Goal: Communication & Community: Answer question/provide support

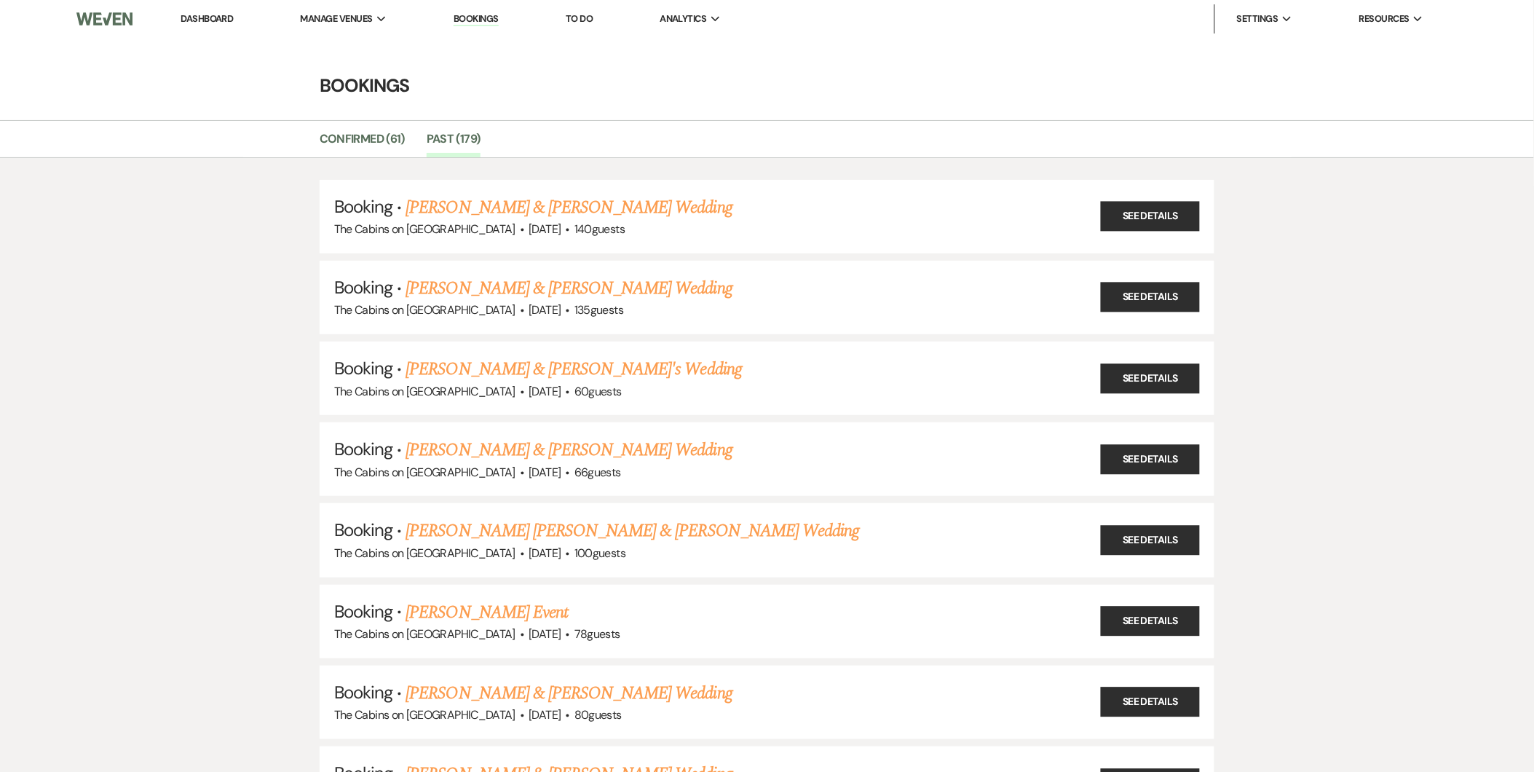
click at [215, 23] on link "Dashboard" at bounding box center [207, 18] width 52 height 12
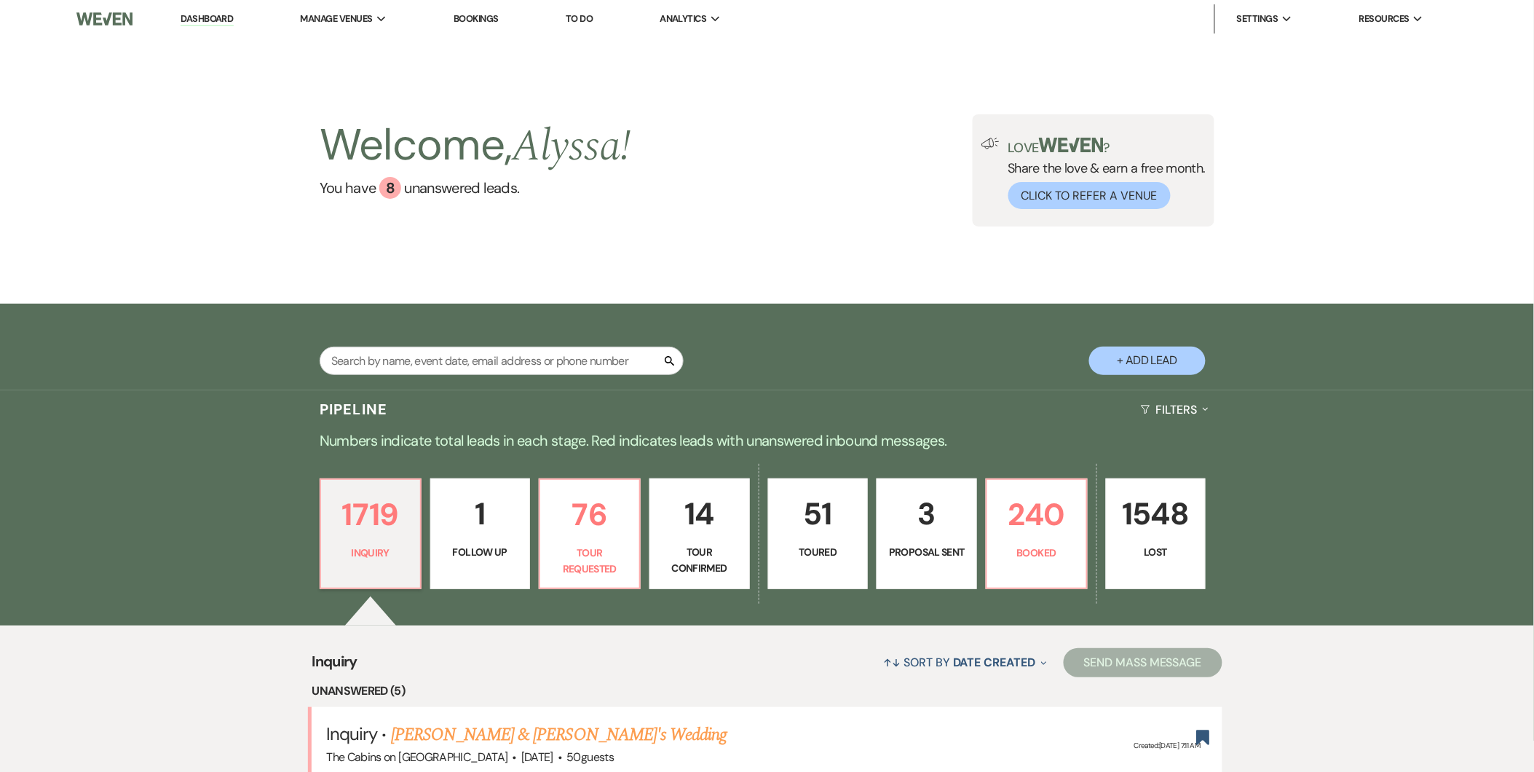
click at [525, 732] on link "[PERSON_NAME] & [PERSON_NAME]'s Wedding" at bounding box center [559, 735] width 336 height 26
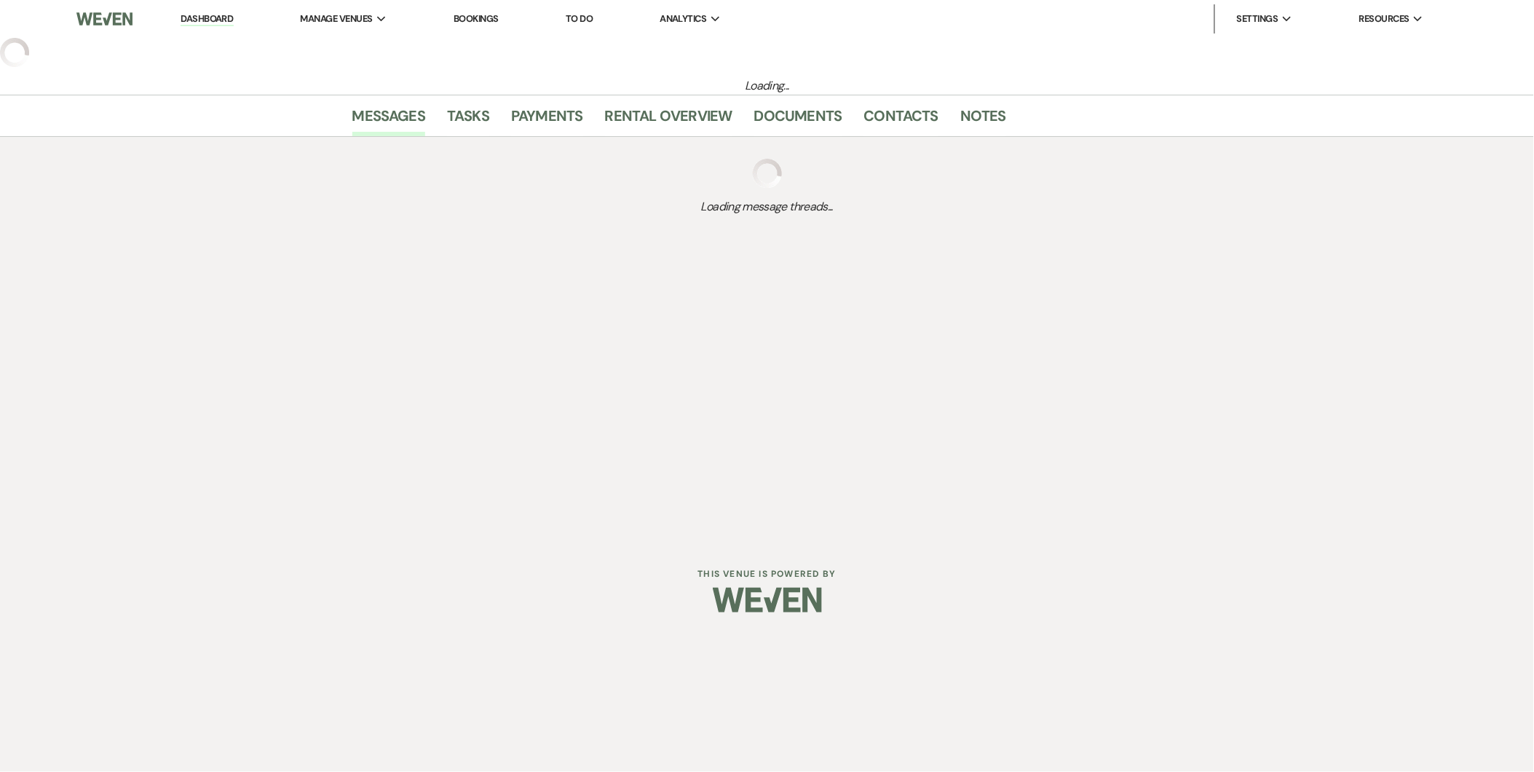
select select "5"
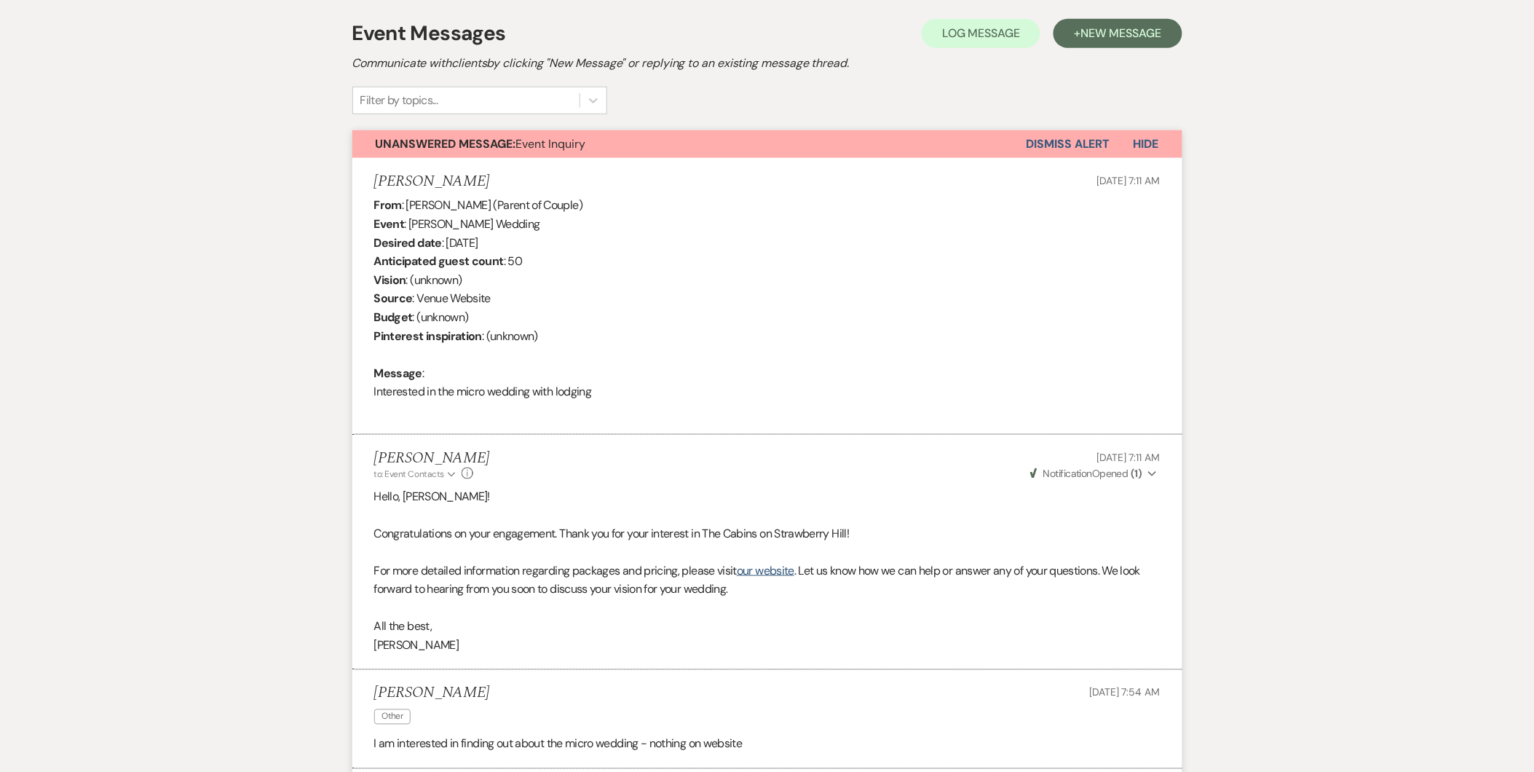
scroll to position [409, 0]
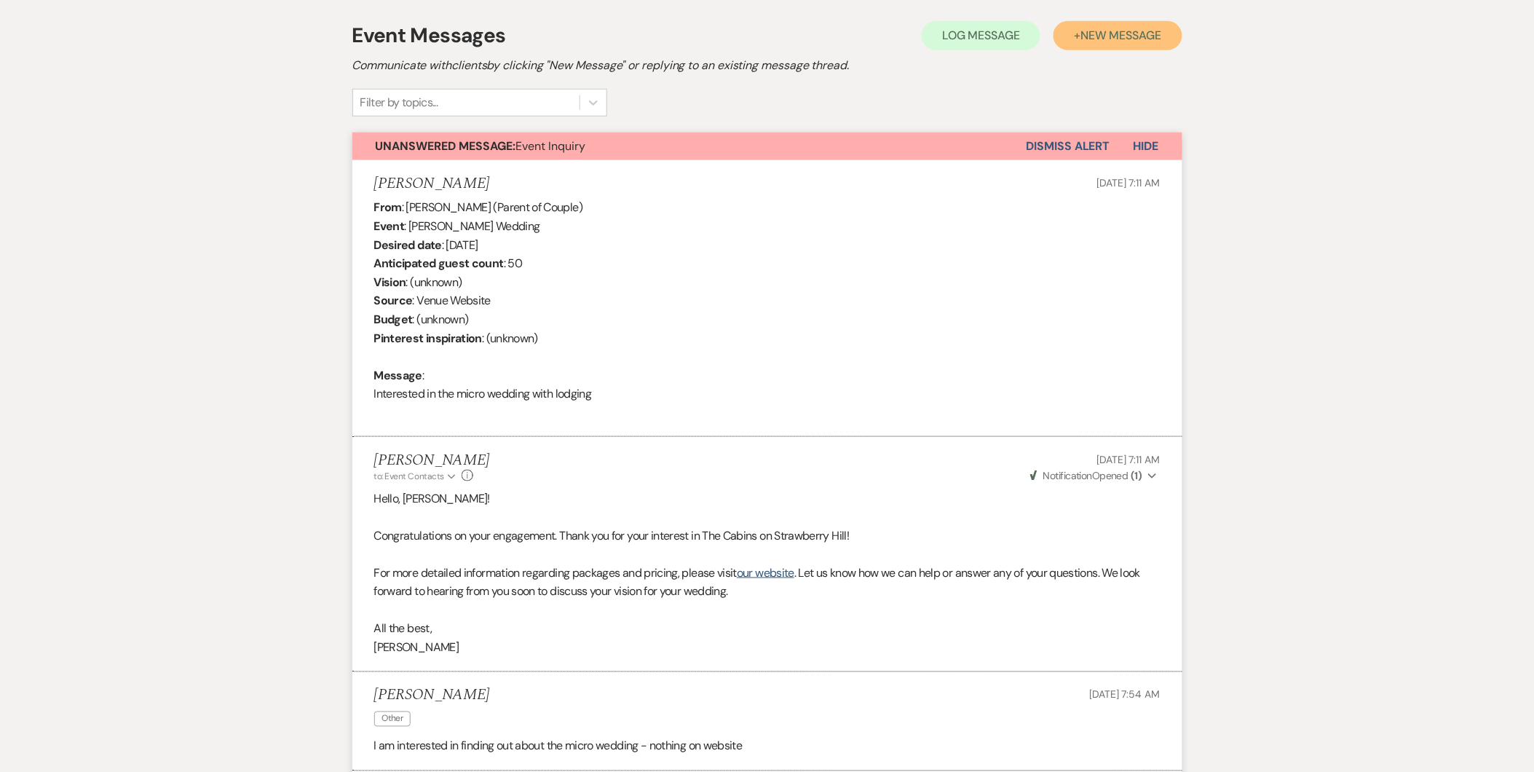
click at [1121, 38] on span "New Message" at bounding box center [1121, 35] width 81 height 15
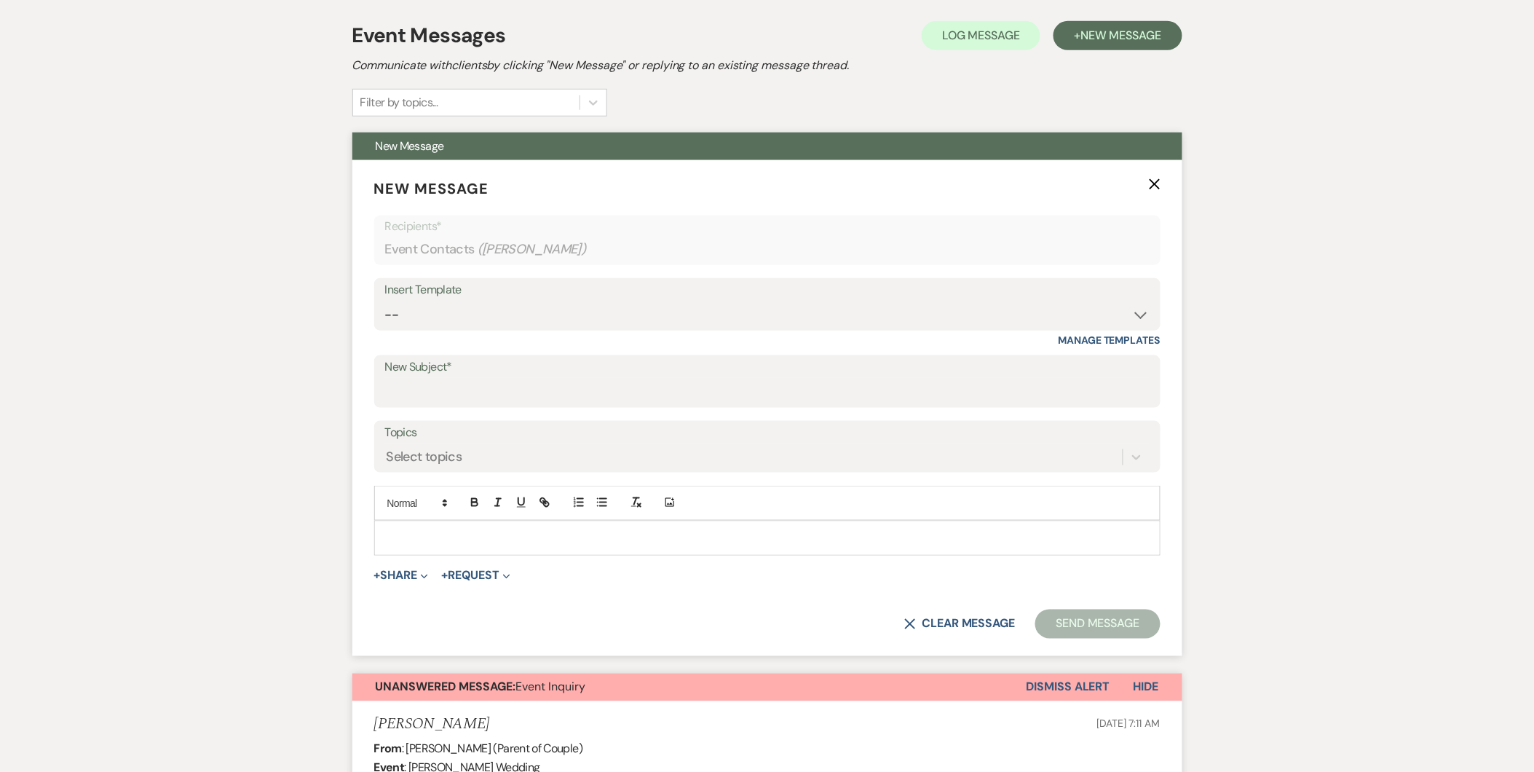
click at [1002, 299] on div "Insert Template" at bounding box center [767, 290] width 765 height 21
click at [1118, 307] on select "-- Initial Inquiry Response Tour Request Response Follow Up Copy of Initial Inq…" at bounding box center [767, 315] width 765 height 28
click at [385, 301] on select "-- Initial Inquiry Response Tour Request Response Follow Up Copy of Initial Inq…" at bounding box center [767, 315] width 765 height 28
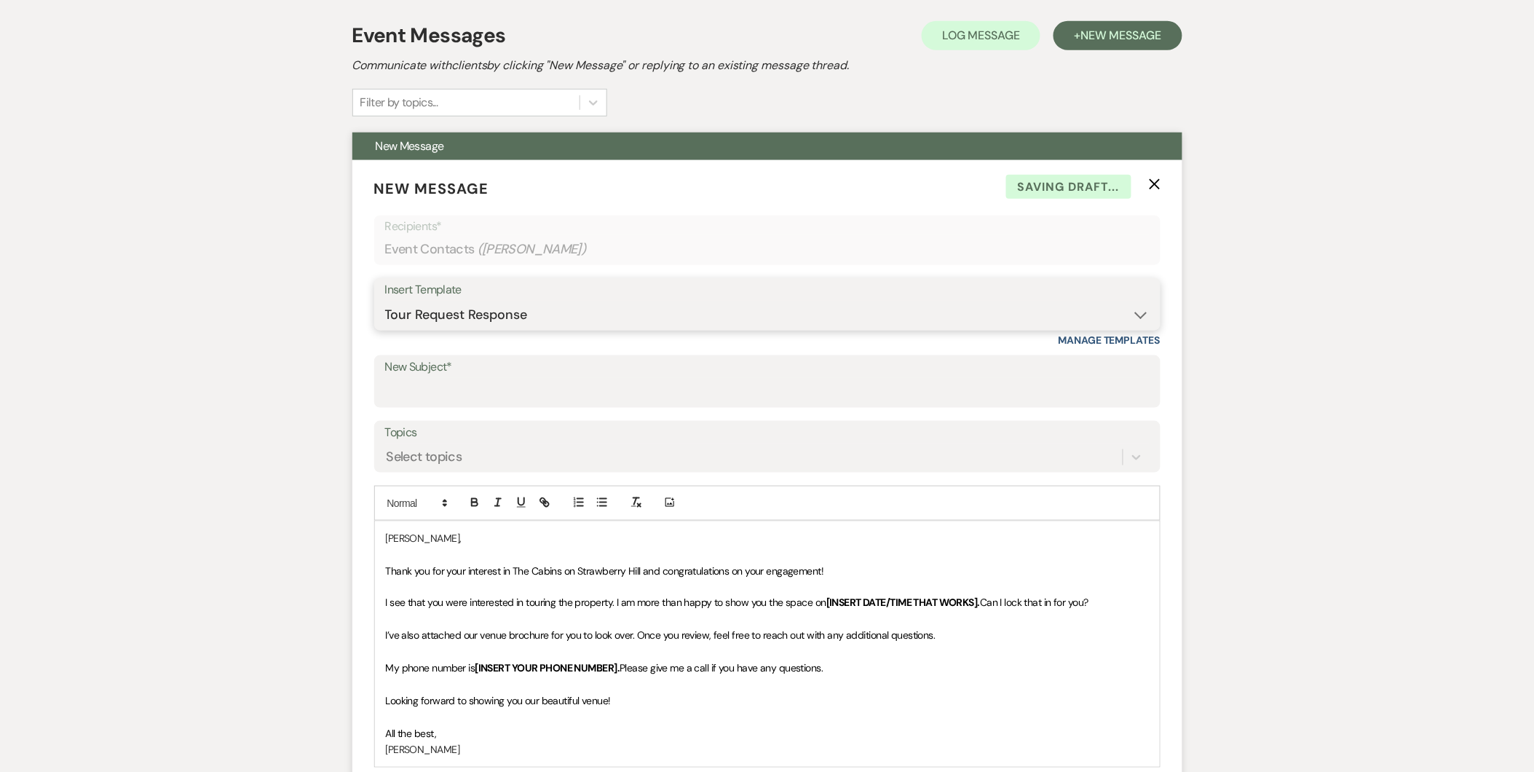
click at [1136, 308] on select "-- Initial Inquiry Response Tour Request Response Follow Up Copy of Initial Inq…" at bounding box center [767, 315] width 765 height 28
select select "565"
click at [385, 301] on select "-- Initial Inquiry Response Tour Request Response Follow Up Copy of Initial Inq…" at bounding box center [767, 315] width 765 height 28
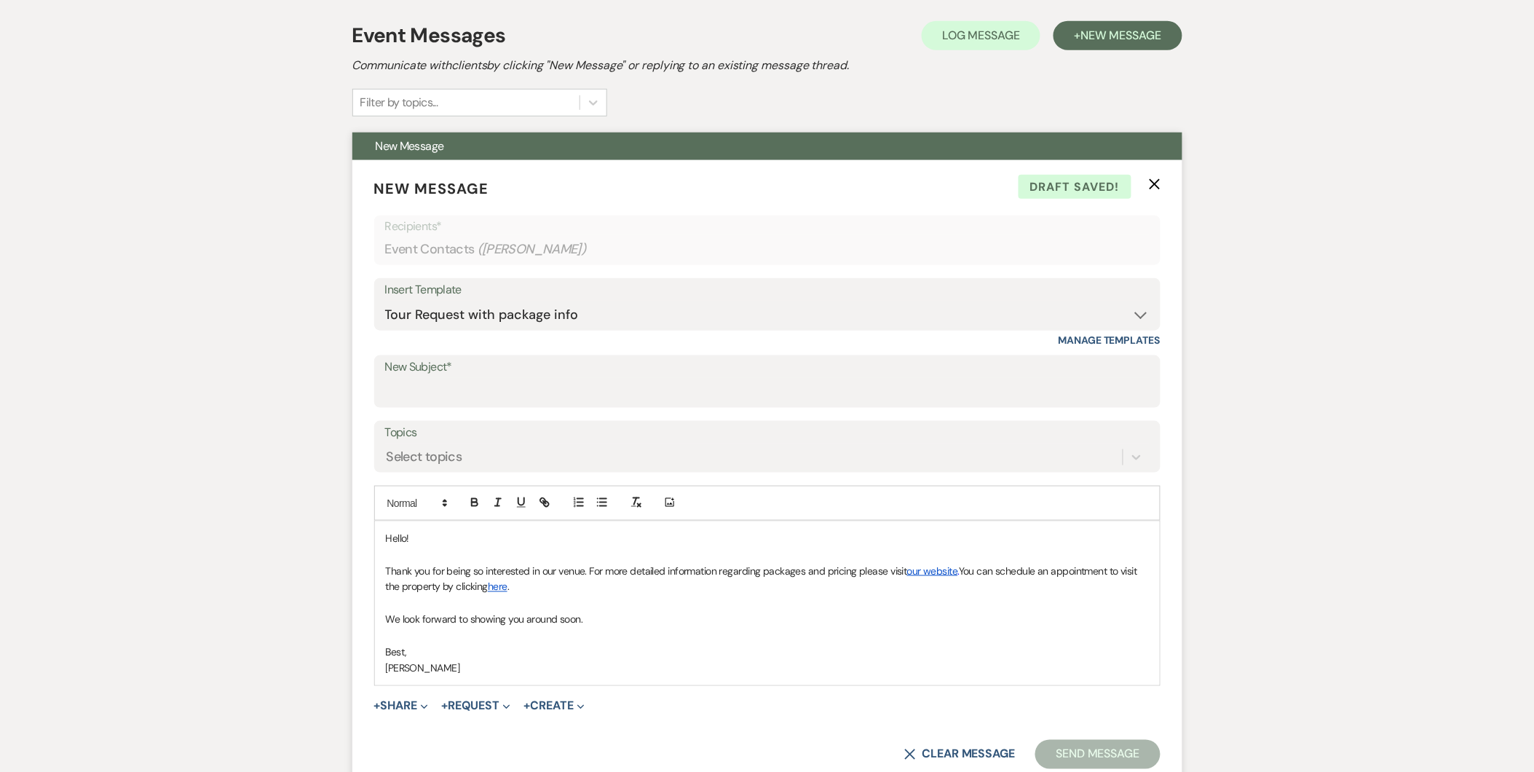
click at [501, 591] on link "here" at bounding box center [498, 586] width 20 height 13
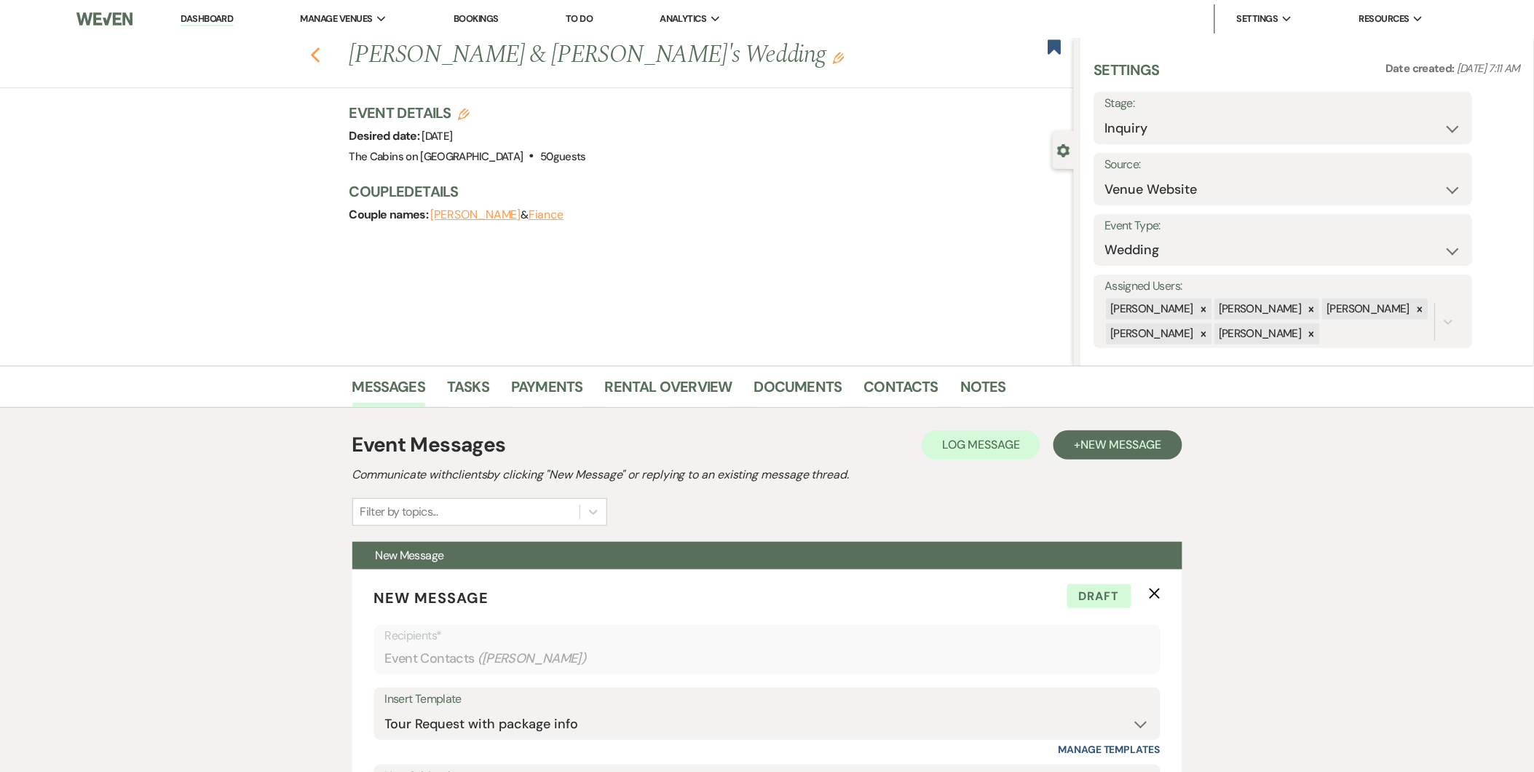
click at [320, 53] on use "button" at bounding box center [314, 55] width 9 height 16
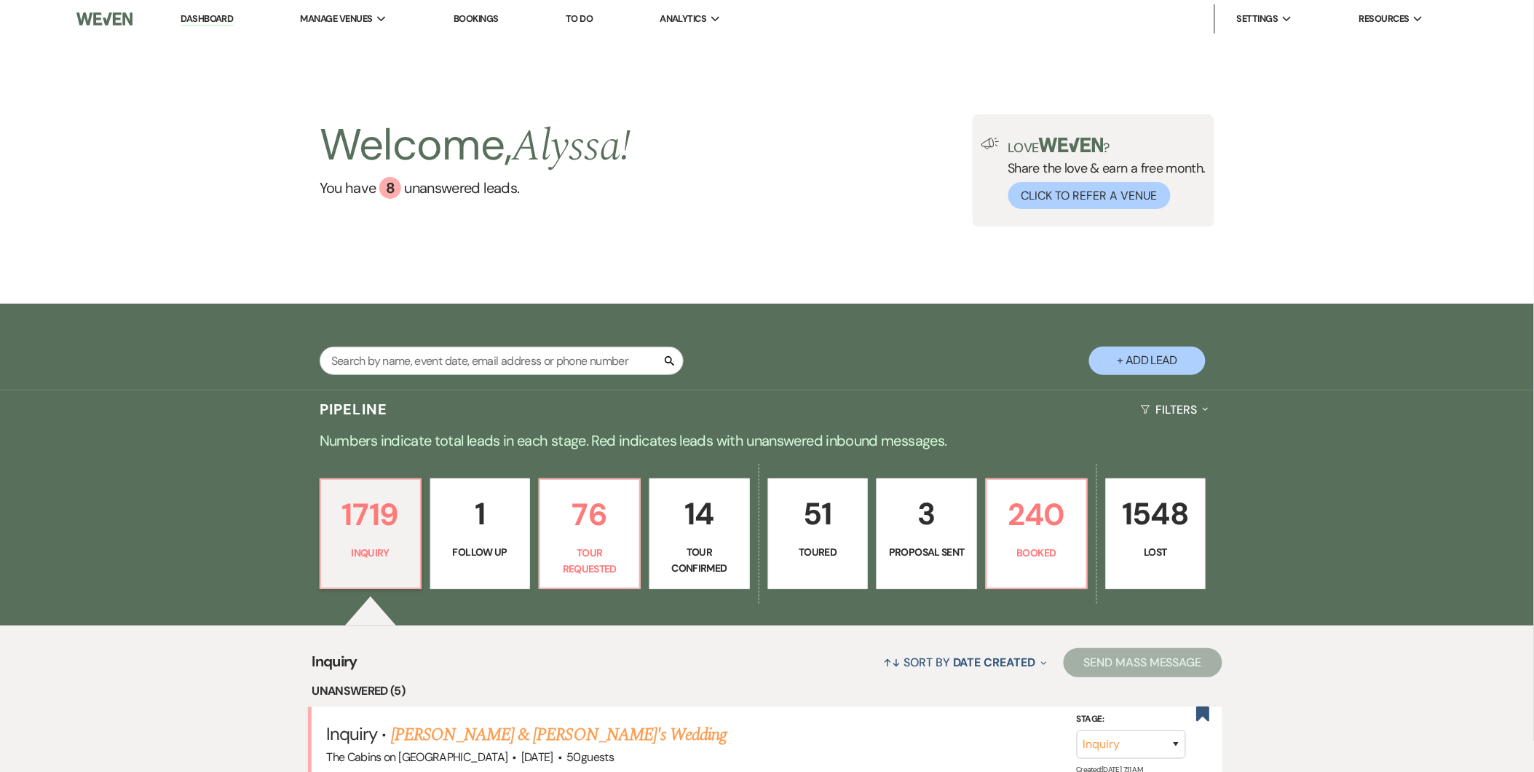
click at [469, 17] on link "Bookings" at bounding box center [476, 18] width 45 height 12
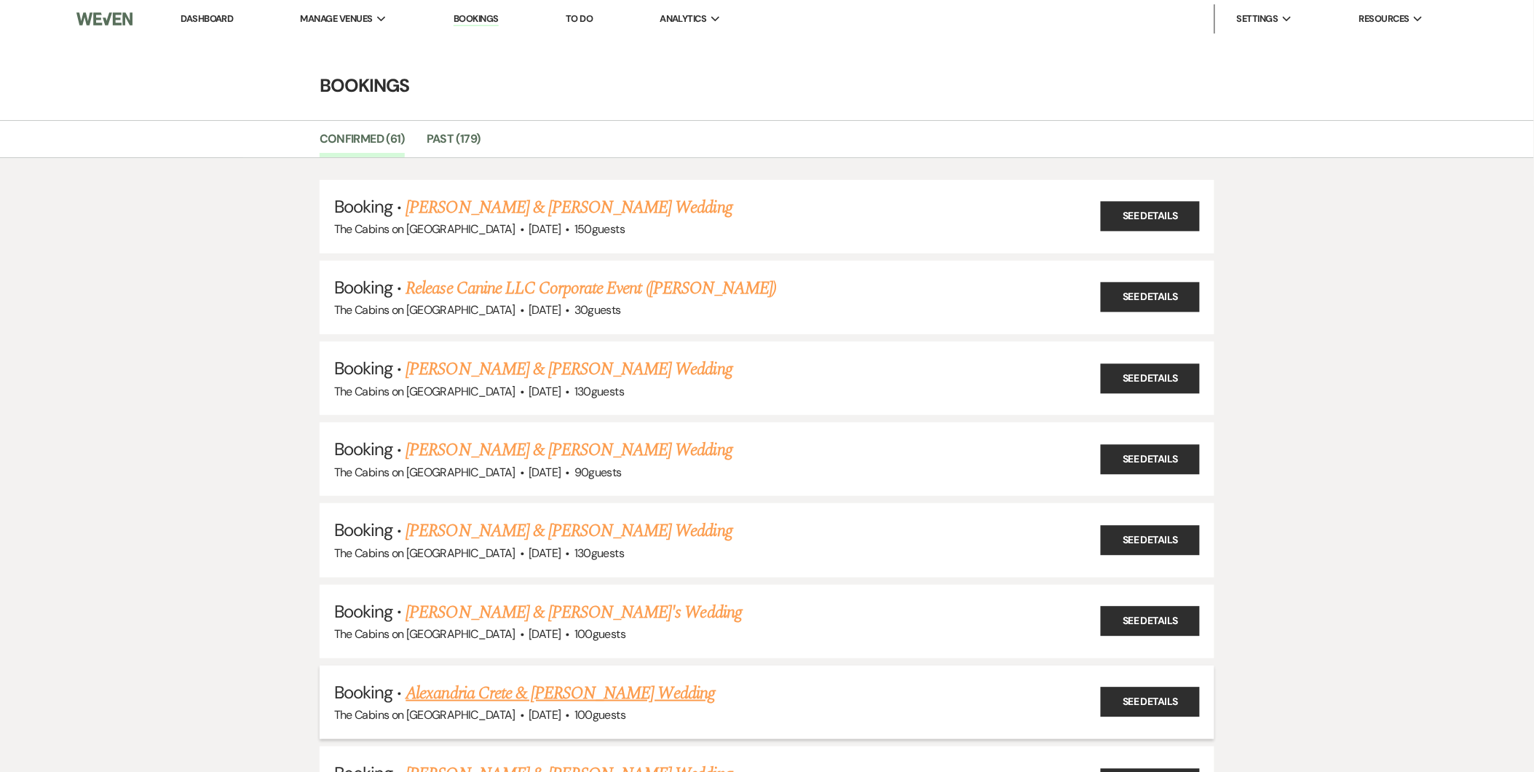
click at [594, 685] on link "Alexandria Crete & [PERSON_NAME] Wedding" at bounding box center [560, 693] width 309 height 26
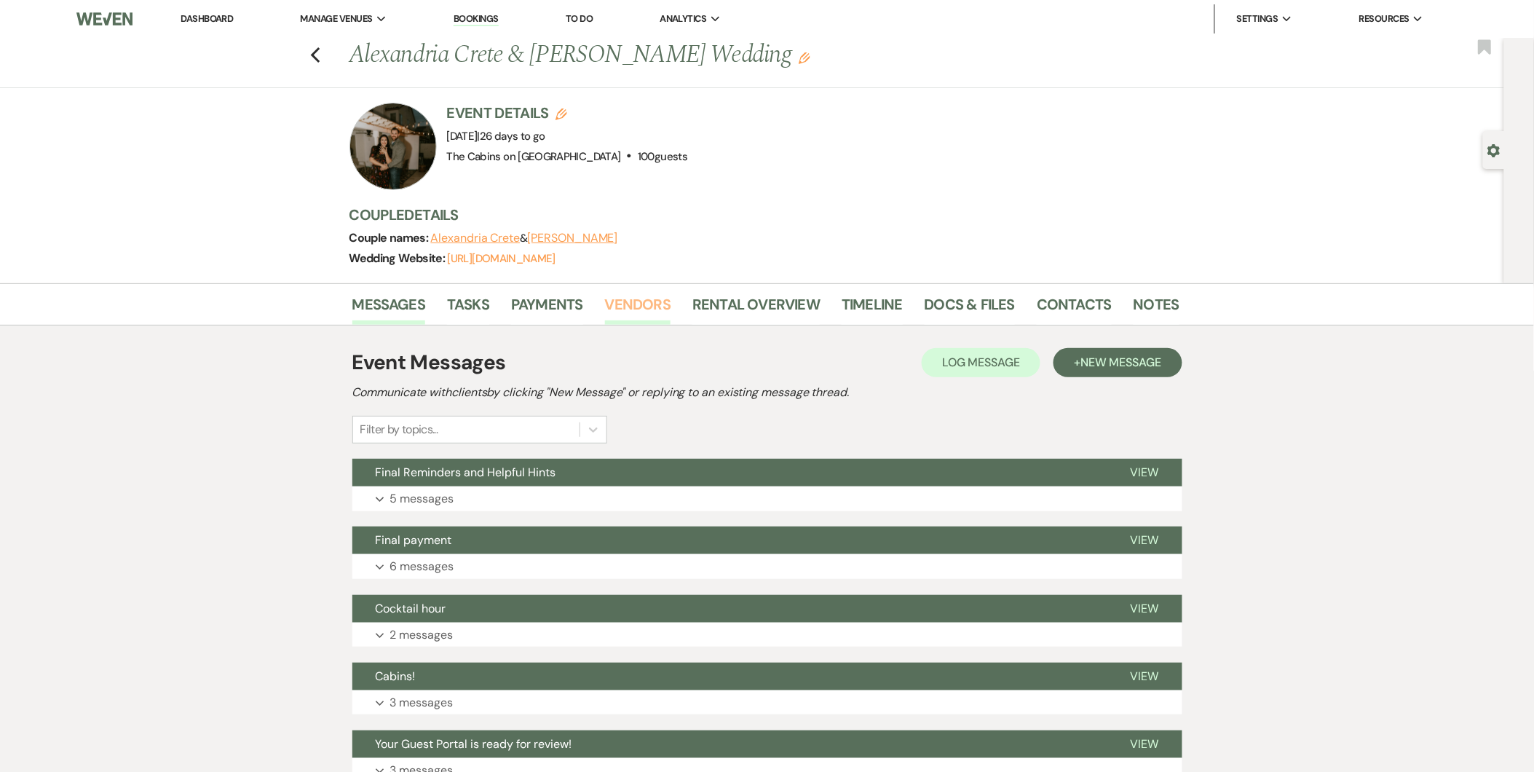
click at [628, 306] on link "Vendors" at bounding box center [638, 309] width 66 height 32
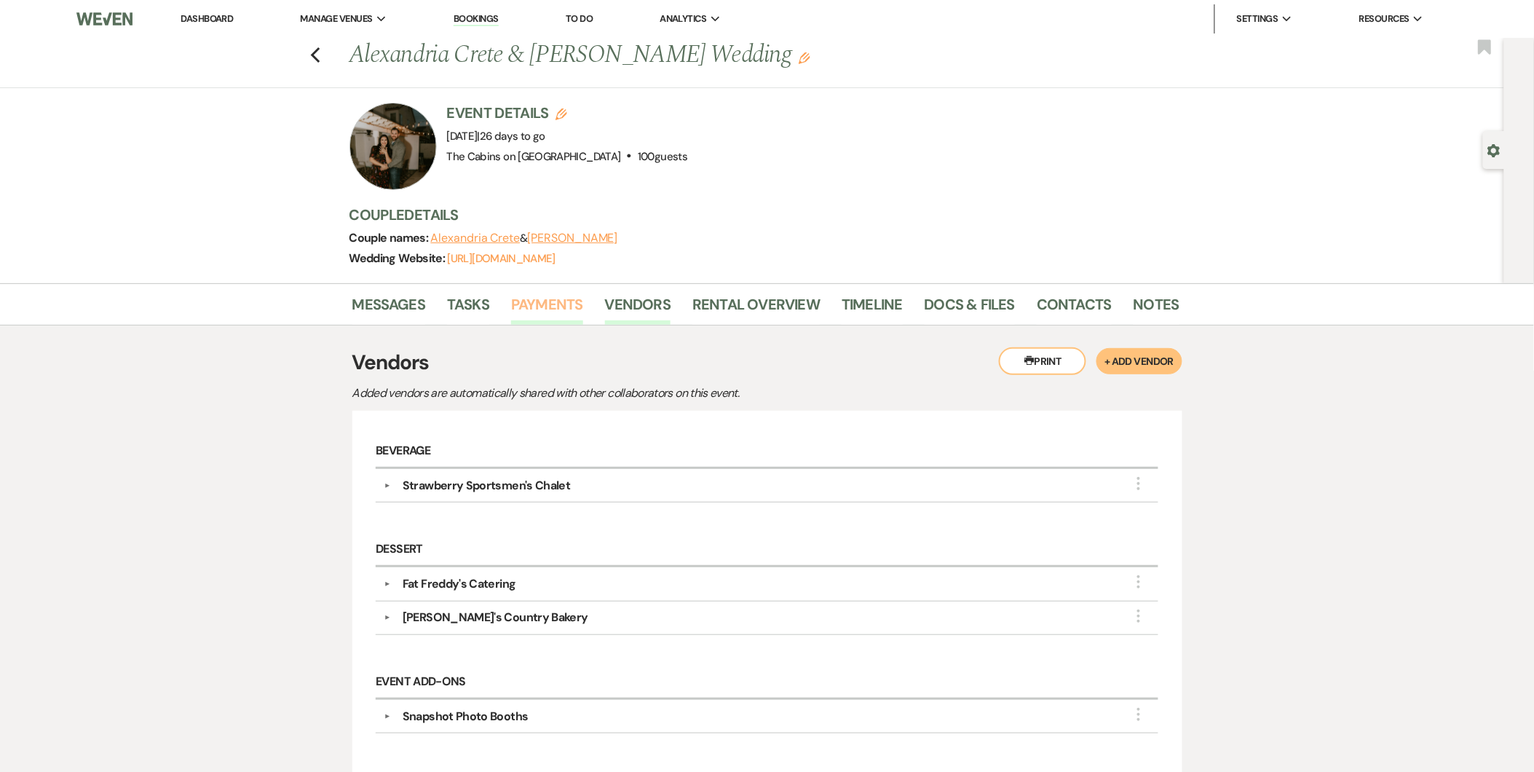
click at [553, 311] on link "Payments" at bounding box center [547, 309] width 72 height 32
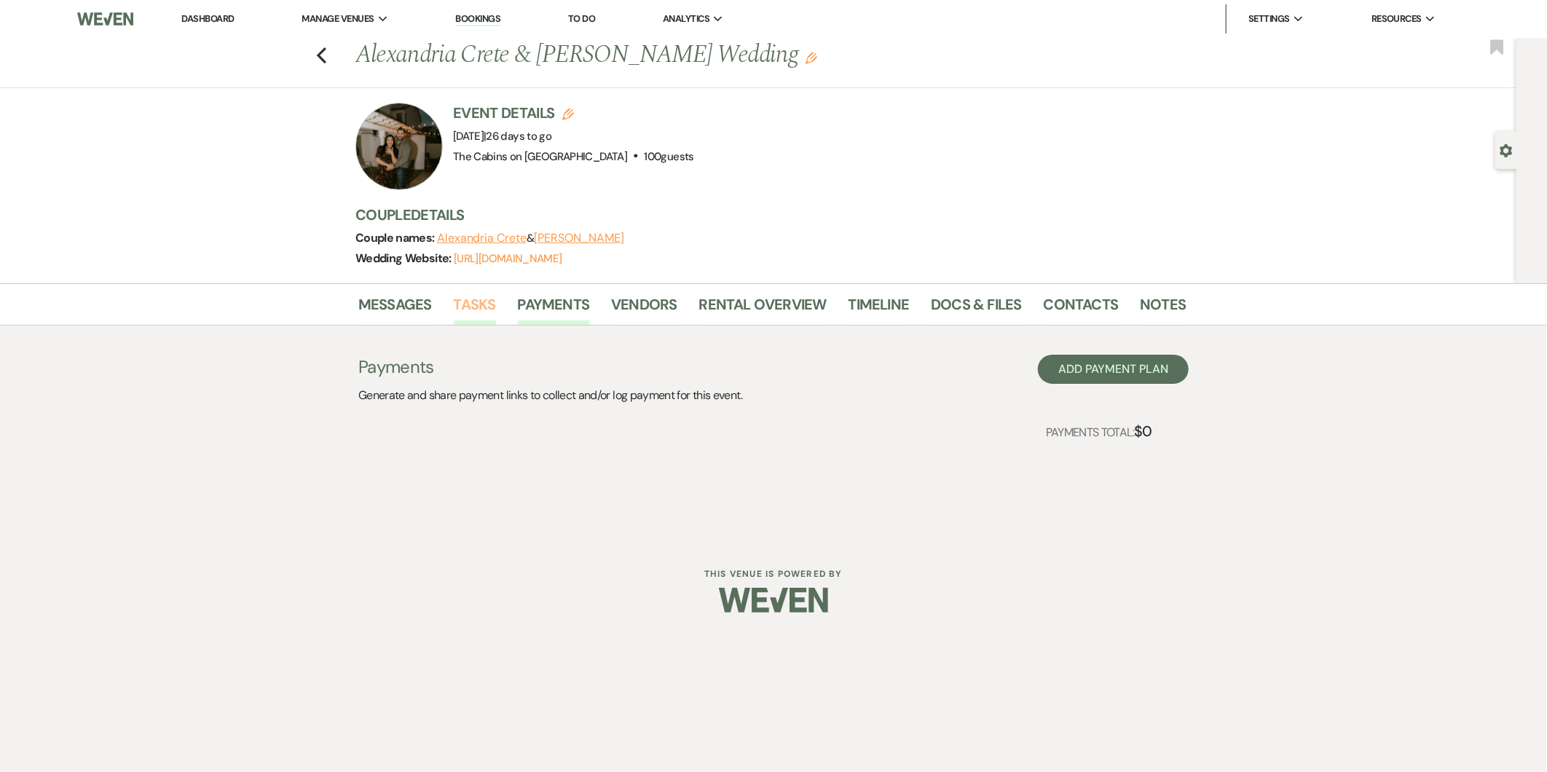
click at [484, 306] on link "Tasks" at bounding box center [475, 309] width 42 height 32
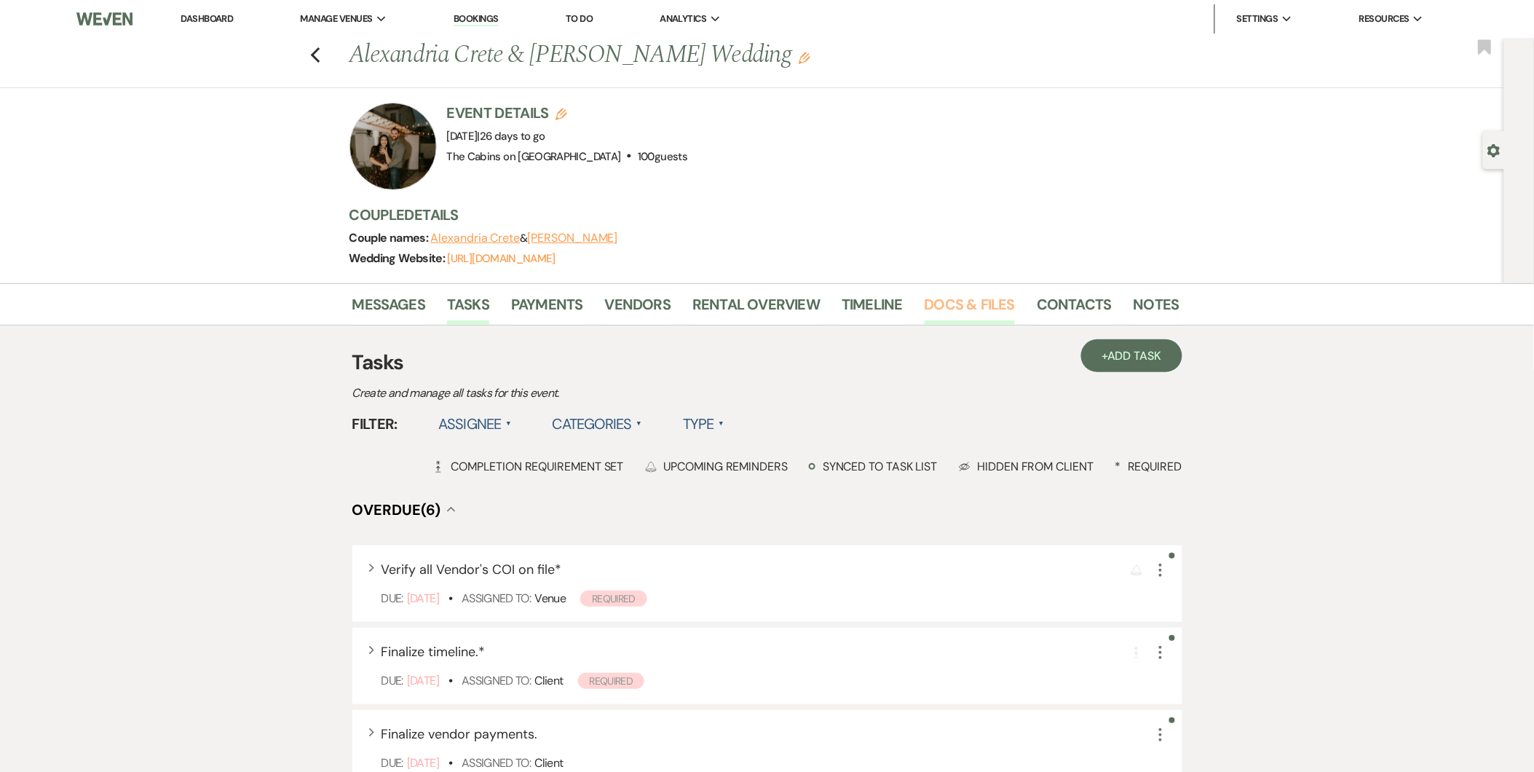
click at [945, 312] on link "Docs & Files" at bounding box center [970, 309] width 90 height 32
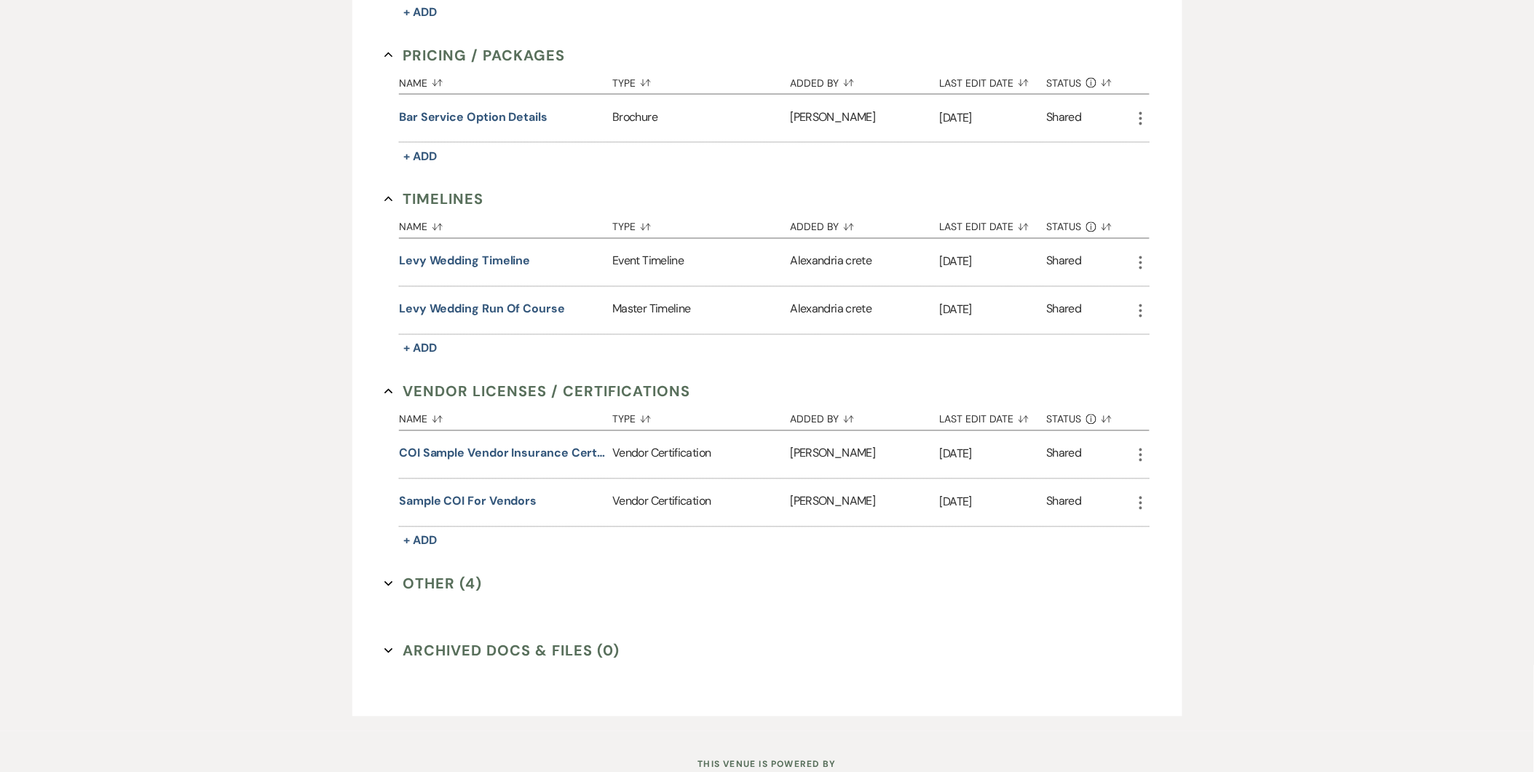
scroll to position [817, 0]
click at [469, 592] on div "Certificates of Insurance Collapse Name Sort Default Type Sort Default Added By…" at bounding box center [767, 134] width 765 height 963
click at [464, 580] on button "Other (4) Expand" at bounding box center [434, 583] width 98 height 22
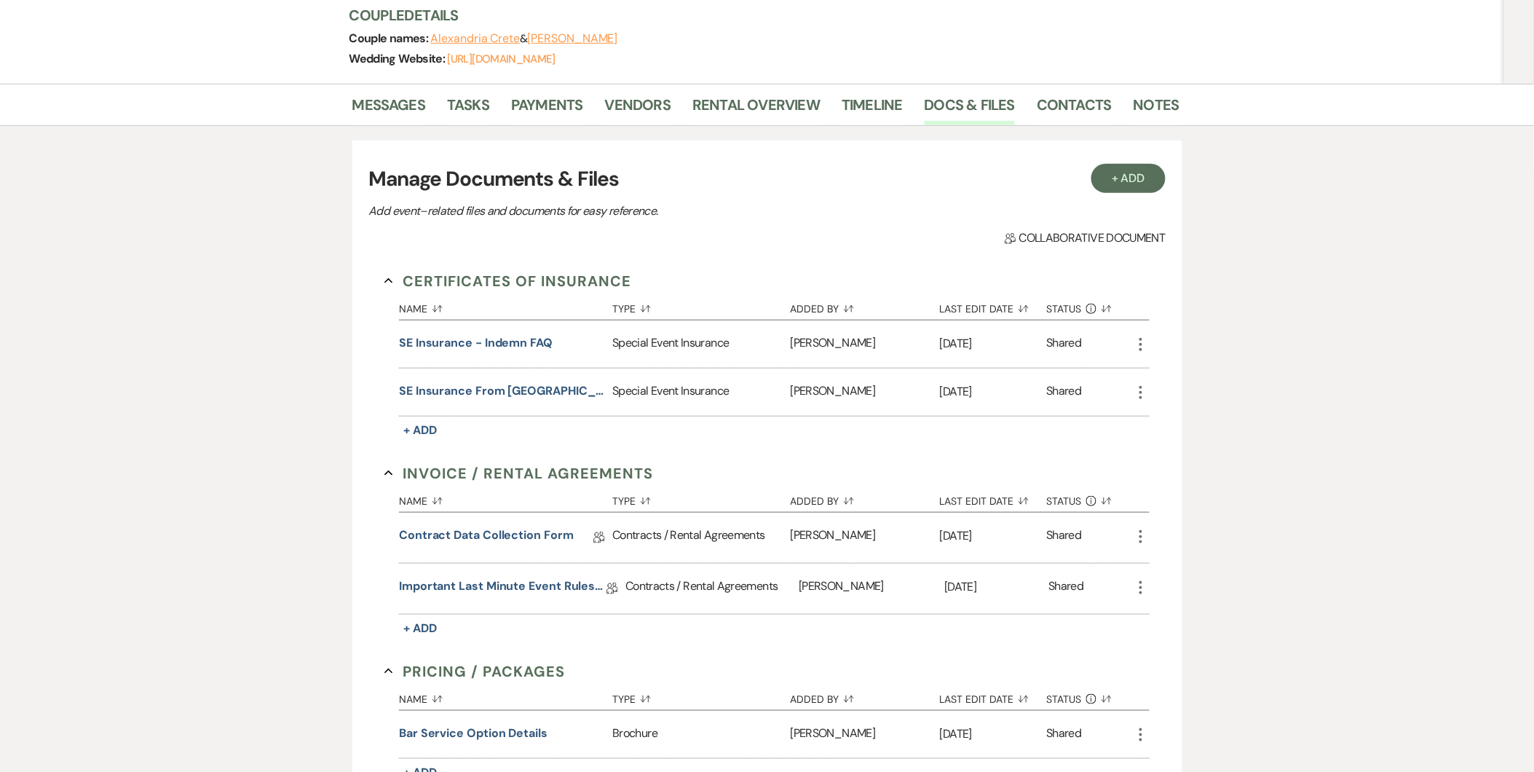
scroll to position [189, 0]
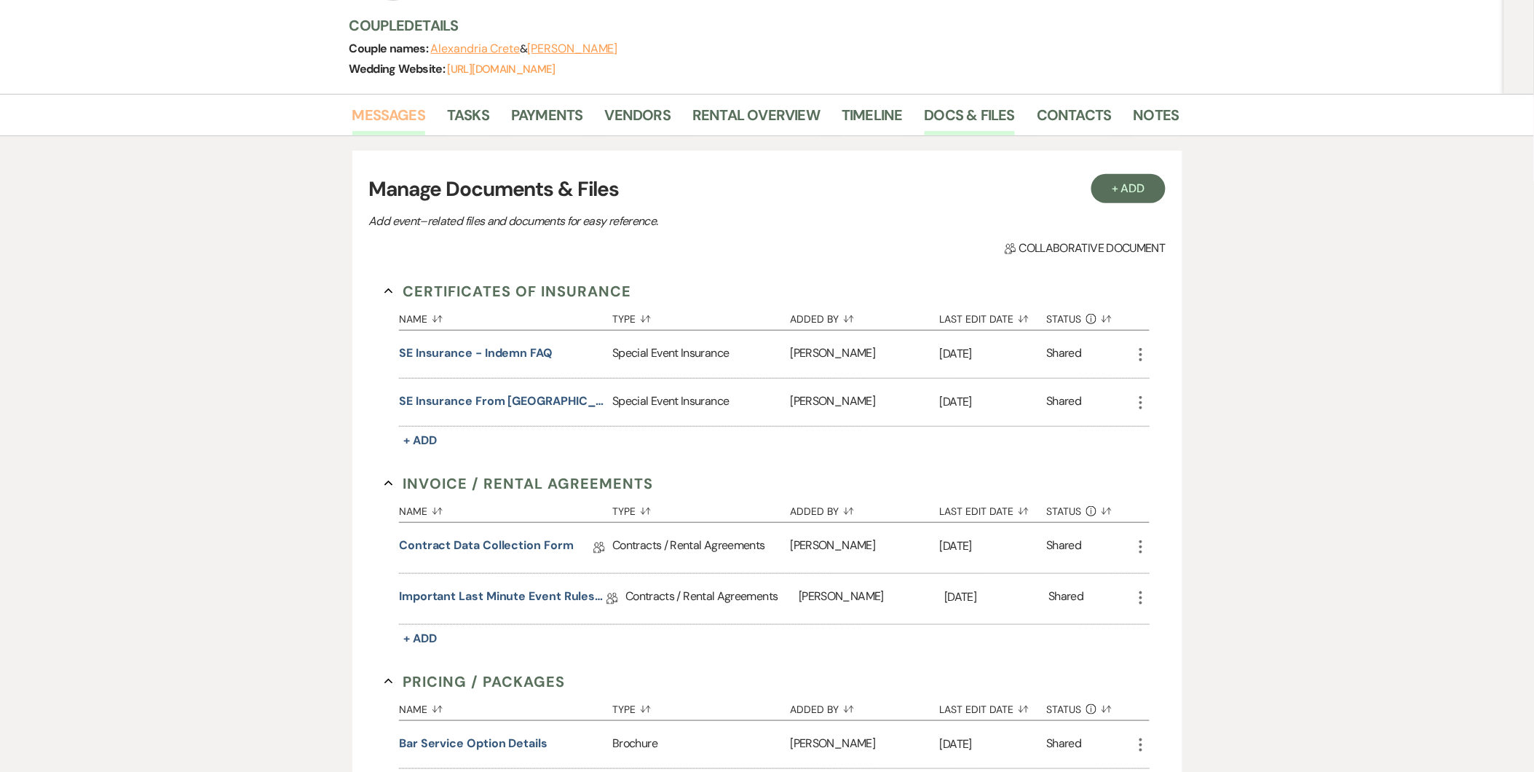
click at [403, 113] on link "Messages" at bounding box center [389, 119] width 74 height 32
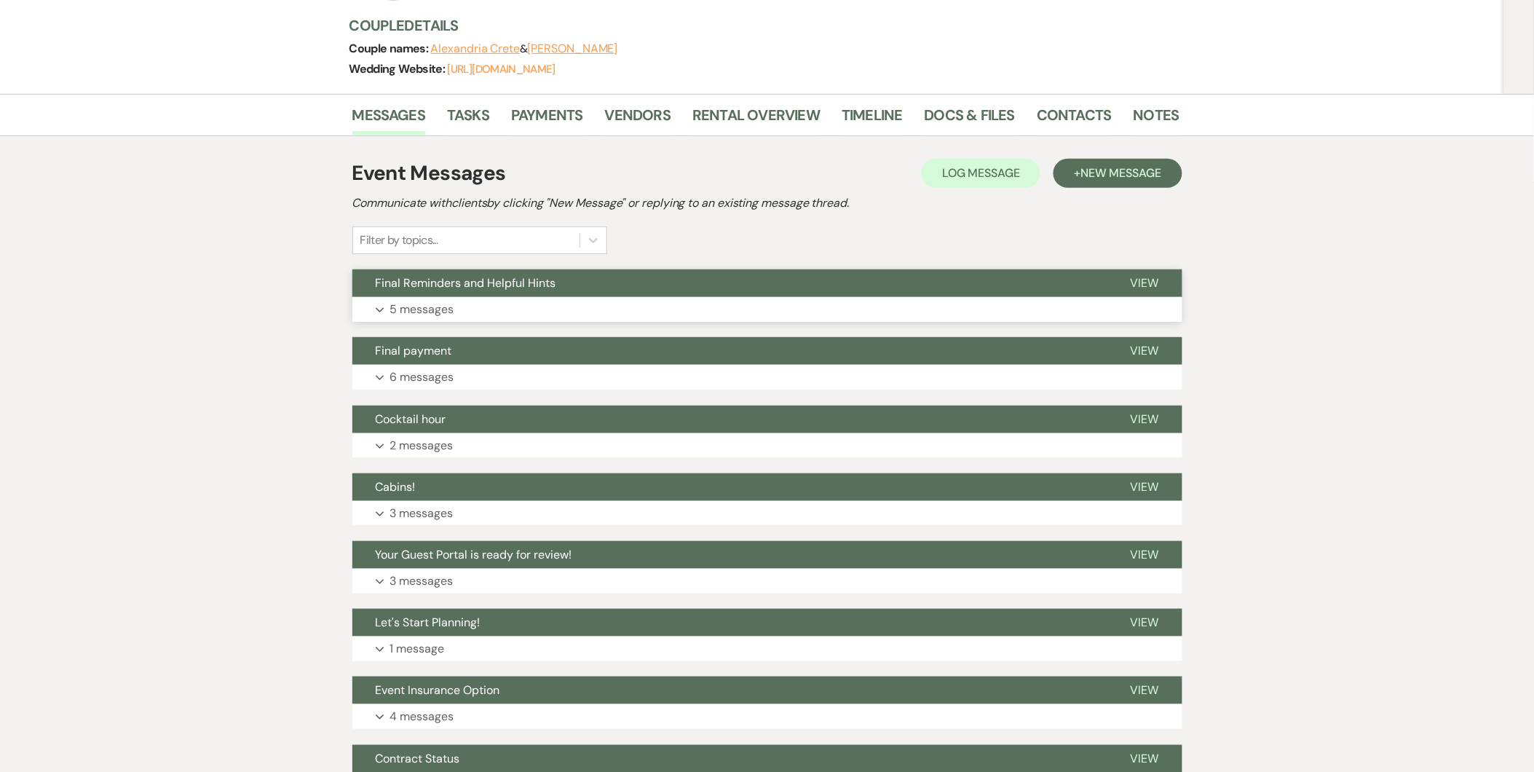
click at [432, 307] on p "5 messages" at bounding box center [422, 309] width 64 height 19
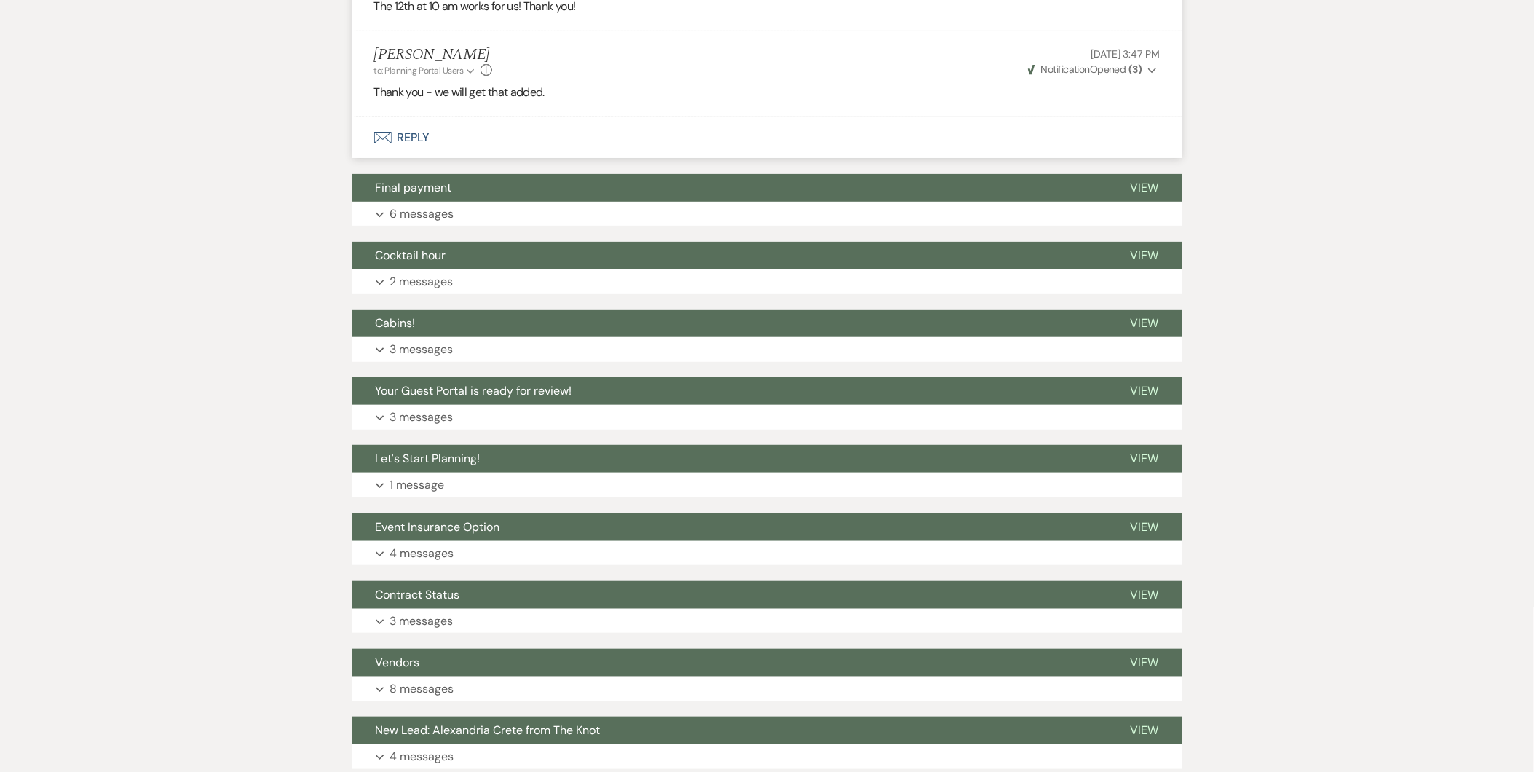
scroll to position [1946, 0]
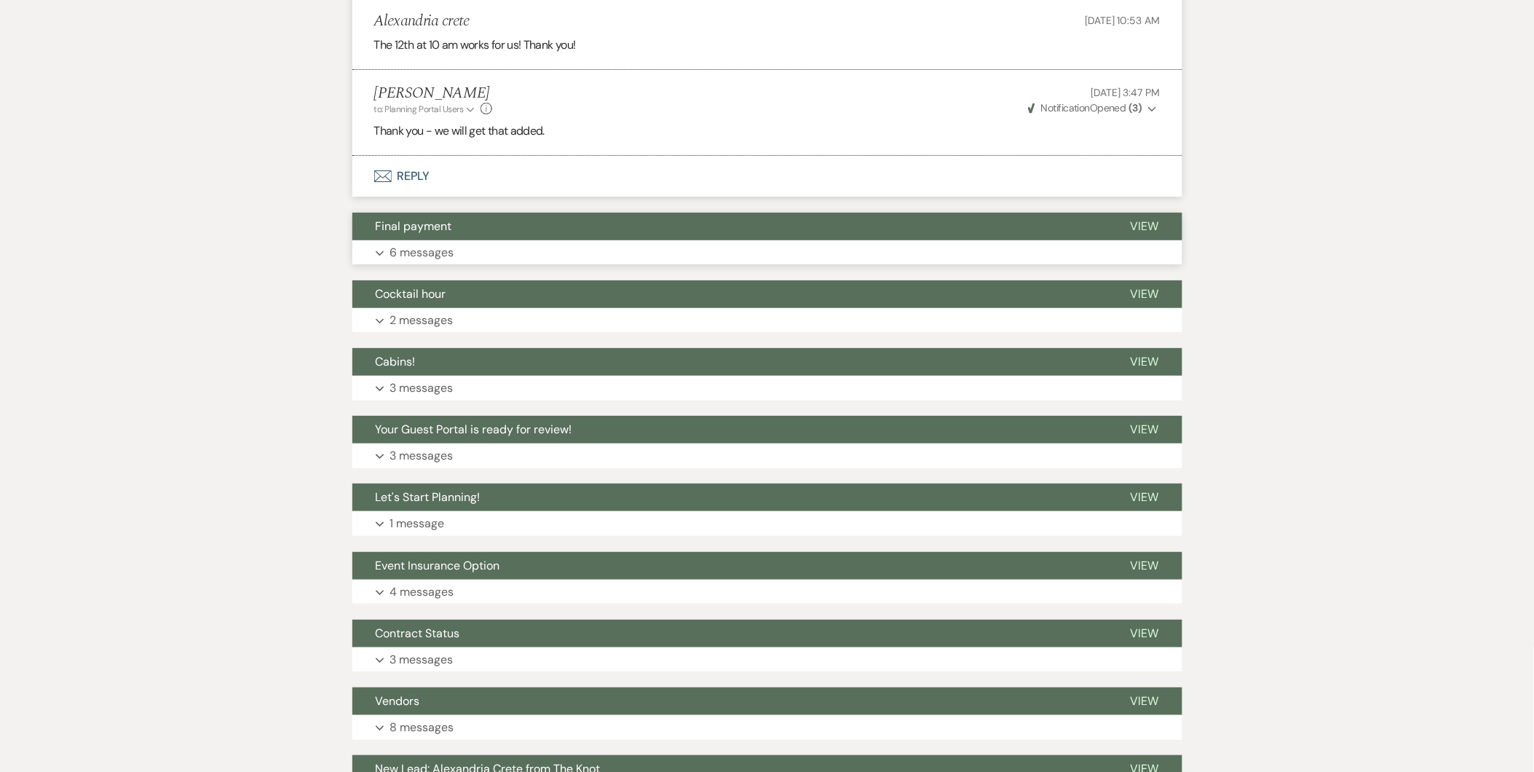
click at [950, 265] on button "Expand 6 messages" at bounding box center [767, 252] width 830 height 25
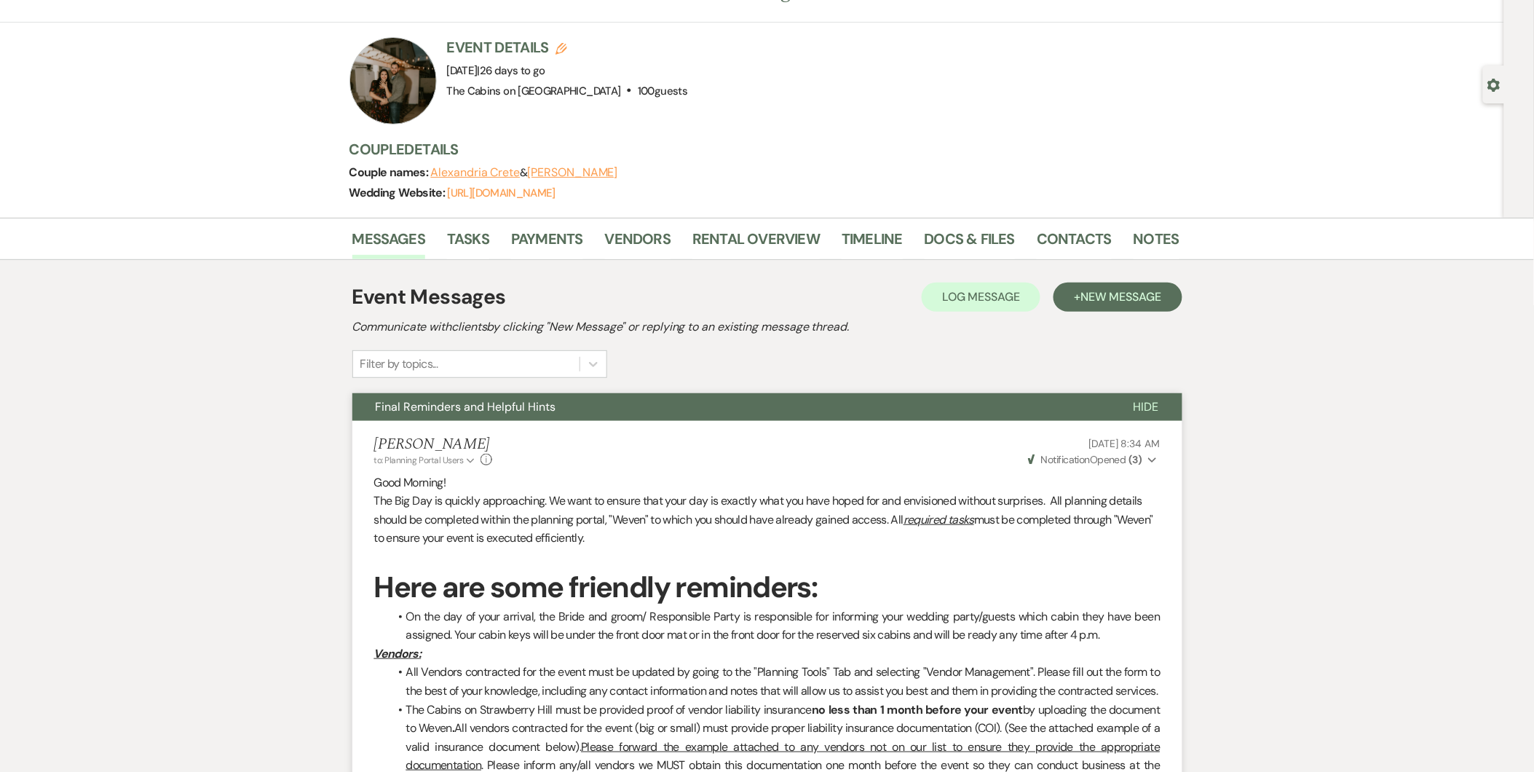
scroll to position [0, 0]
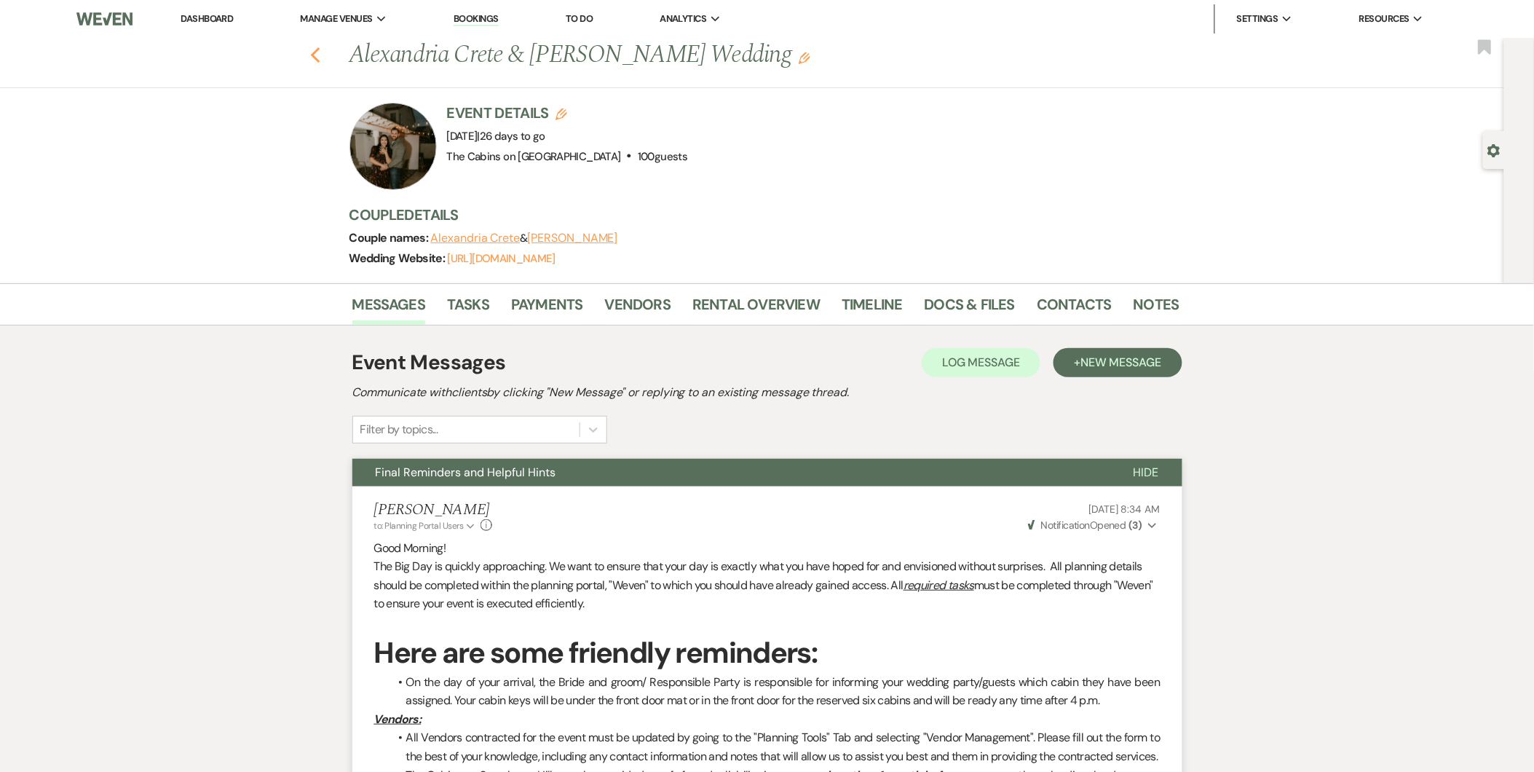
click at [320, 56] on use "button" at bounding box center [314, 55] width 9 height 16
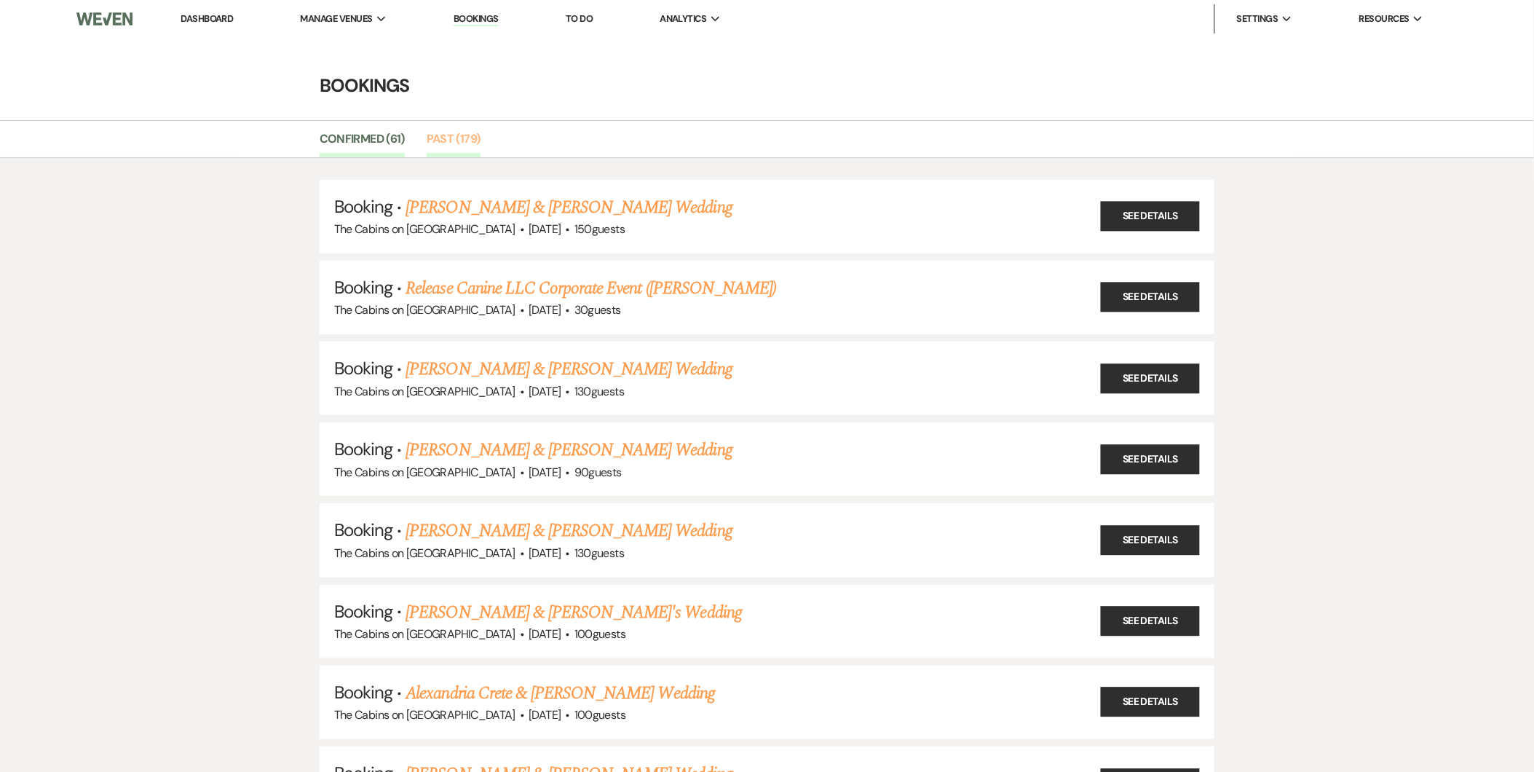
click at [454, 130] on link "Past (179)" at bounding box center [454, 144] width 54 height 28
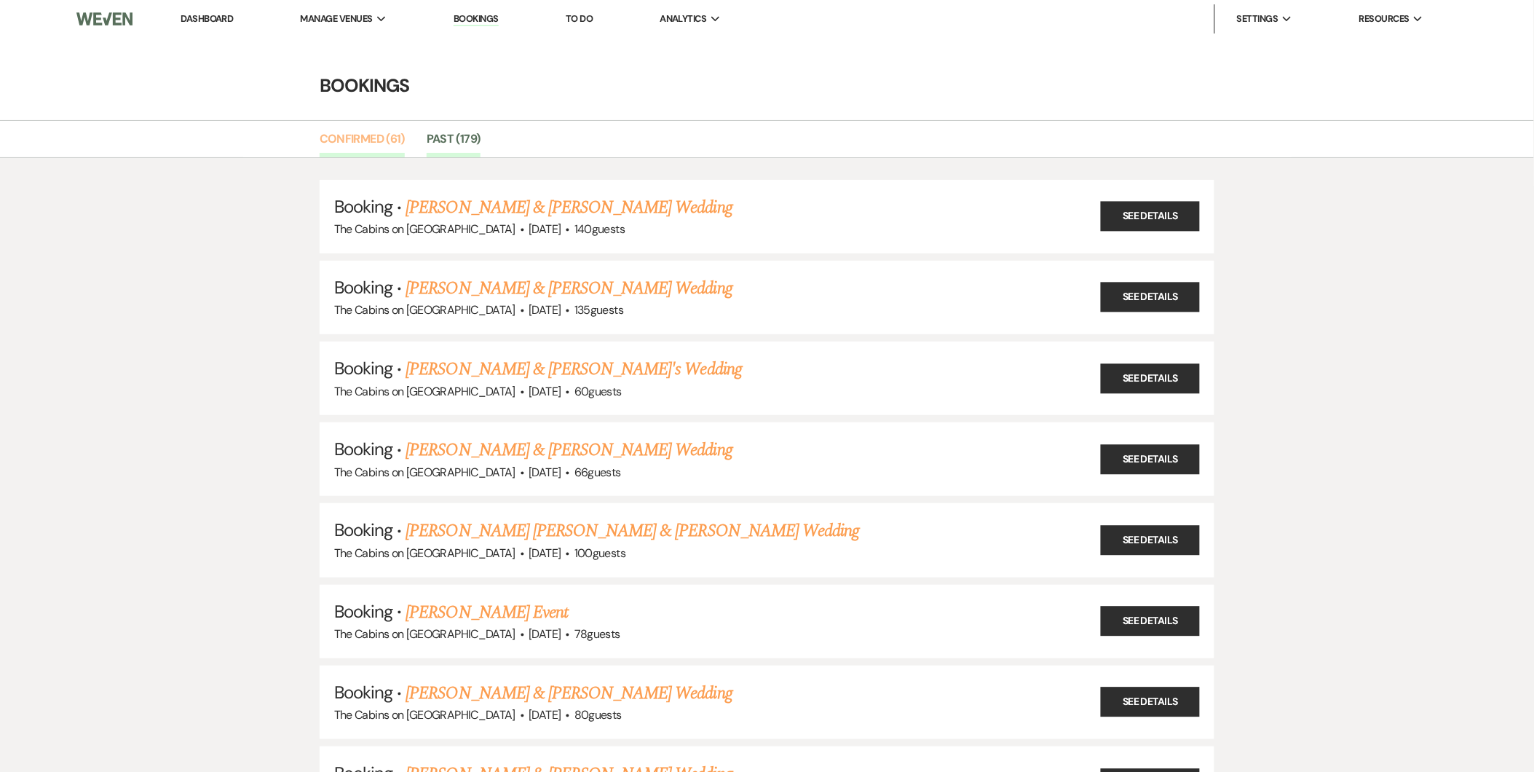
click at [391, 131] on link "Confirmed (61)" at bounding box center [362, 144] width 85 height 28
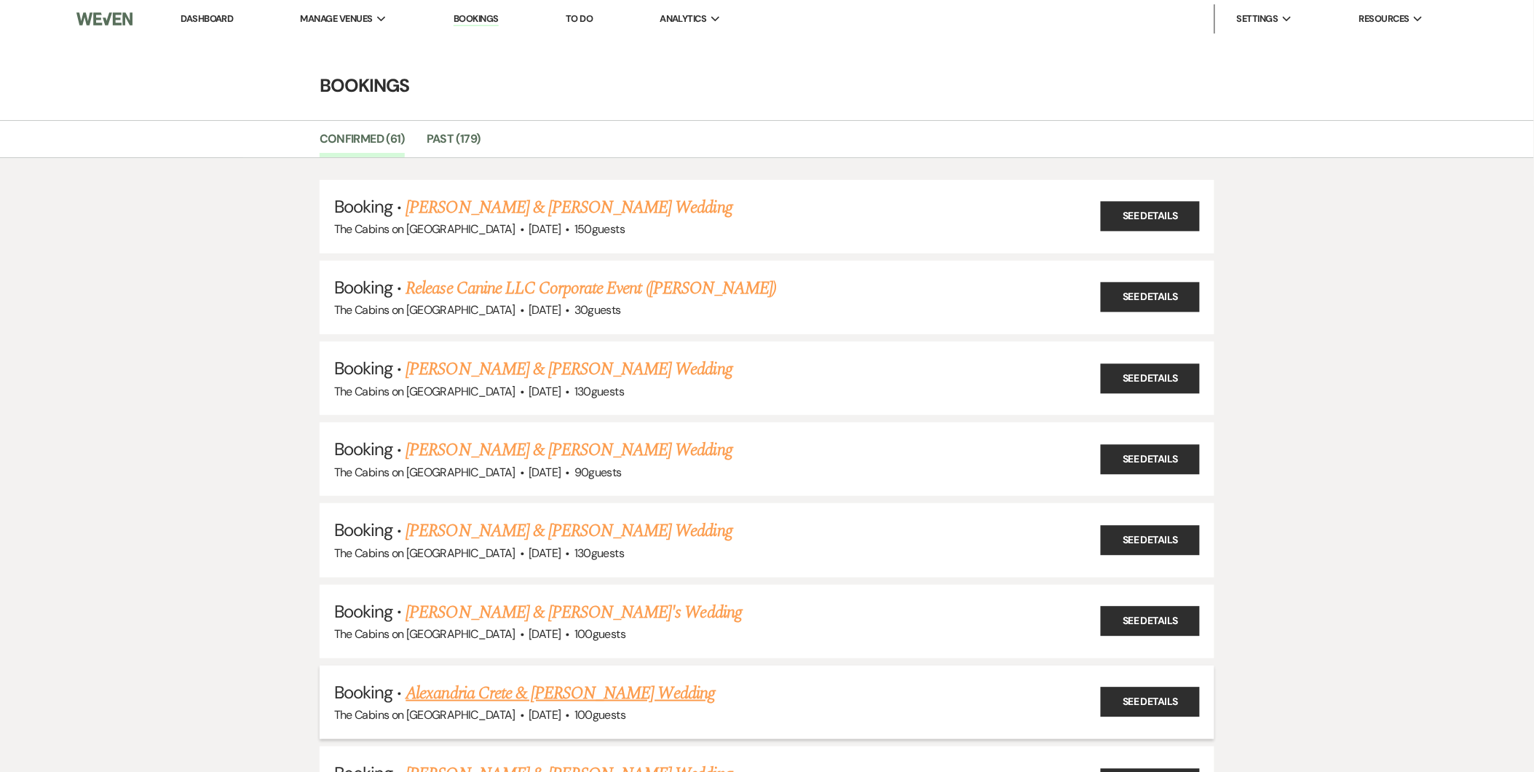
click at [626, 685] on link "Alexandria Crete & [PERSON_NAME] Wedding" at bounding box center [560, 693] width 309 height 26
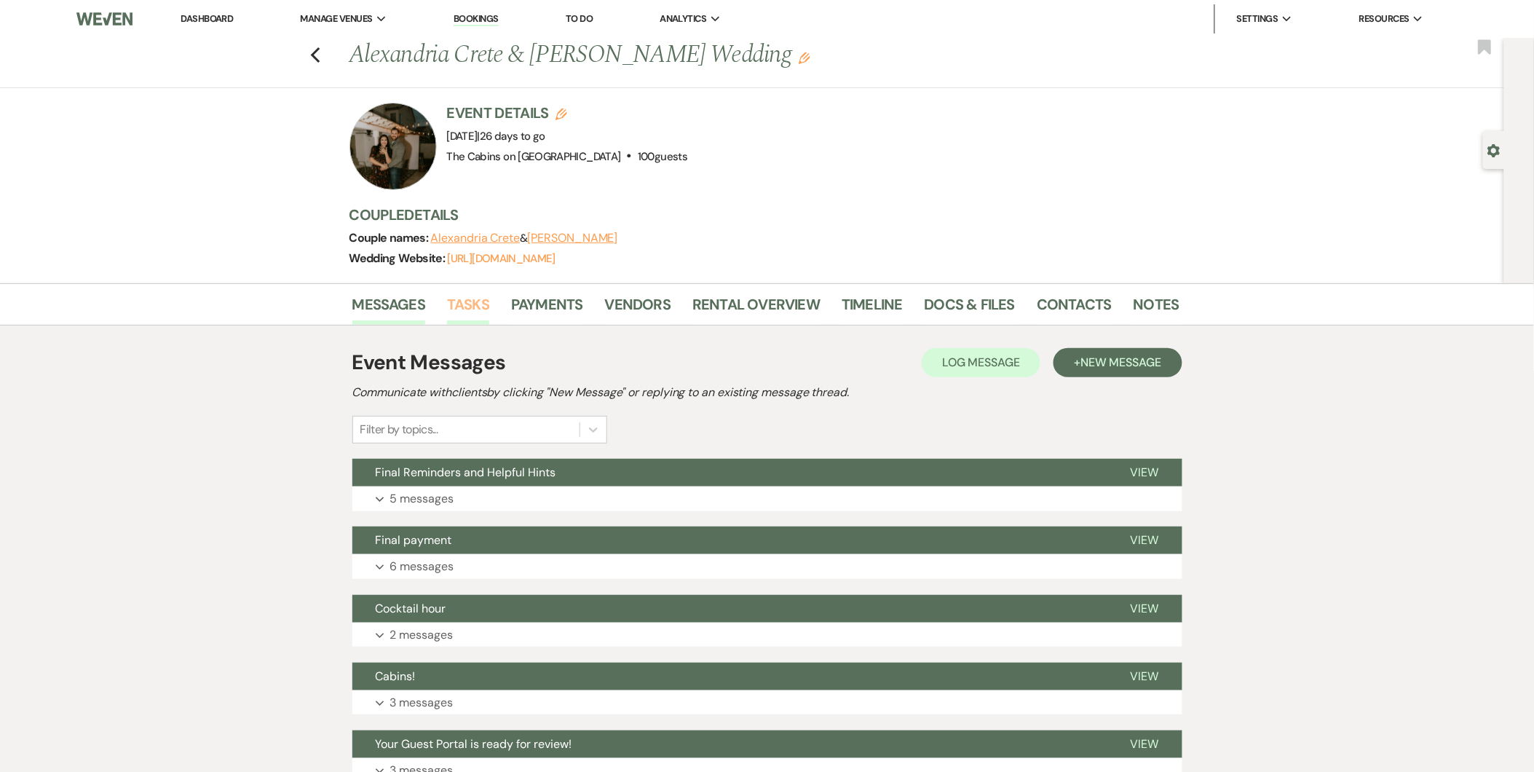
click at [468, 302] on link "Tasks" at bounding box center [468, 309] width 42 height 32
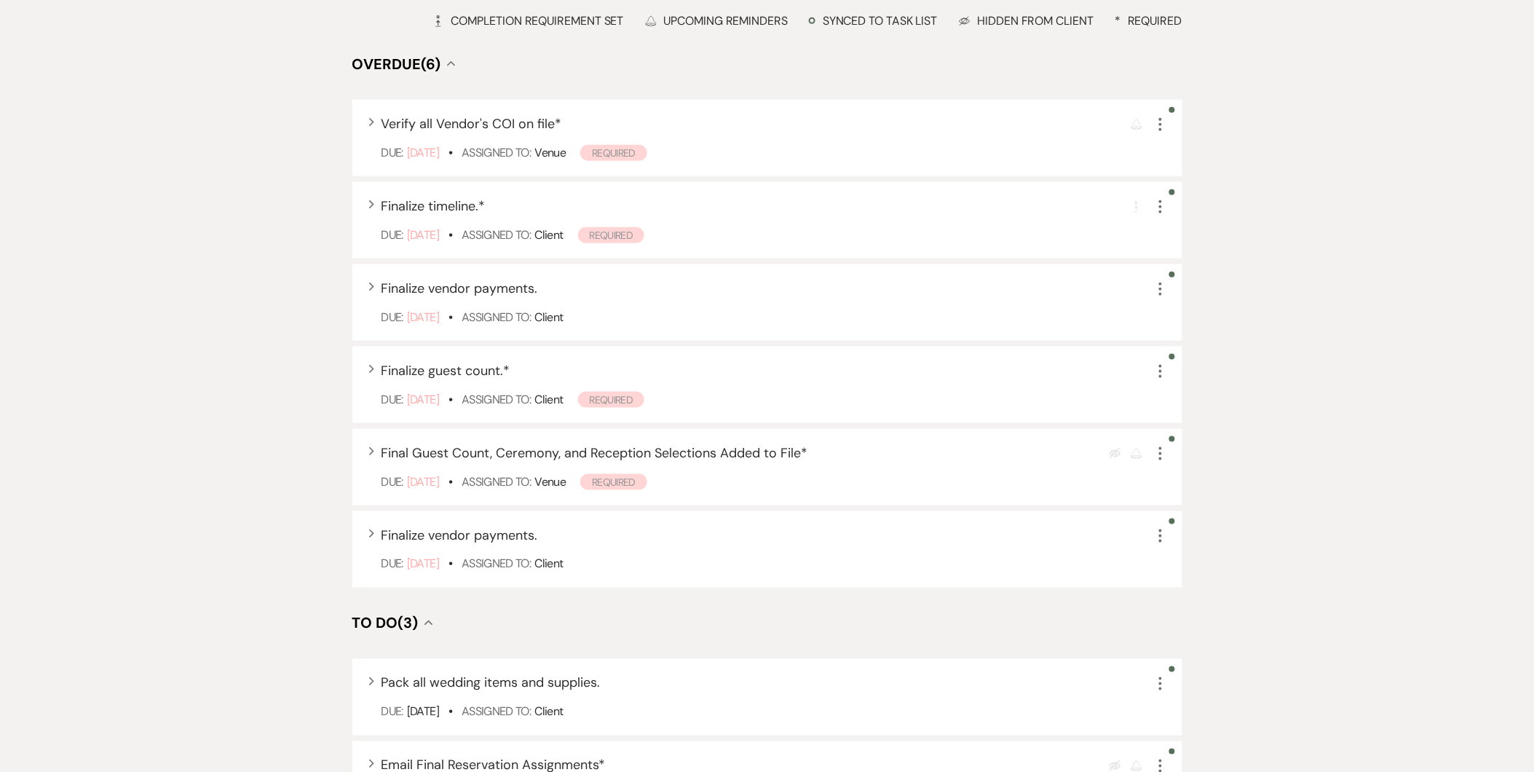
scroll to position [447, 0]
click at [1007, 460] on div "Expand Final Guest Count, Ceremony, and Reception Selections Added to File * Ey…" at bounding box center [775, 452] width 786 height 20
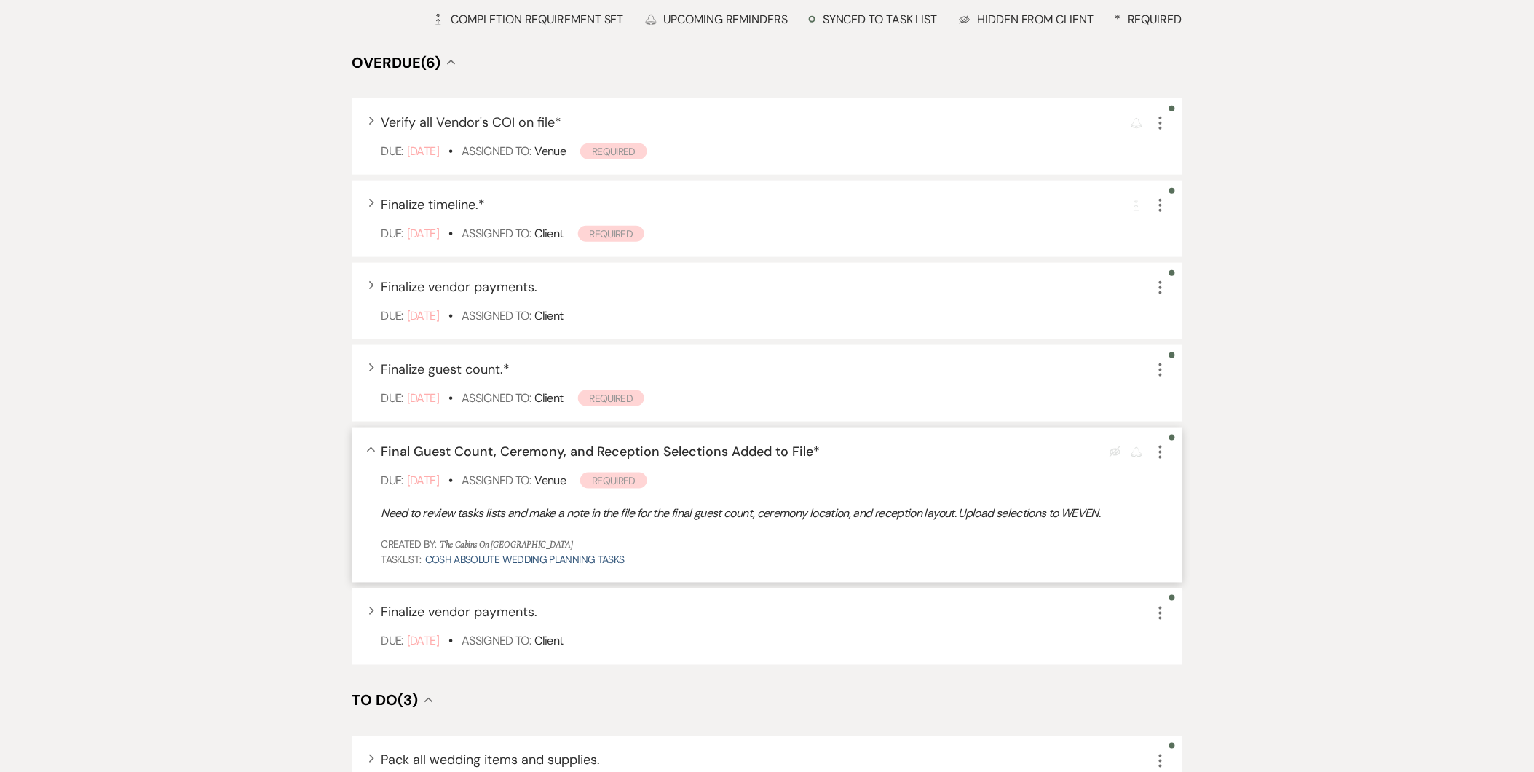
click at [1007, 460] on div "Collapse Final Guest Count, Ceremony, and Reception Selections Added to File * …" at bounding box center [775, 452] width 786 height 20
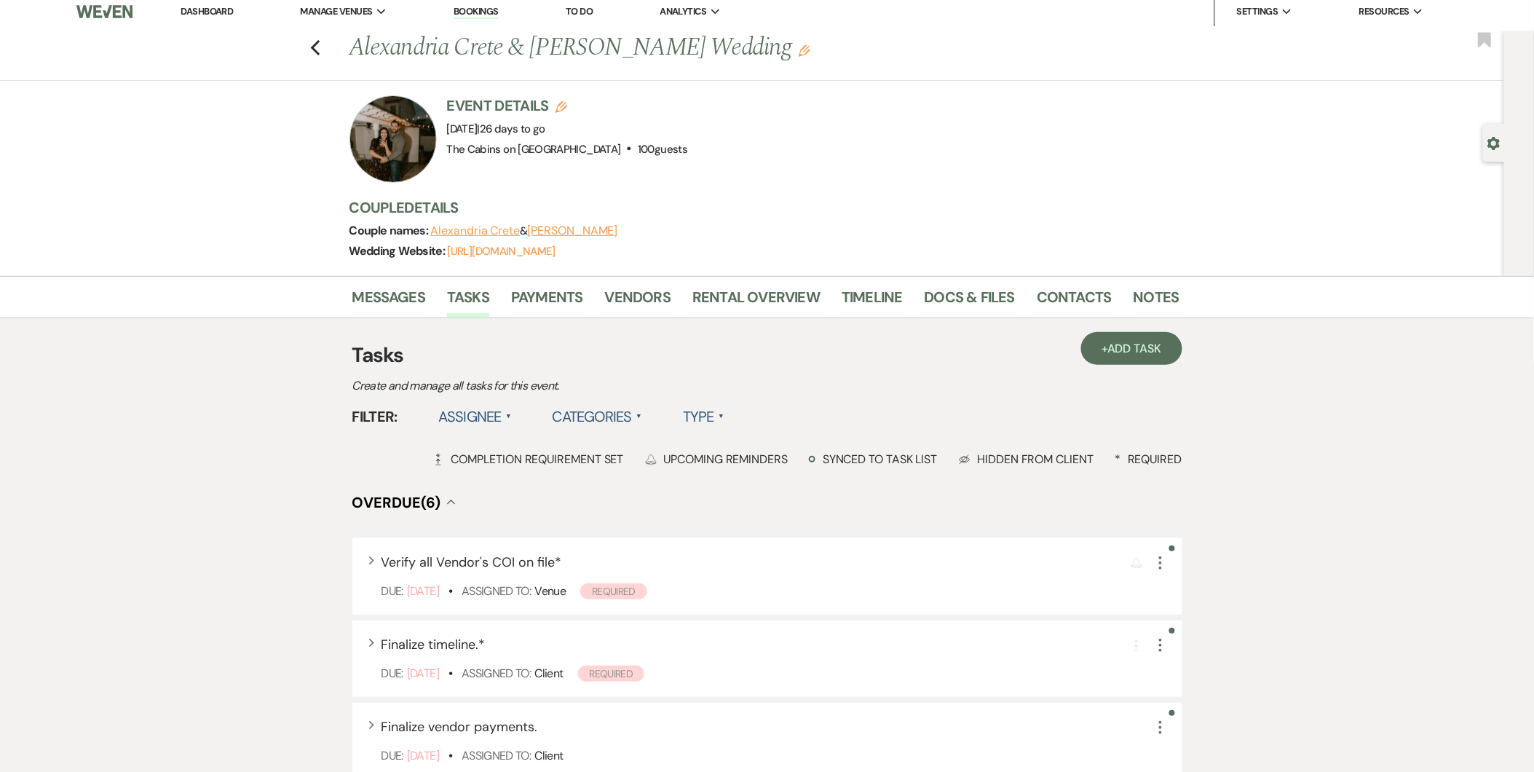
scroll to position [0, 0]
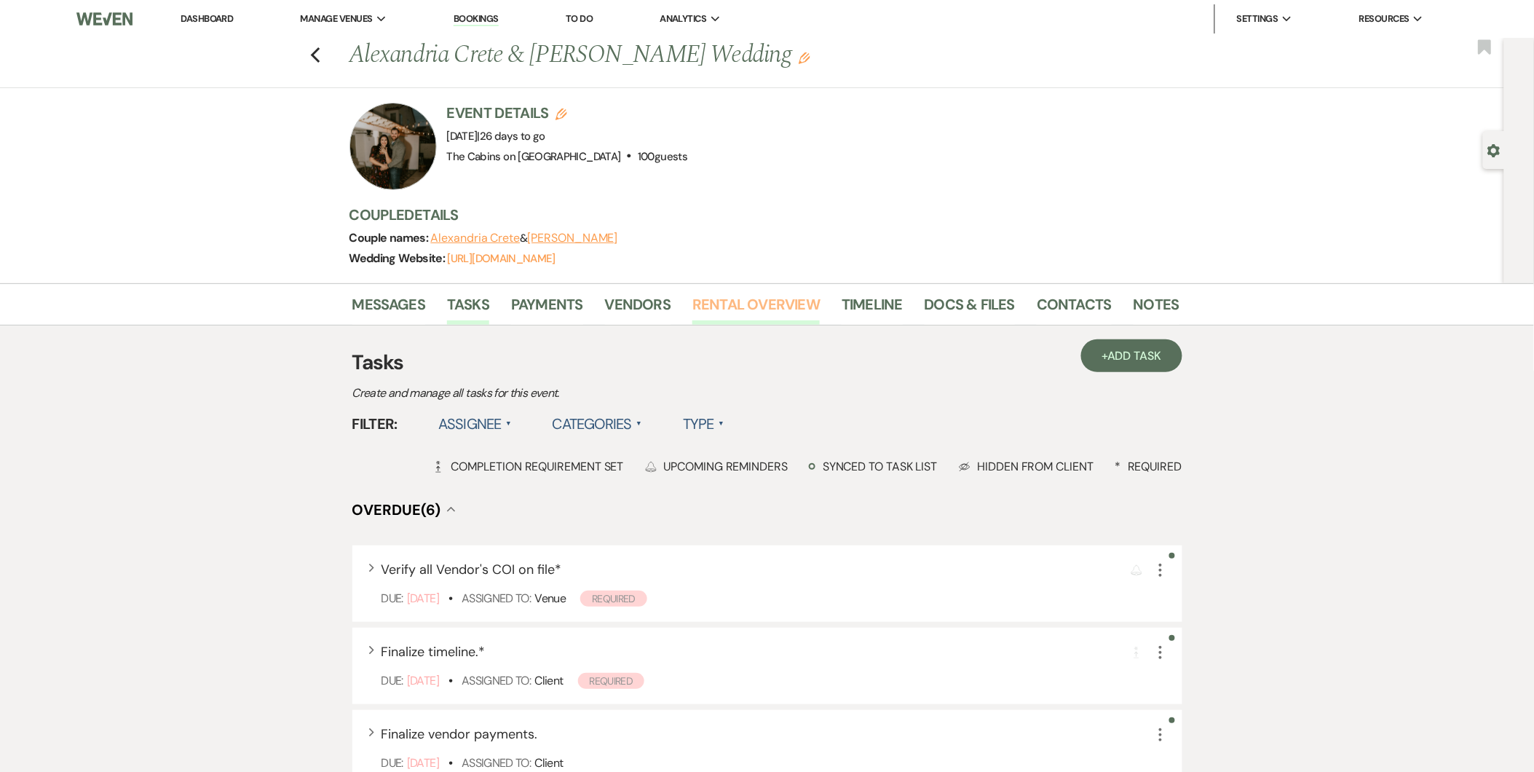
click at [760, 304] on link "Rental Overview" at bounding box center [756, 309] width 127 height 32
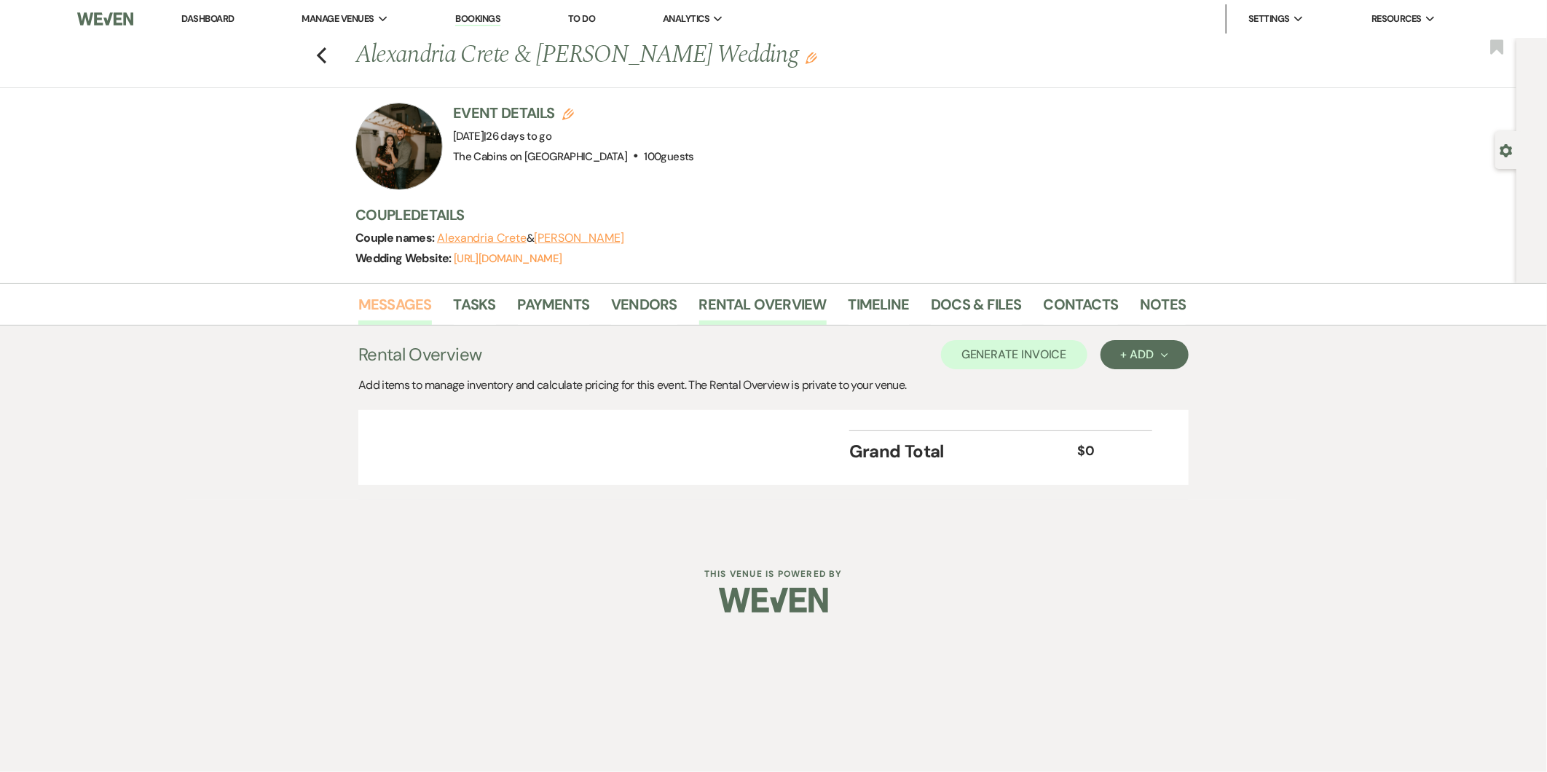
click at [430, 296] on link "Messages" at bounding box center [395, 309] width 74 height 32
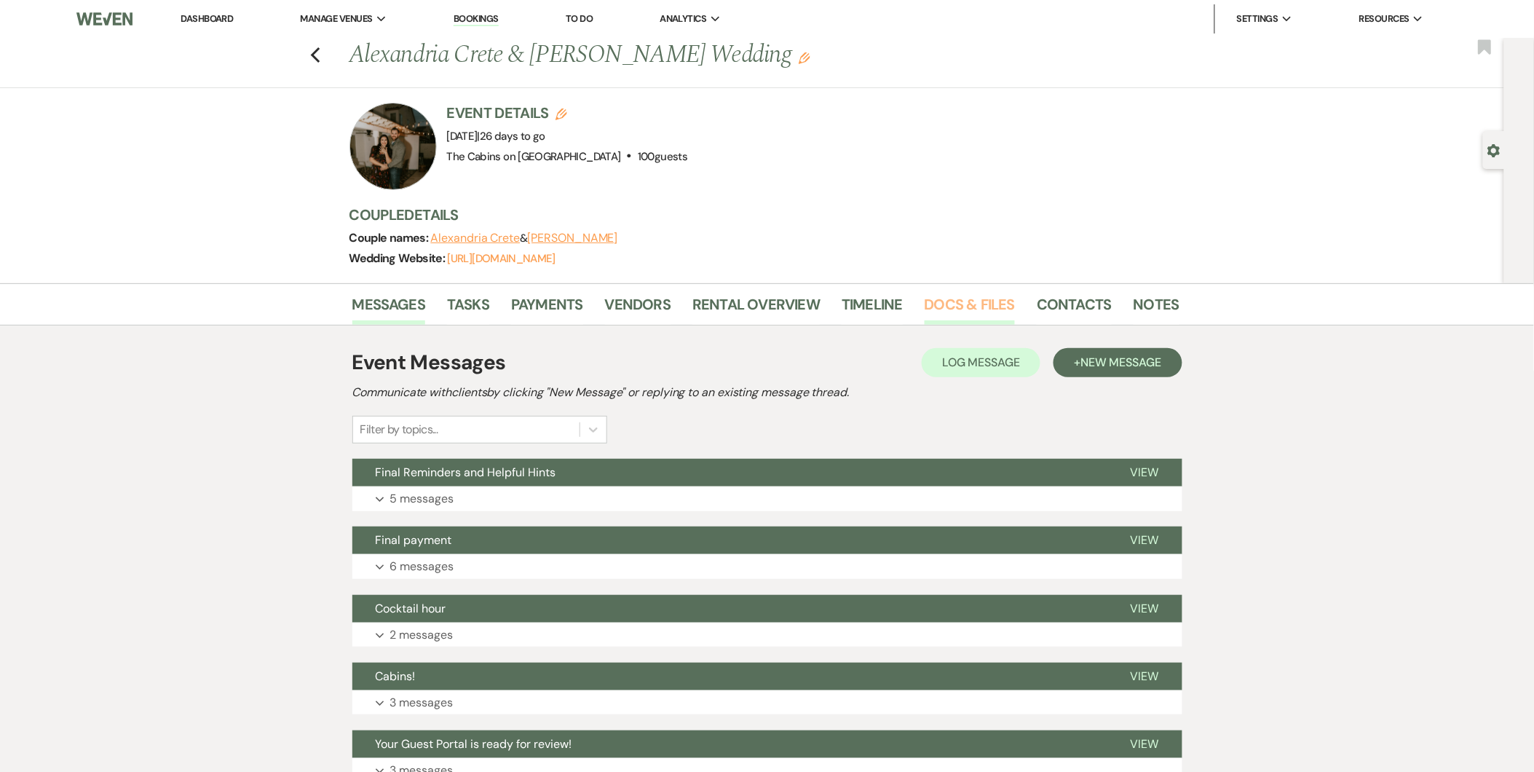
click at [978, 296] on link "Docs & Files" at bounding box center [970, 309] width 90 height 32
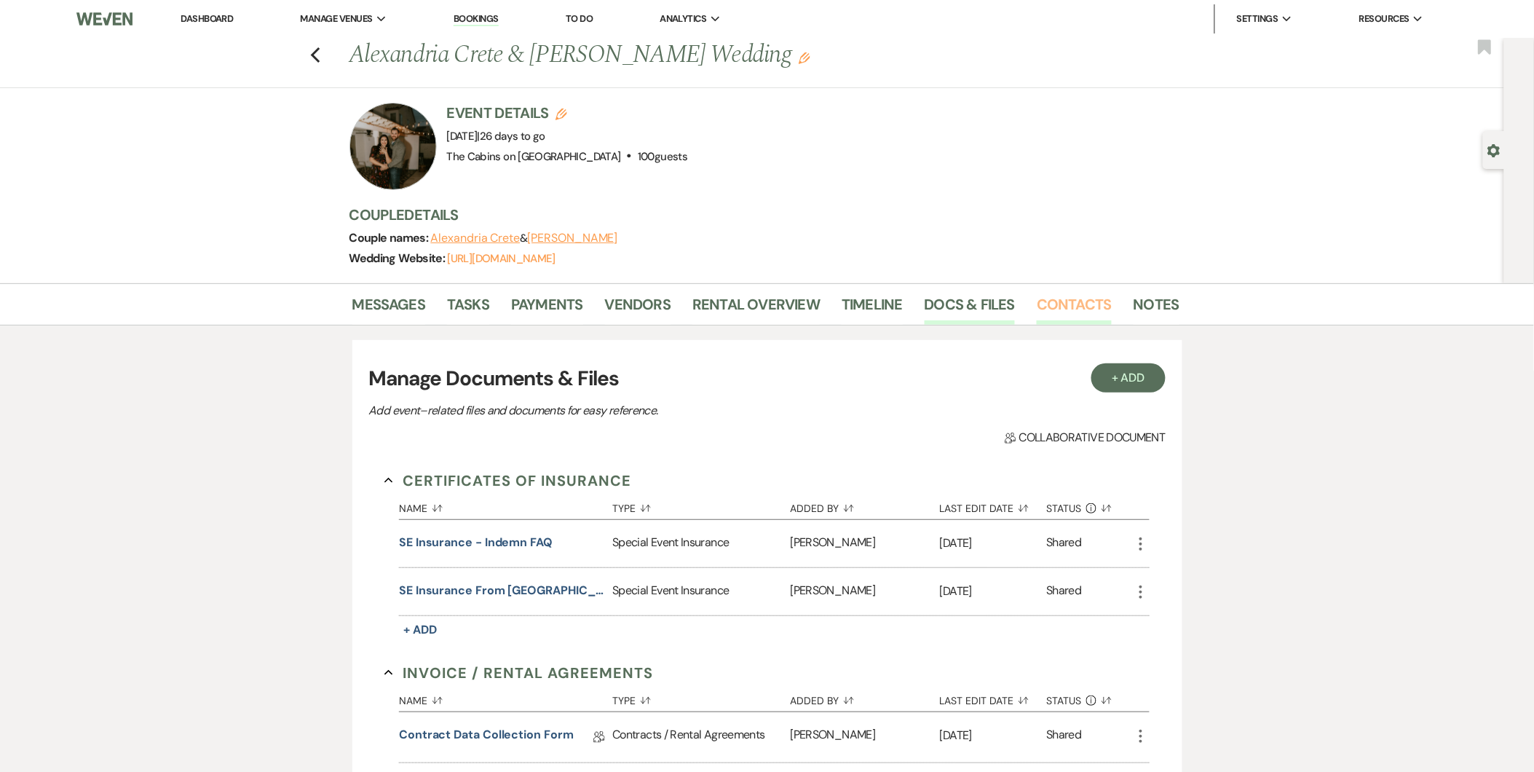
click at [1065, 310] on link "Contacts" at bounding box center [1074, 309] width 75 height 32
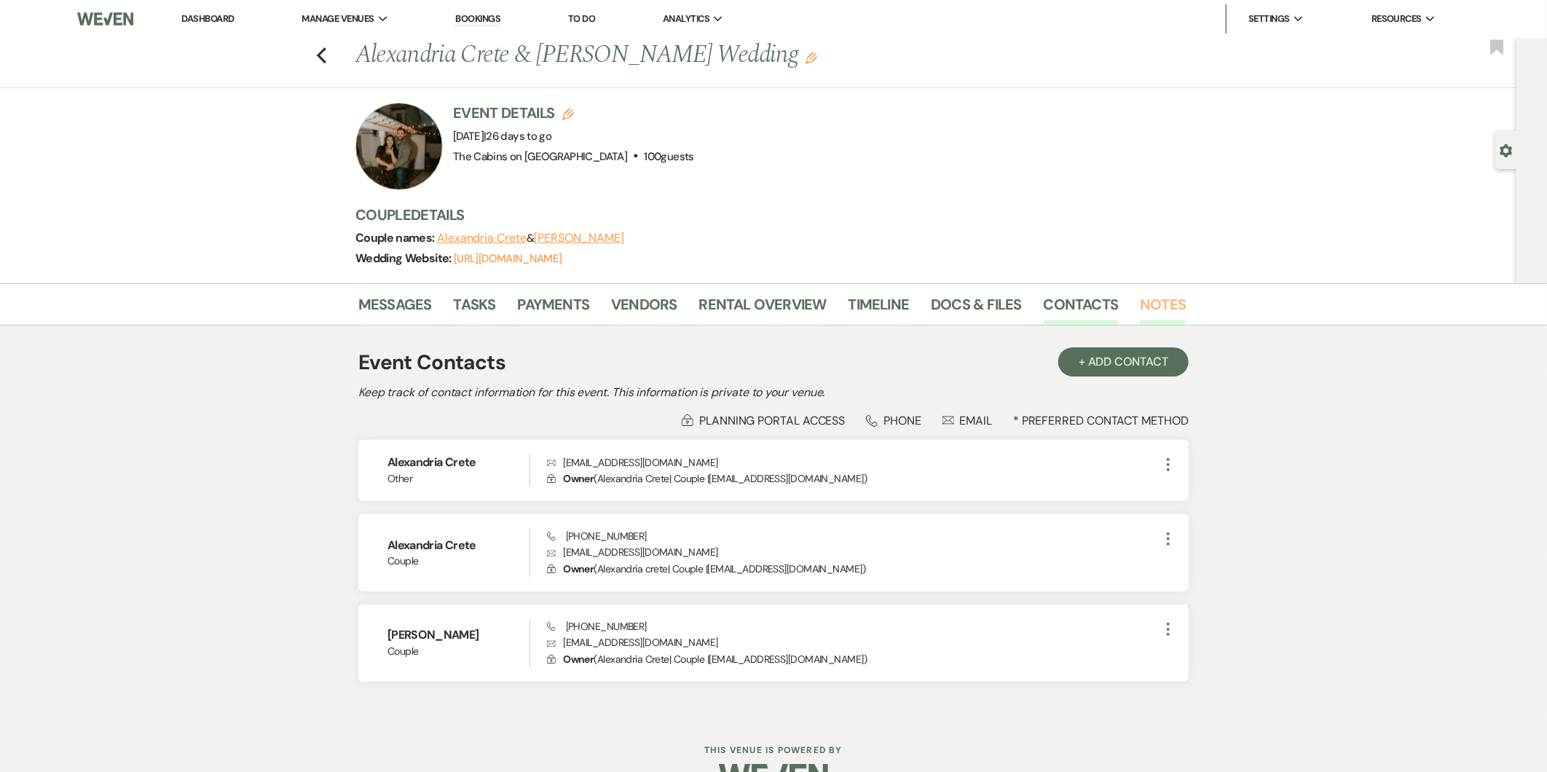
click at [1140, 311] on link "Notes" at bounding box center [1163, 309] width 46 height 32
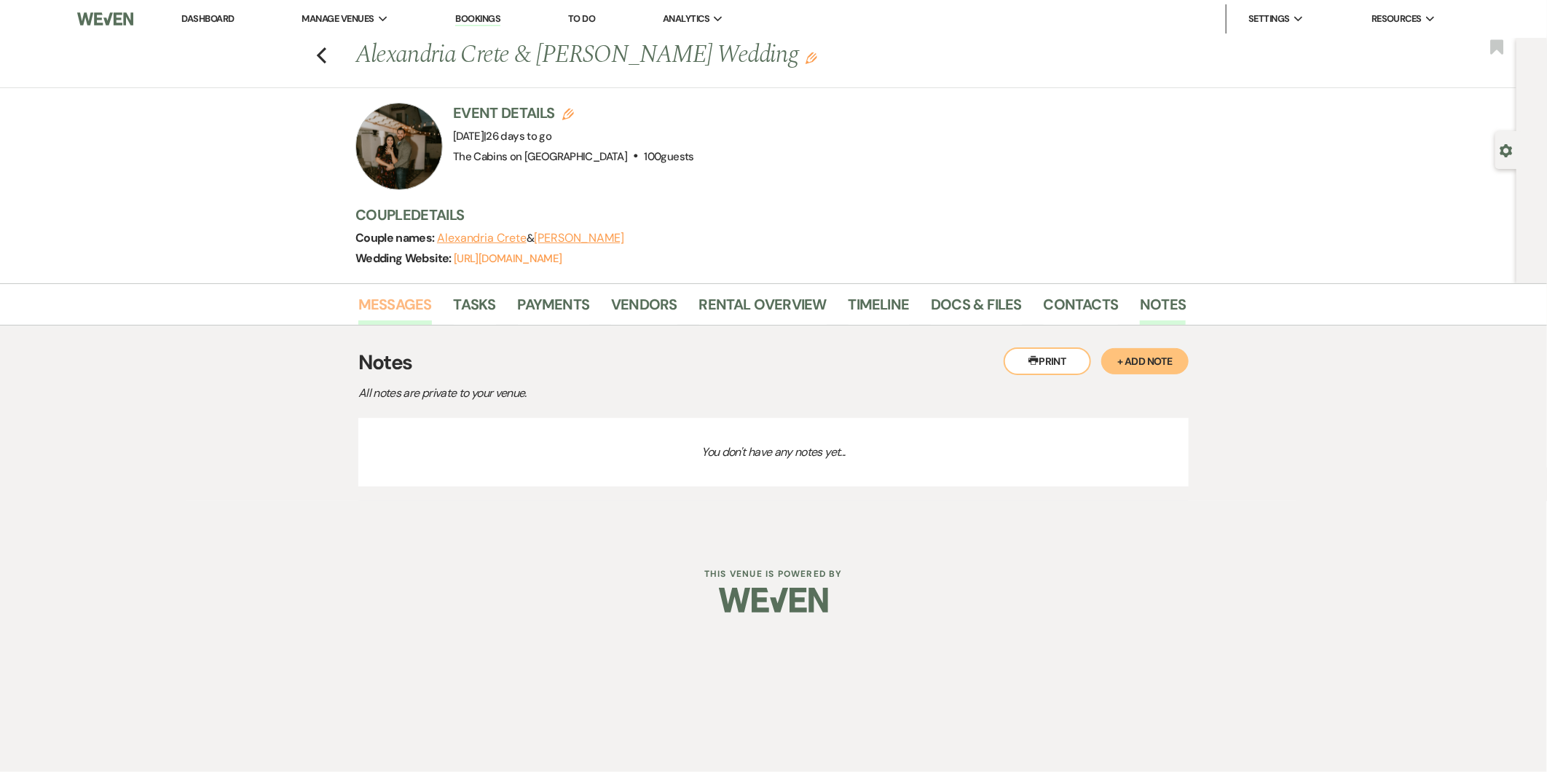
click at [398, 300] on link "Messages" at bounding box center [395, 309] width 74 height 32
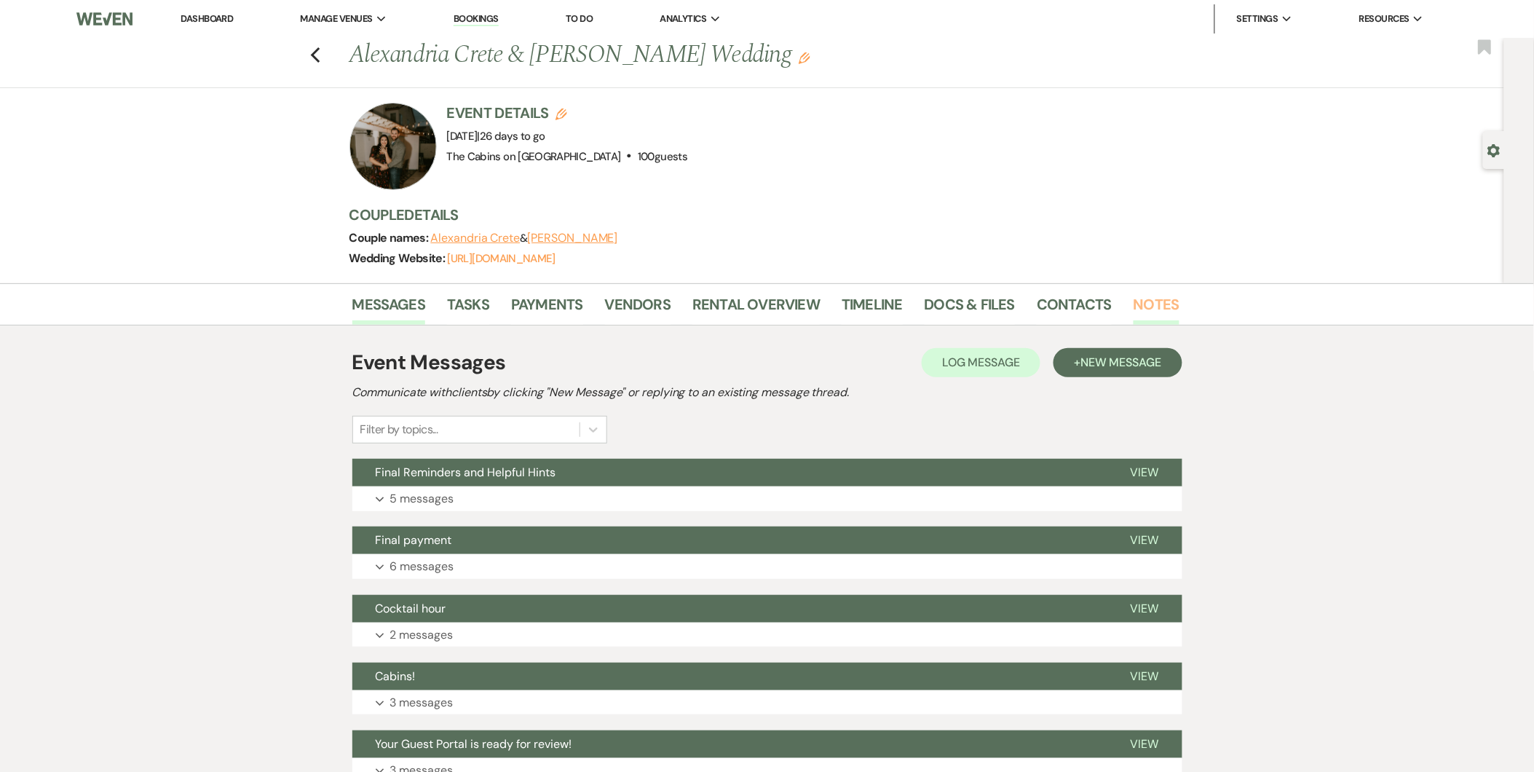
click at [1134, 300] on link "Notes" at bounding box center [1157, 309] width 46 height 32
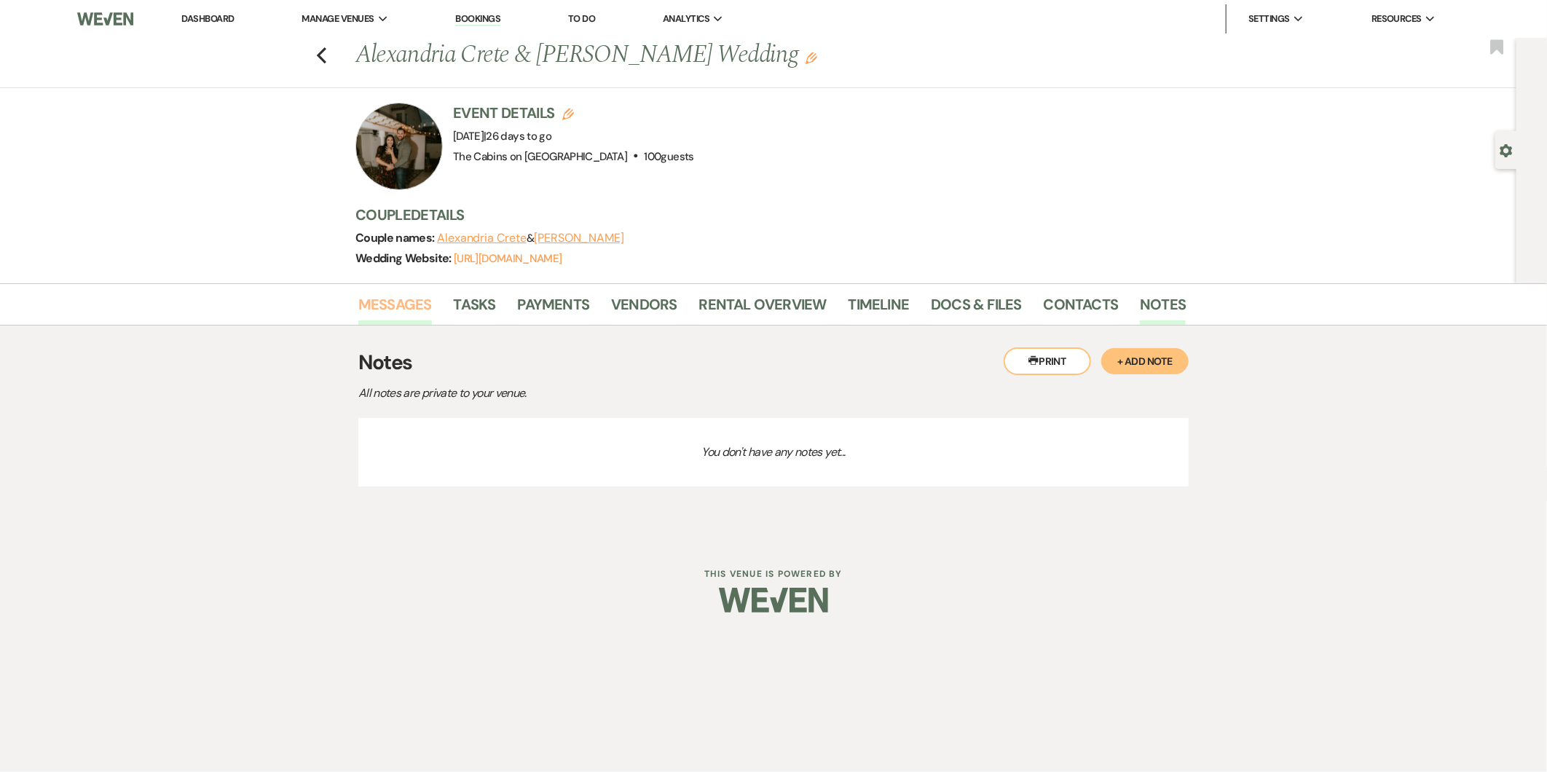
click at [398, 303] on link "Messages" at bounding box center [395, 309] width 74 height 32
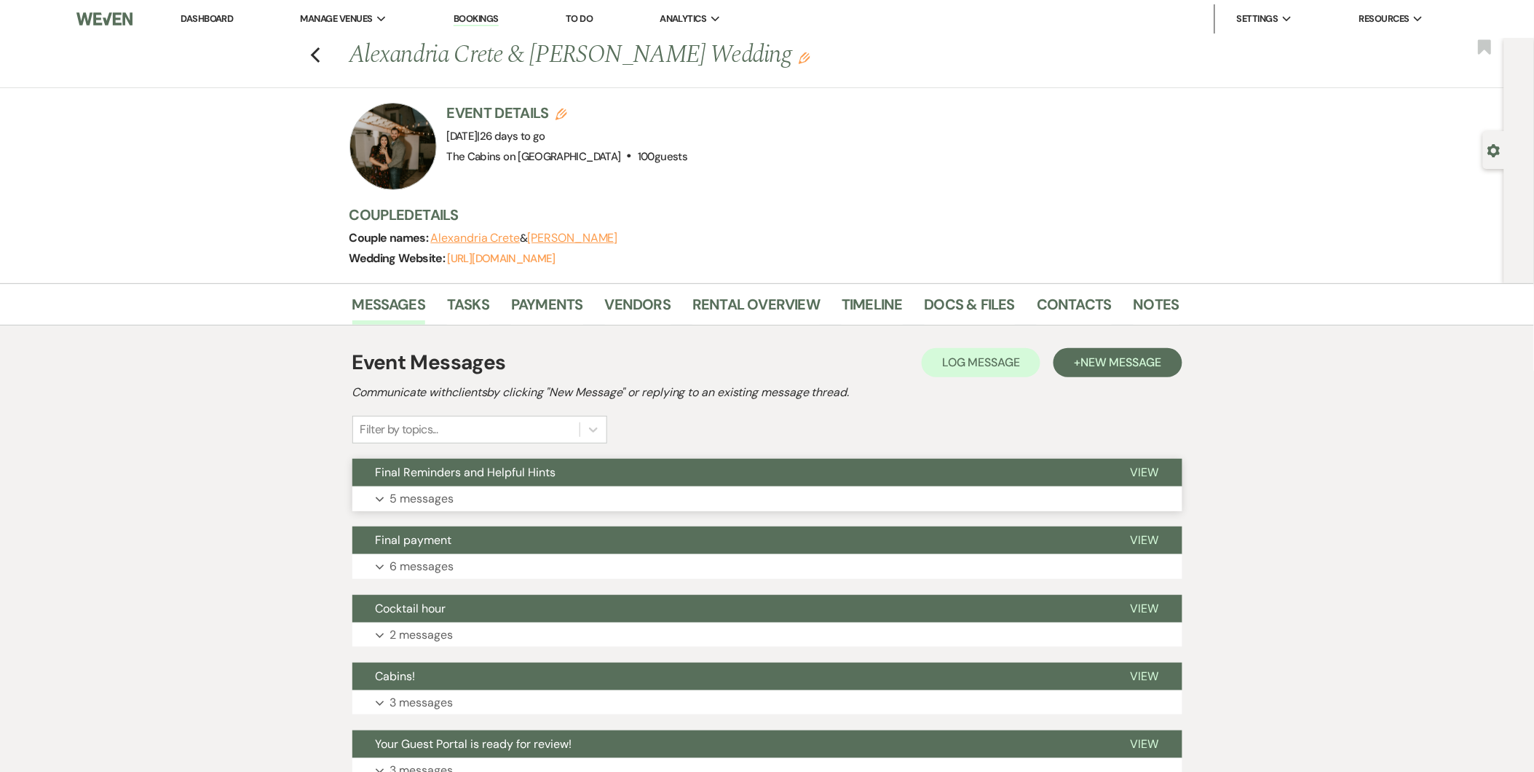
click at [459, 508] on button "Expand 5 messages" at bounding box center [767, 498] width 830 height 25
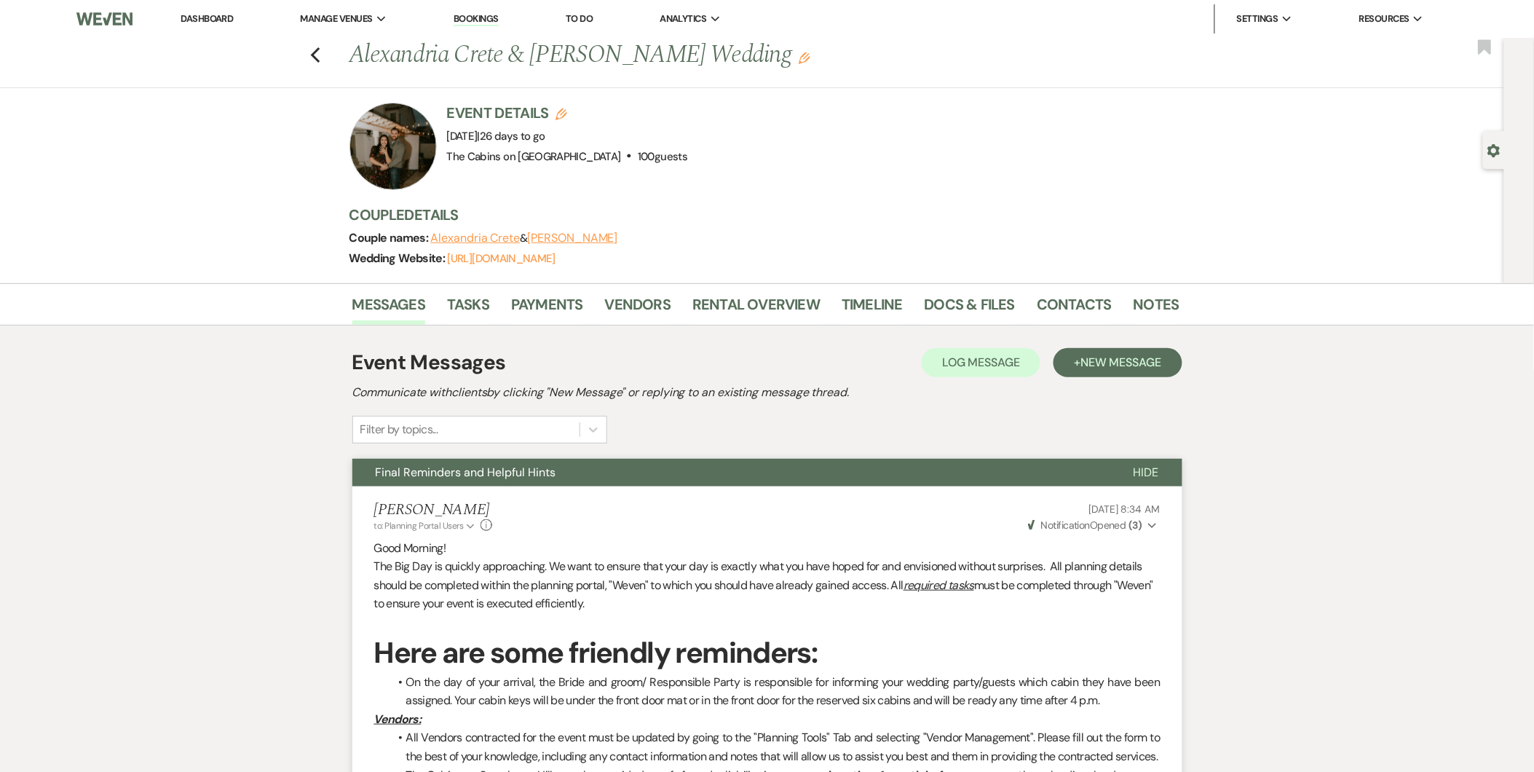
click at [419, 485] on button "Final Reminders and Helpful Hints" at bounding box center [731, 473] width 758 height 28
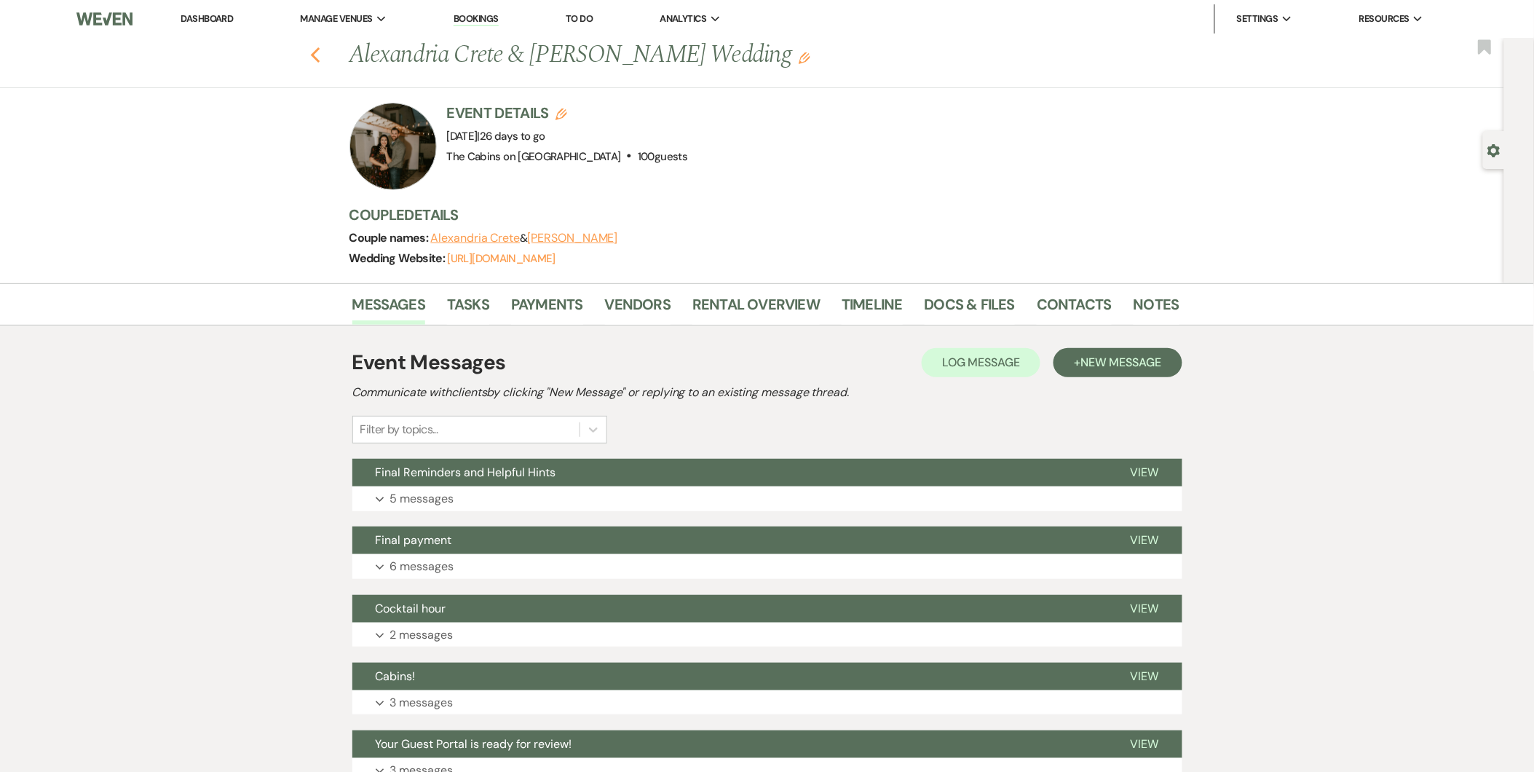
click at [320, 49] on use "button" at bounding box center [314, 55] width 9 height 16
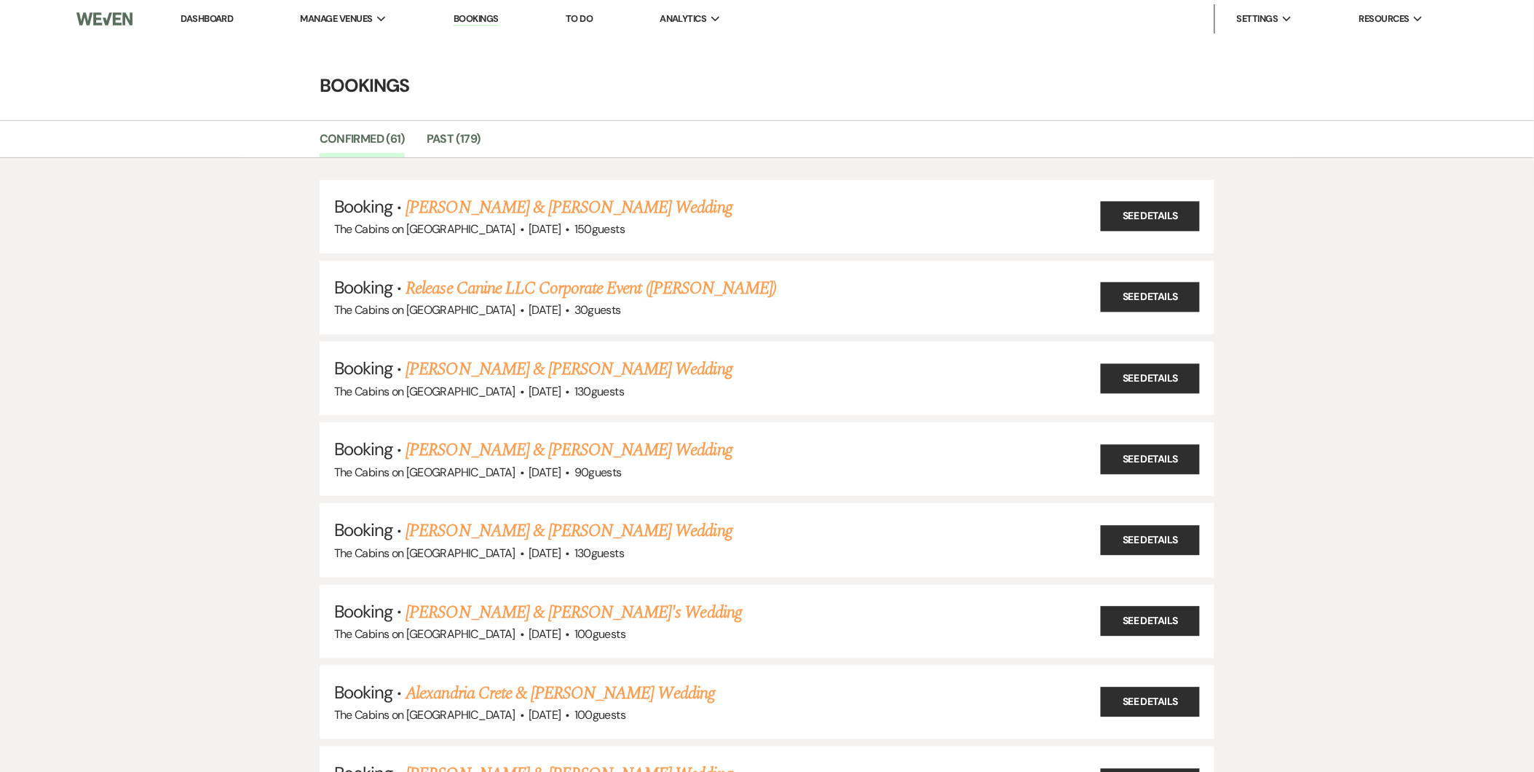
click at [122, 20] on img at bounding box center [104, 19] width 56 height 31
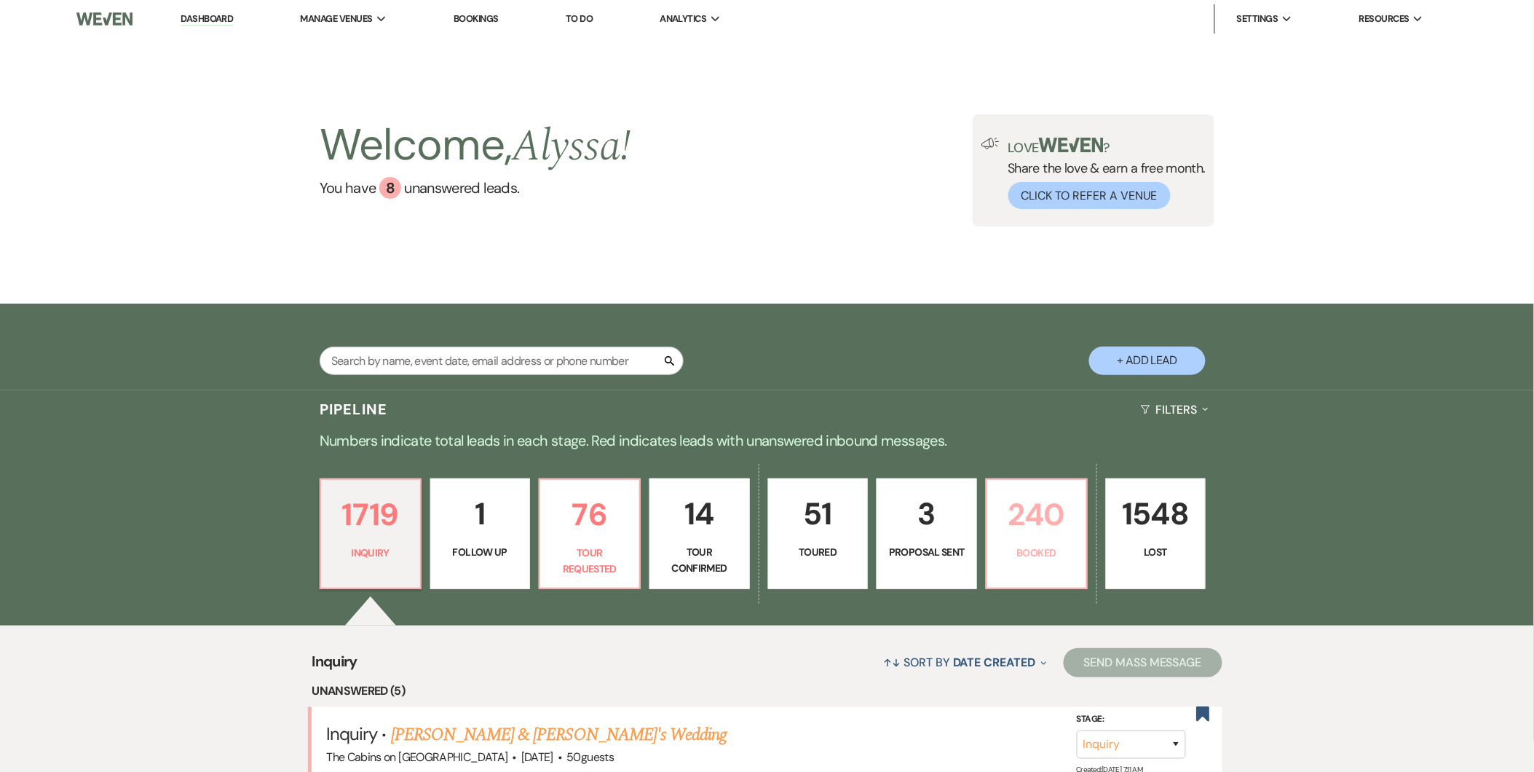
click at [1022, 540] on link "240 Booked" at bounding box center [1037, 533] width 102 height 111
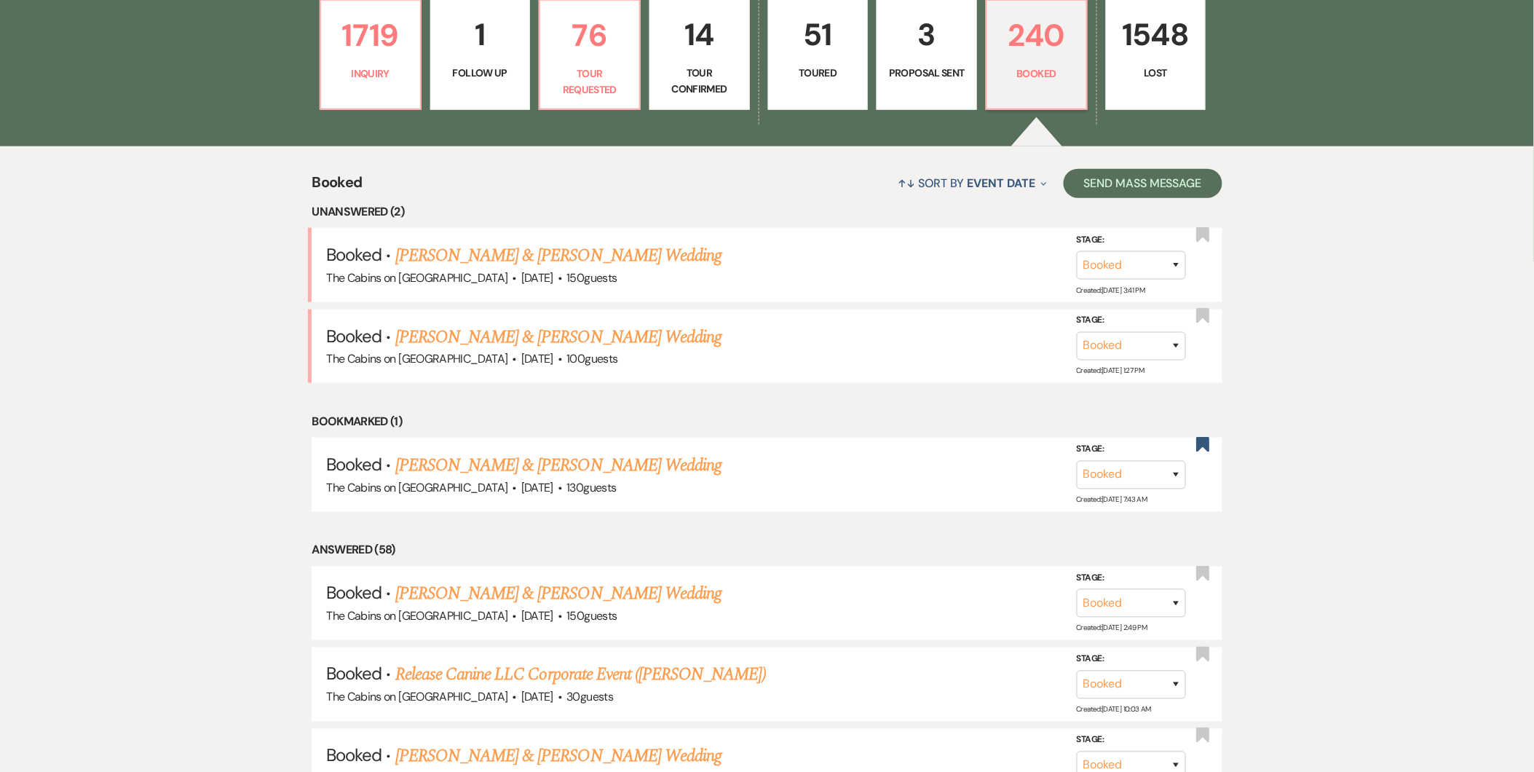
scroll to position [523, 0]
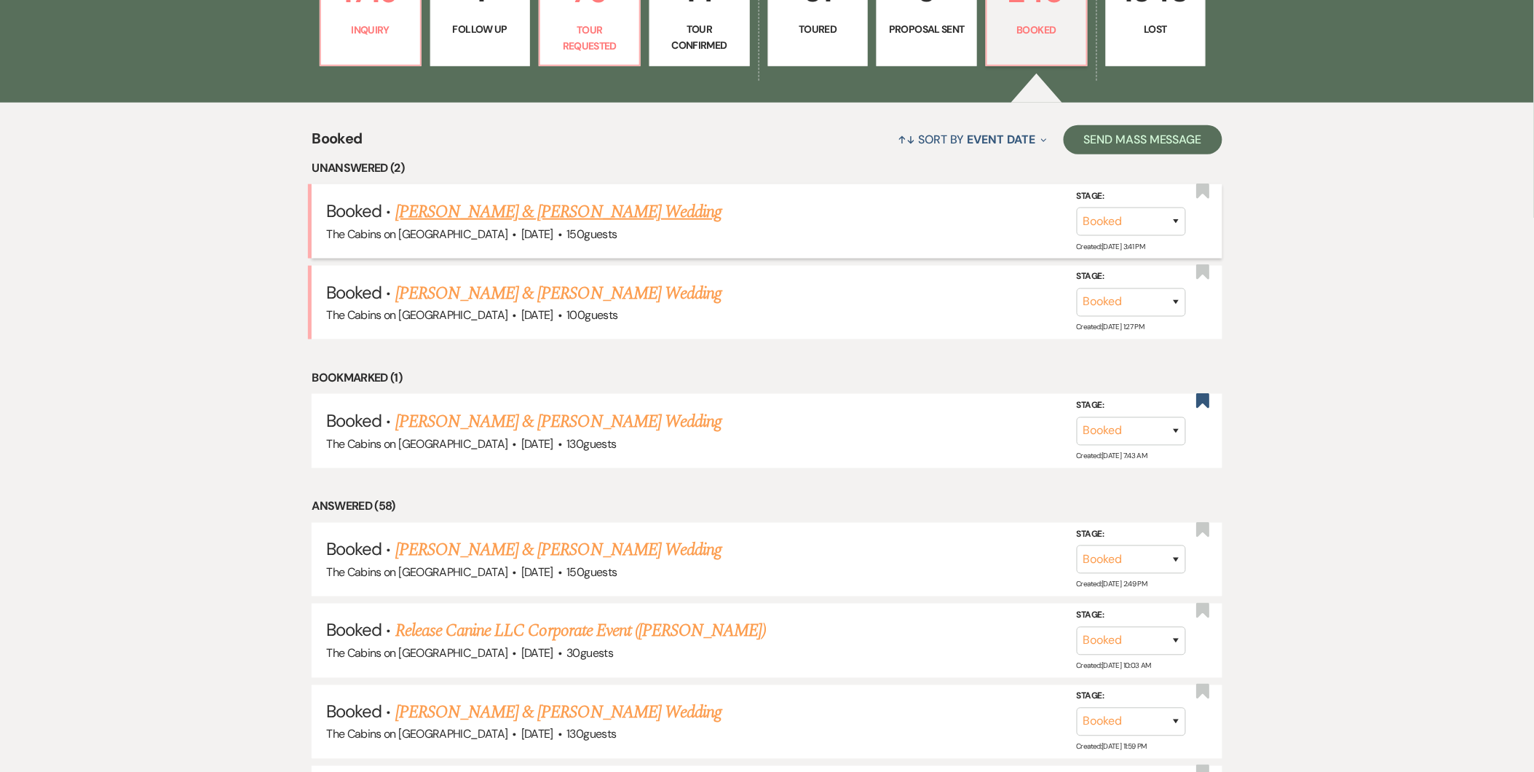
click at [591, 215] on link "[PERSON_NAME] & [PERSON_NAME] Wedding" at bounding box center [558, 212] width 326 height 26
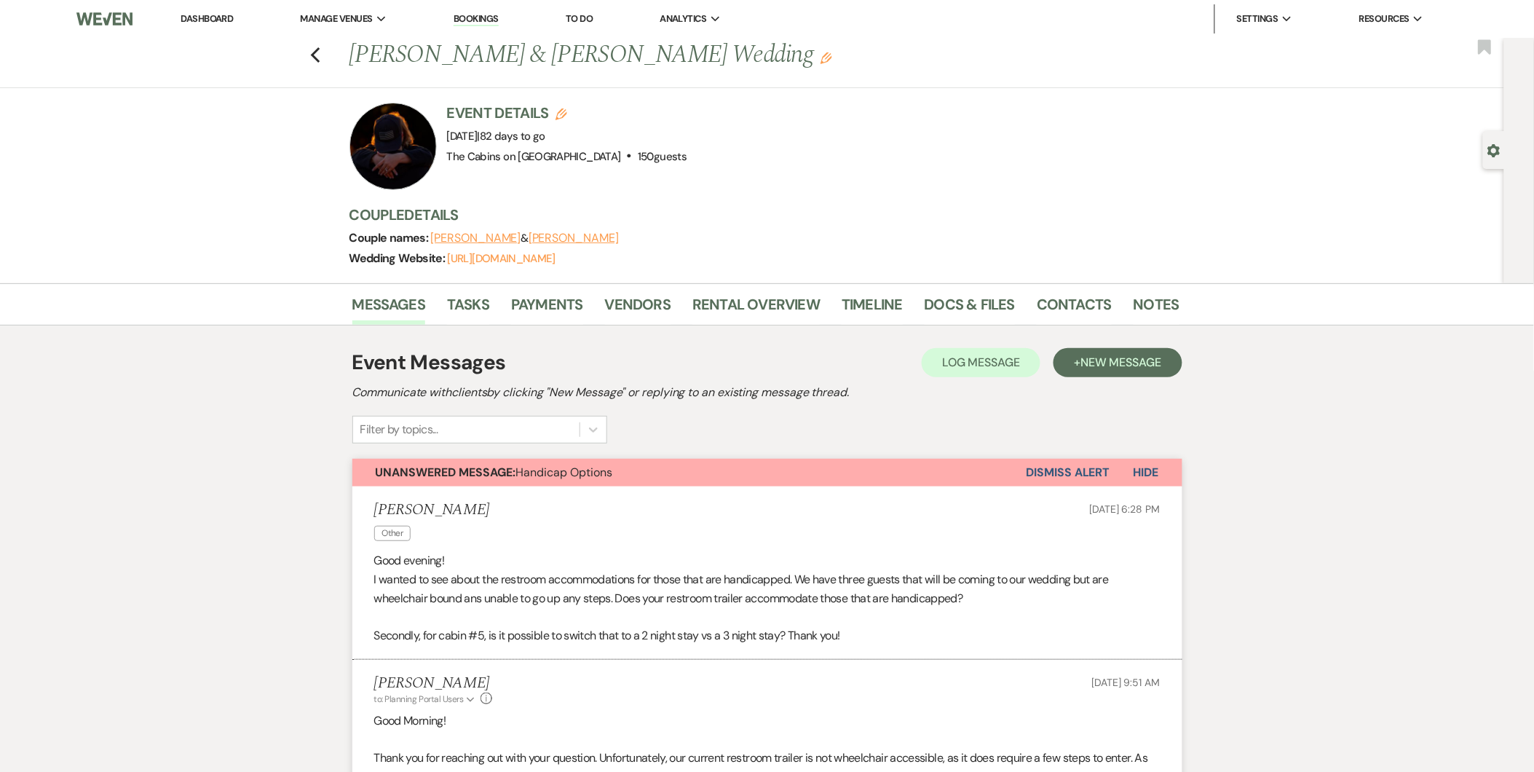
click at [1282, 110] on div "Previous [PERSON_NAME] & [PERSON_NAME] Wedding Edit Bookmark Gear Settings Even…" at bounding box center [752, 160] width 1505 height 245
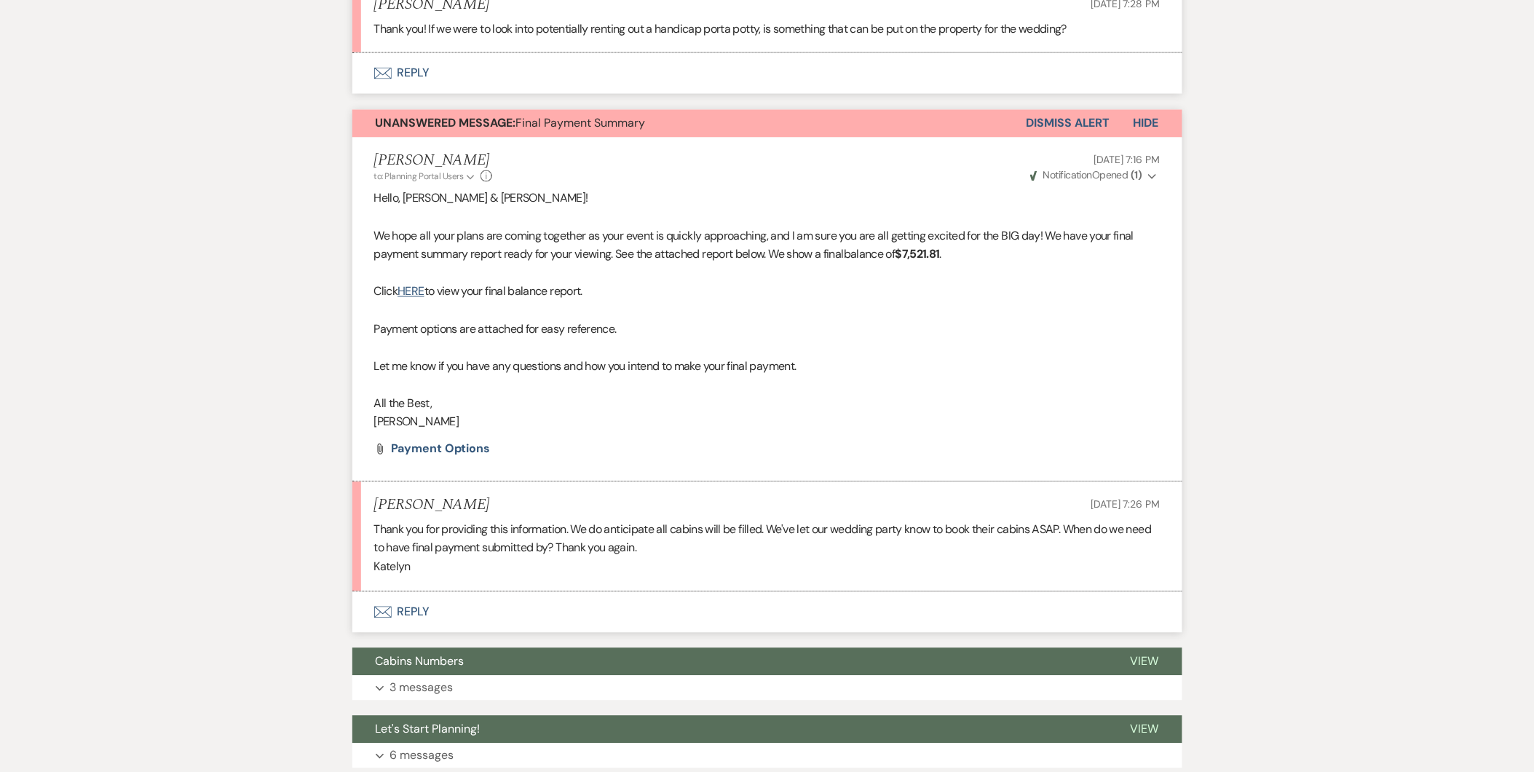
scroll to position [916, 0]
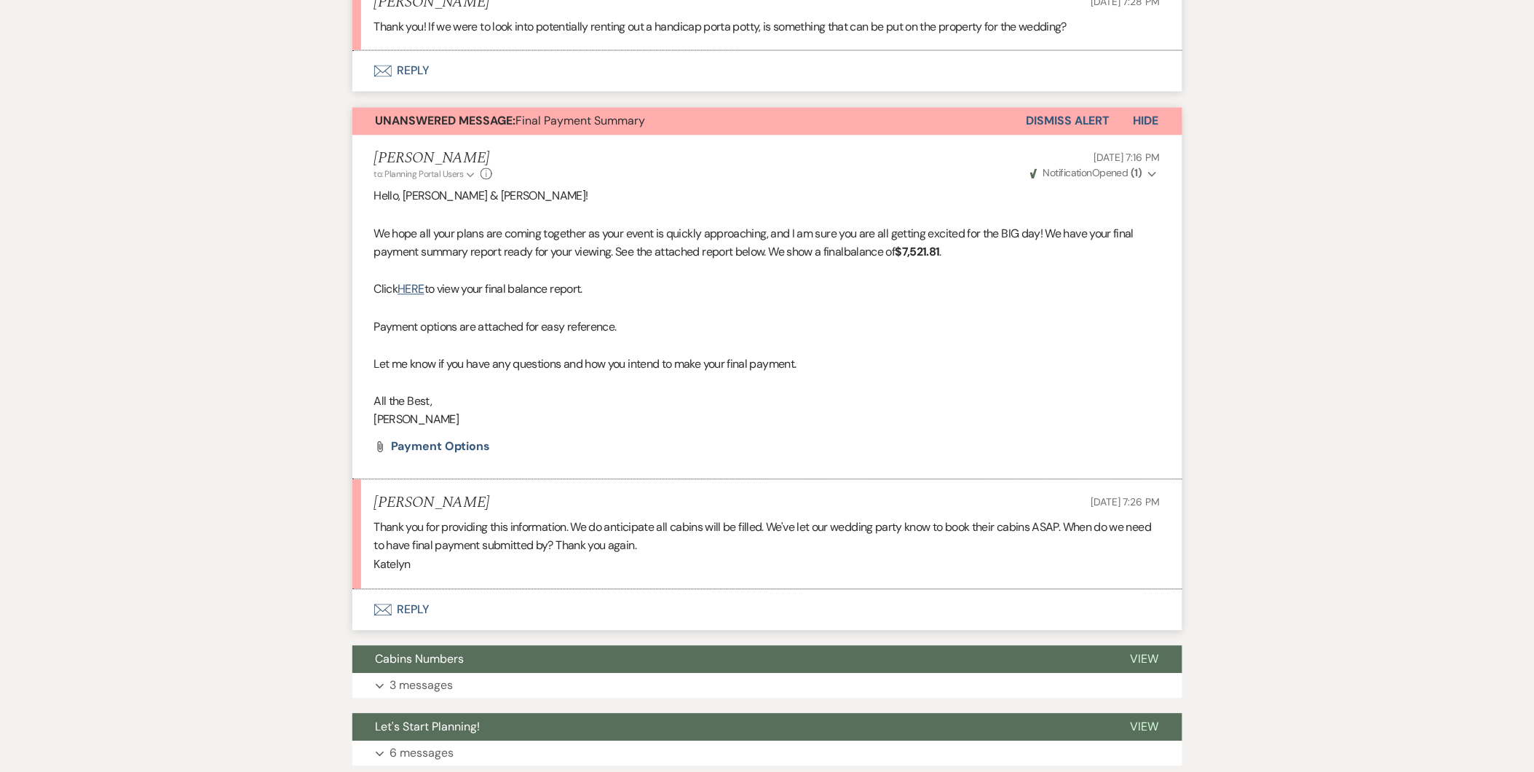
click at [411, 612] on button "Envelope Reply" at bounding box center [767, 610] width 830 height 41
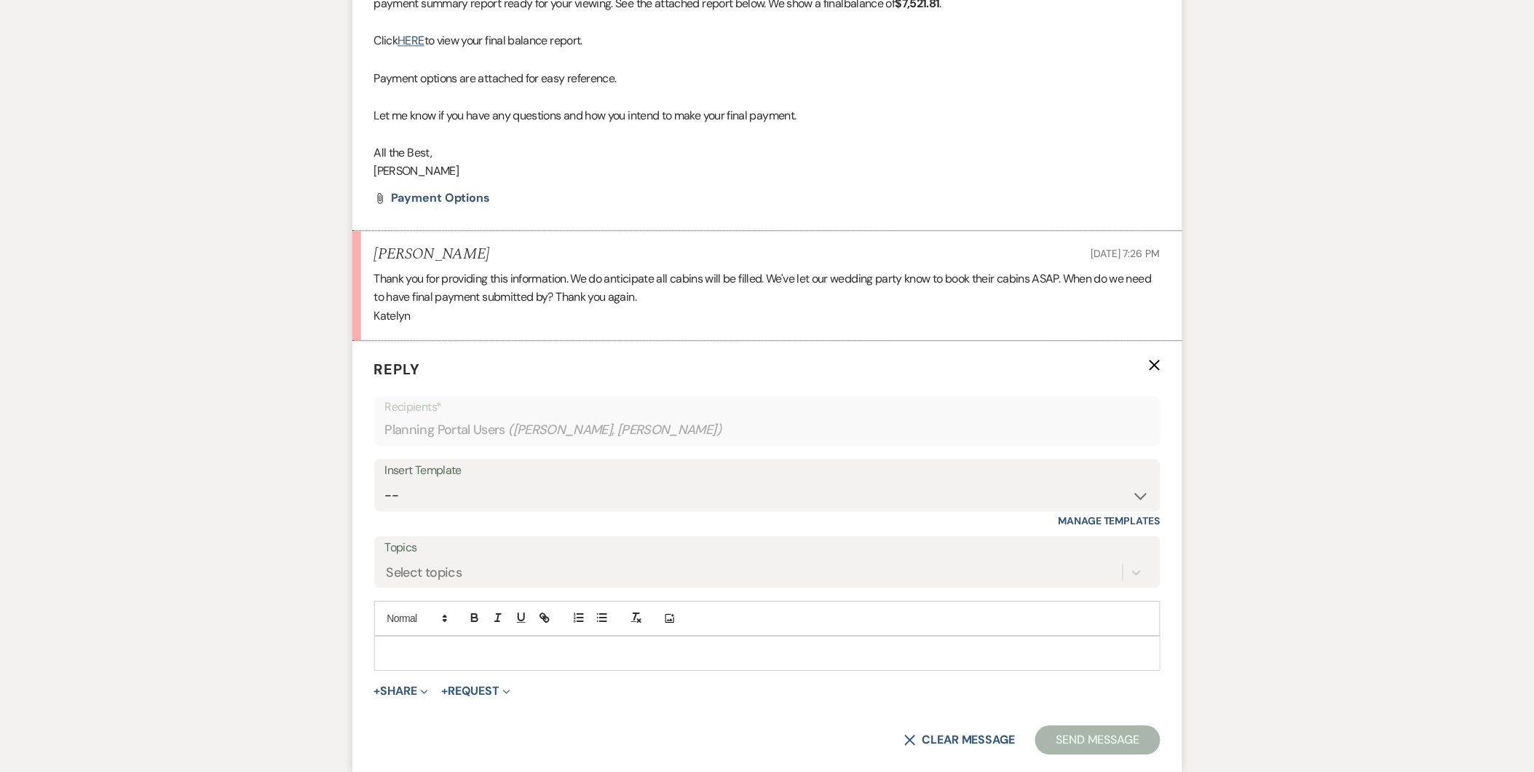
scroll to position [1271, 0]
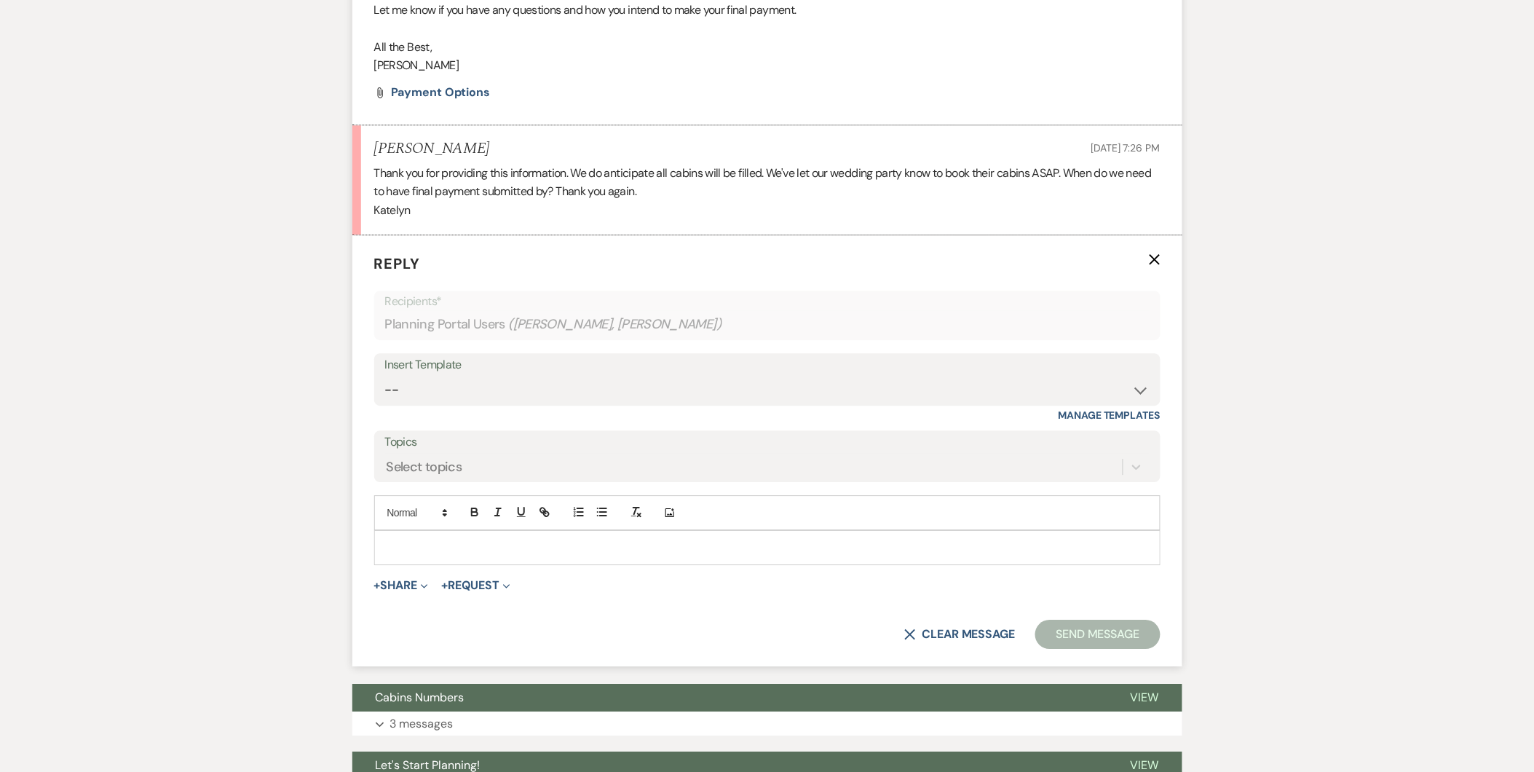
click at [401, 543] on p at bounding box center [767, 548] width 763 height 16
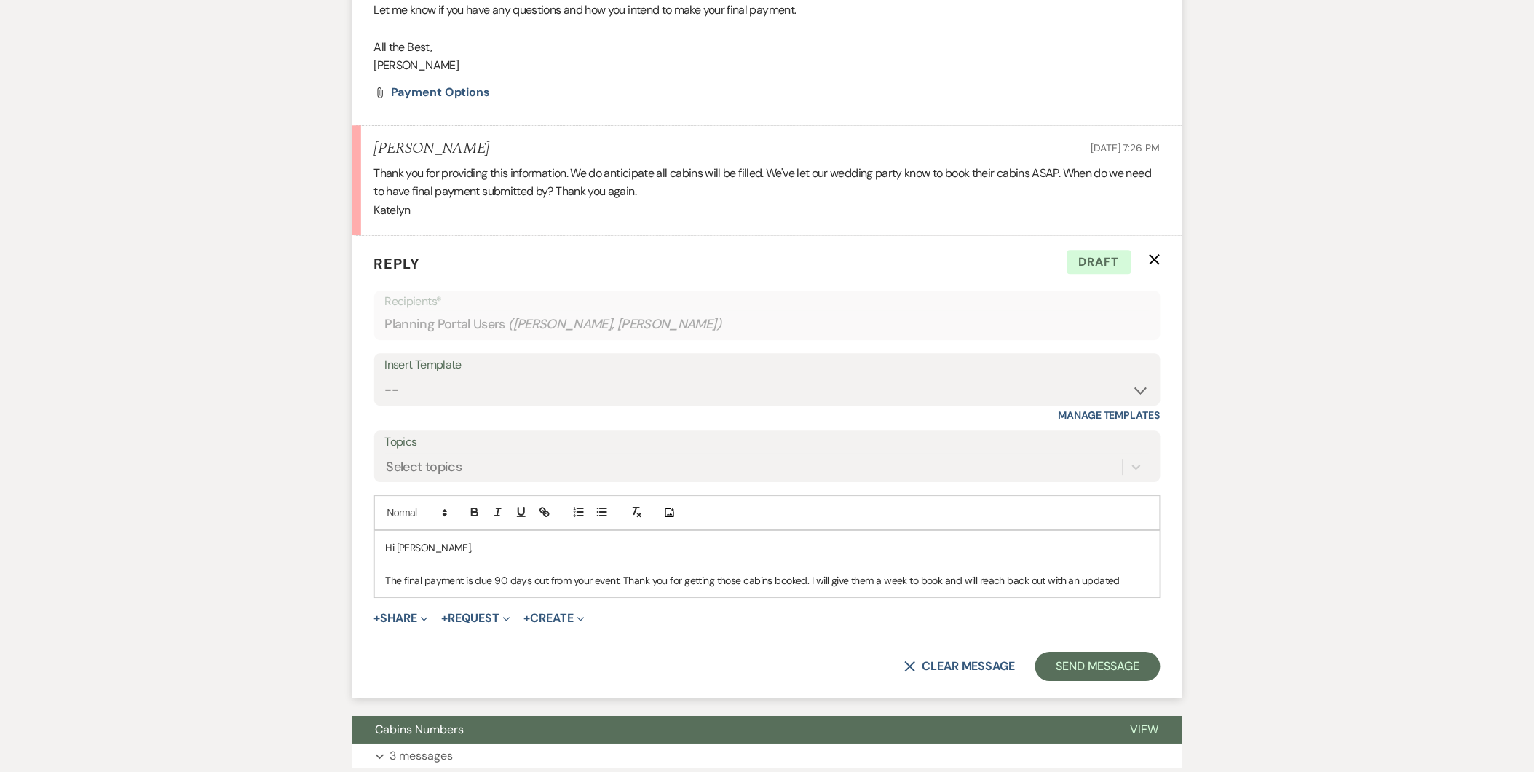
click at [880, 583] on p "The final payment is due 90 days out from your event. Thank you for getting tho…" at bounding box center [767, 580] width 763 height 16
click at [1151, 580] on div "Hi [PERSON_NAME], The final payment is due 90 days out from your event. Thank y…" at bounding box center [767, 564] width 785 height 66
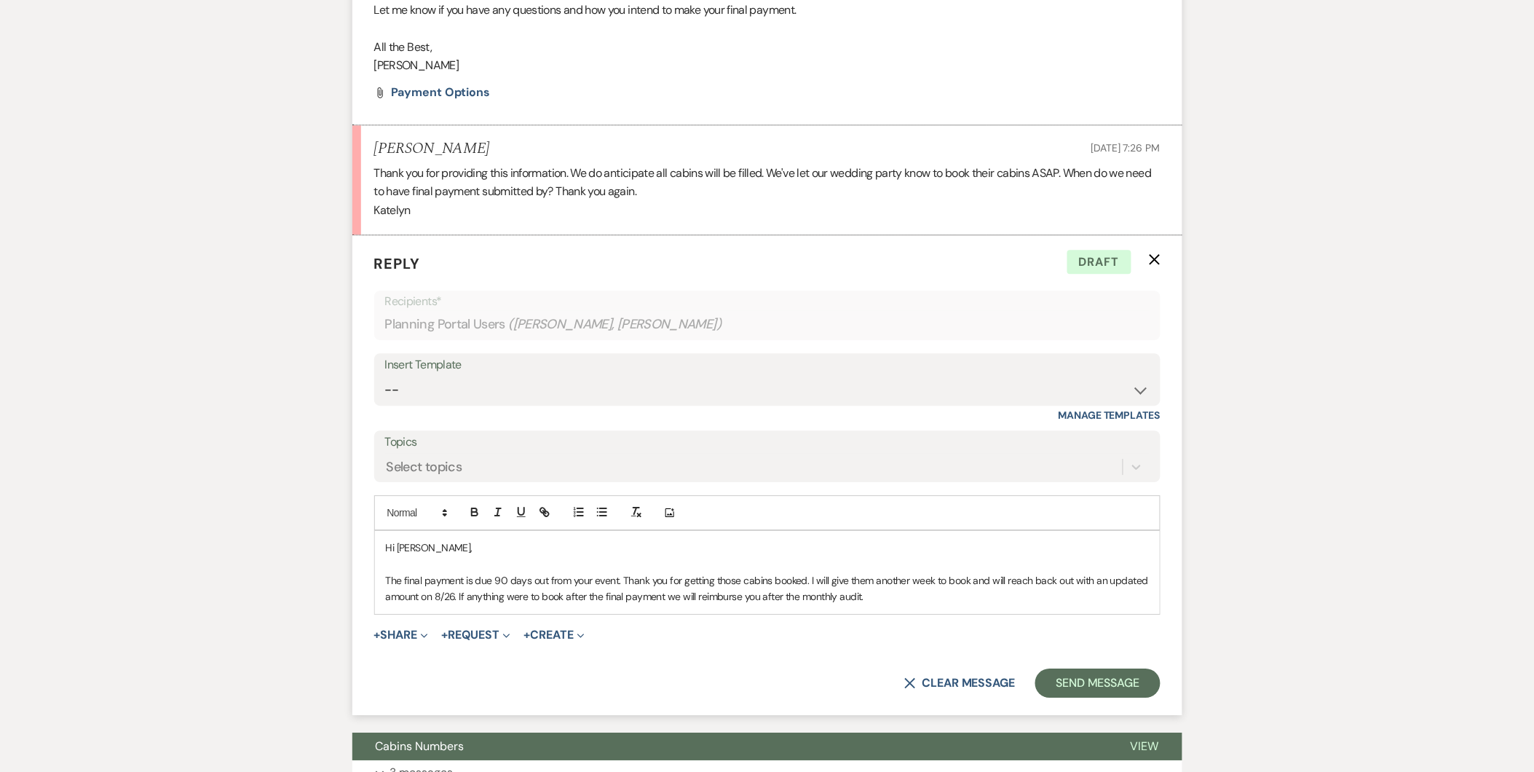
click at [792, 599] on p "The final payment is due 90 days out from your event. Thank you for getting tho…" at bounding box center [767, 588] width 763 height 33
click at [878, 598] on p "The final payment is due 90 days out from your event. Thank you for getting tho…" at bounding box center [767, 588] width 763 height 33
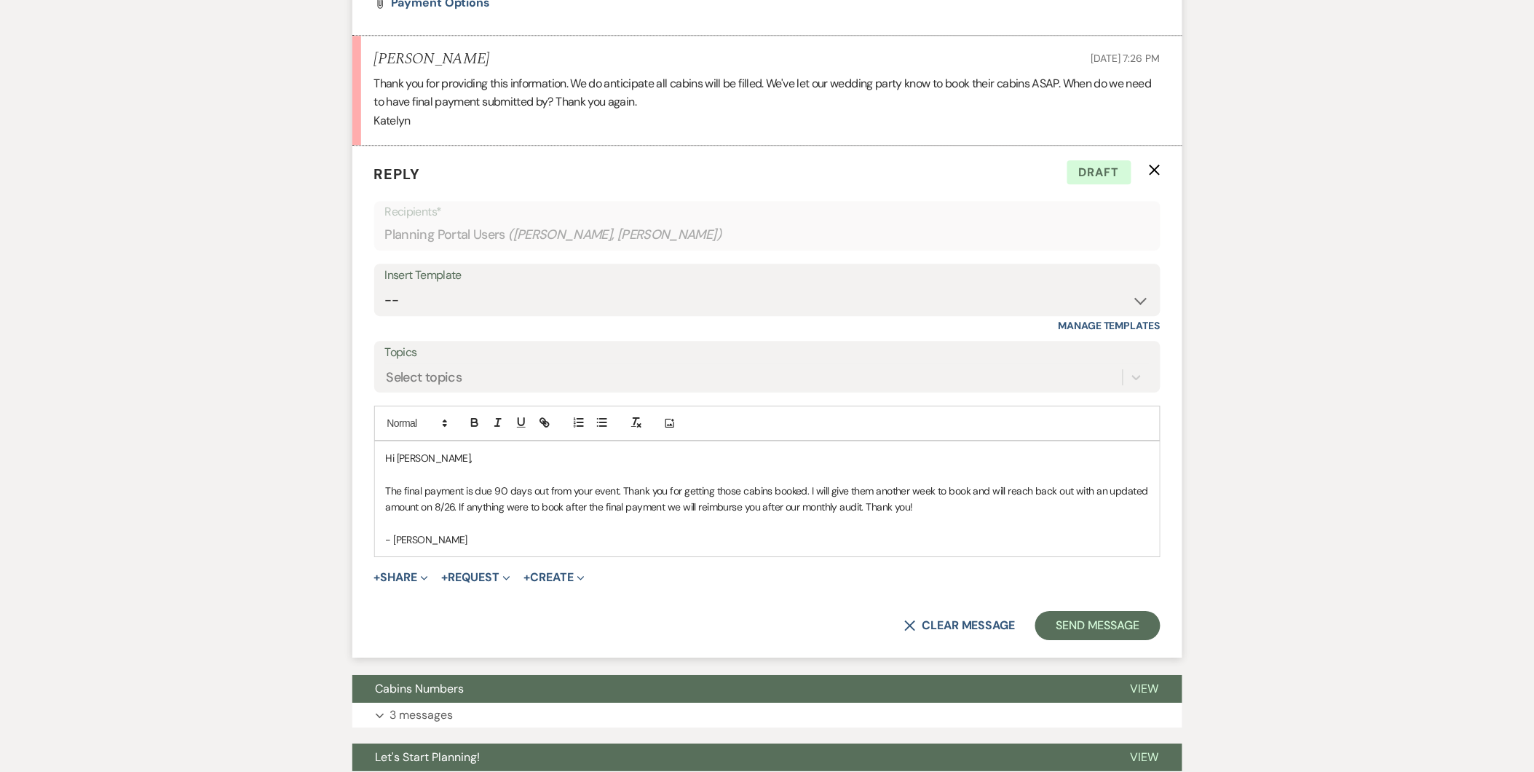
scroll to position [1363, 0]
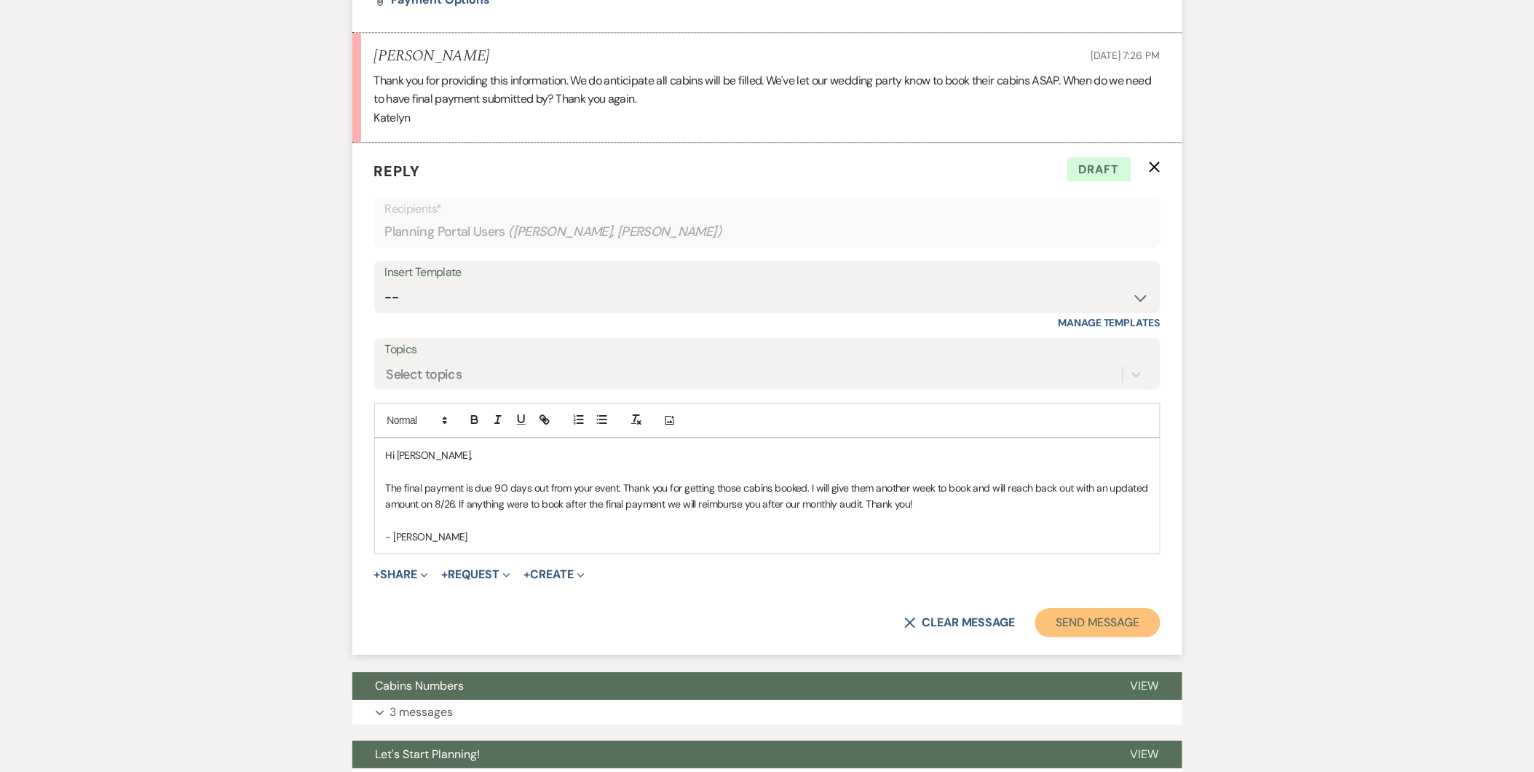
click at [1093, 629] on button "Send Message" at bounding box center [1098, 622] width 125 height 29
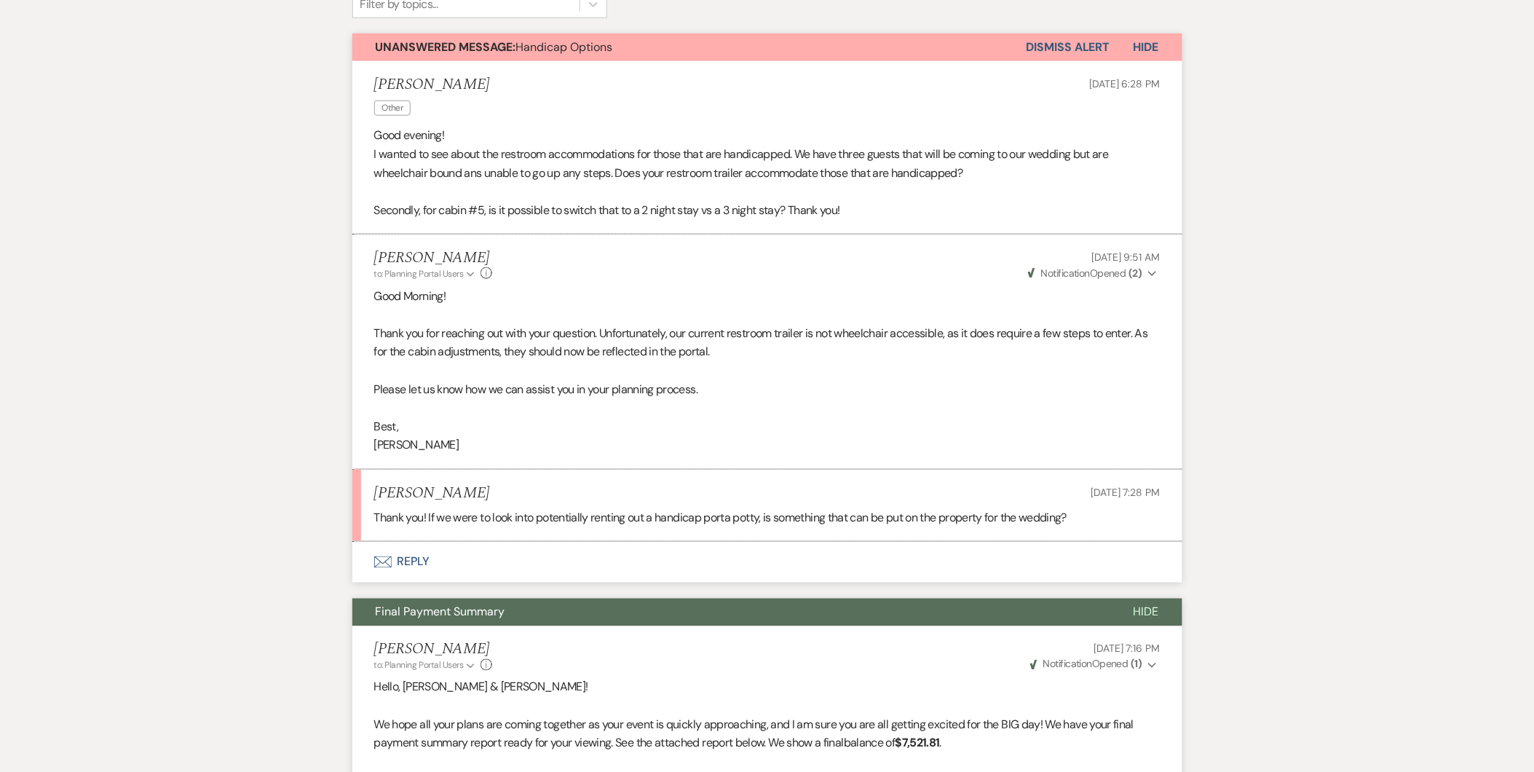
scroll to position [0, 0]
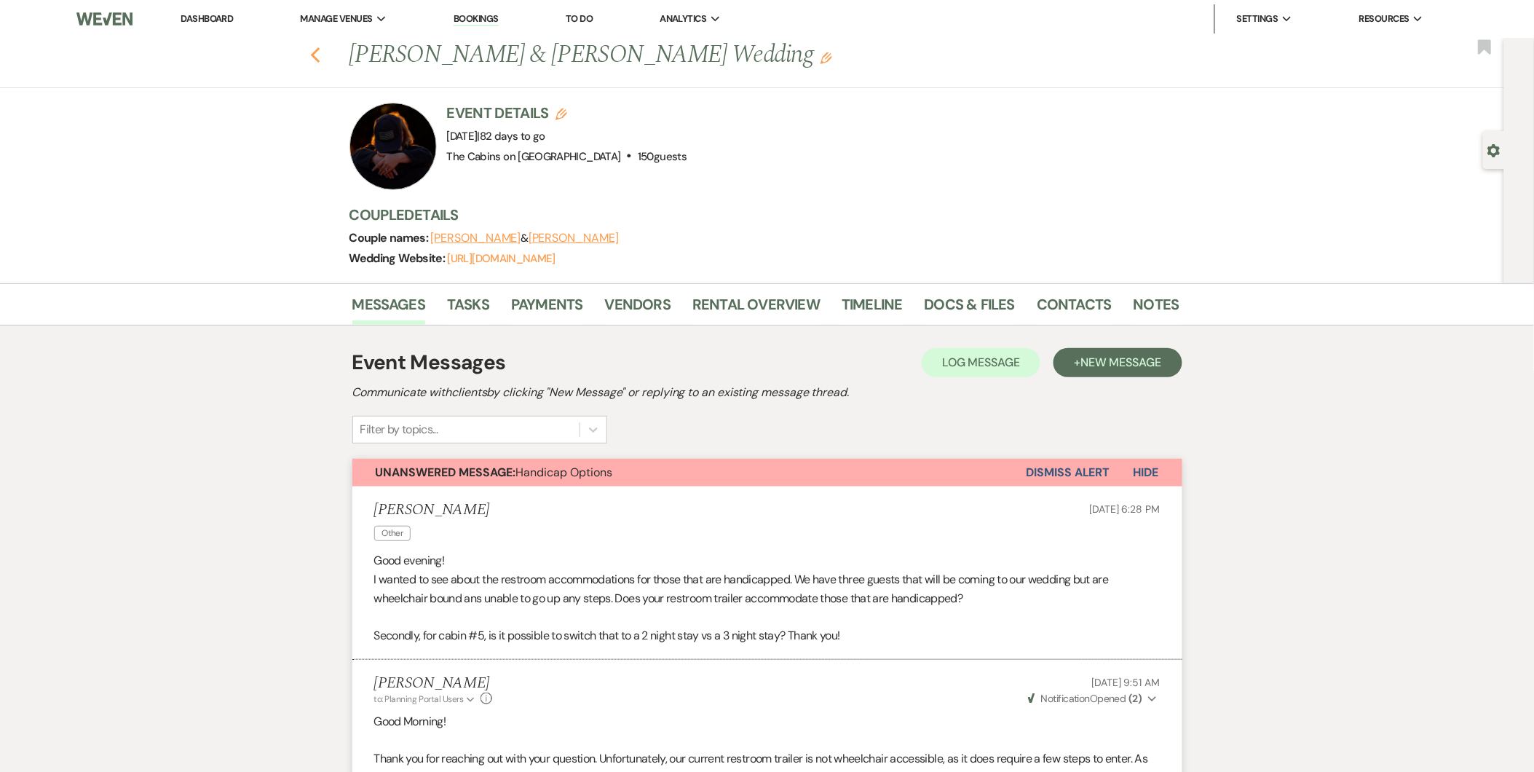
click at [320, 52] on use "button" at bounding box center [314, 55] width 9 height 16
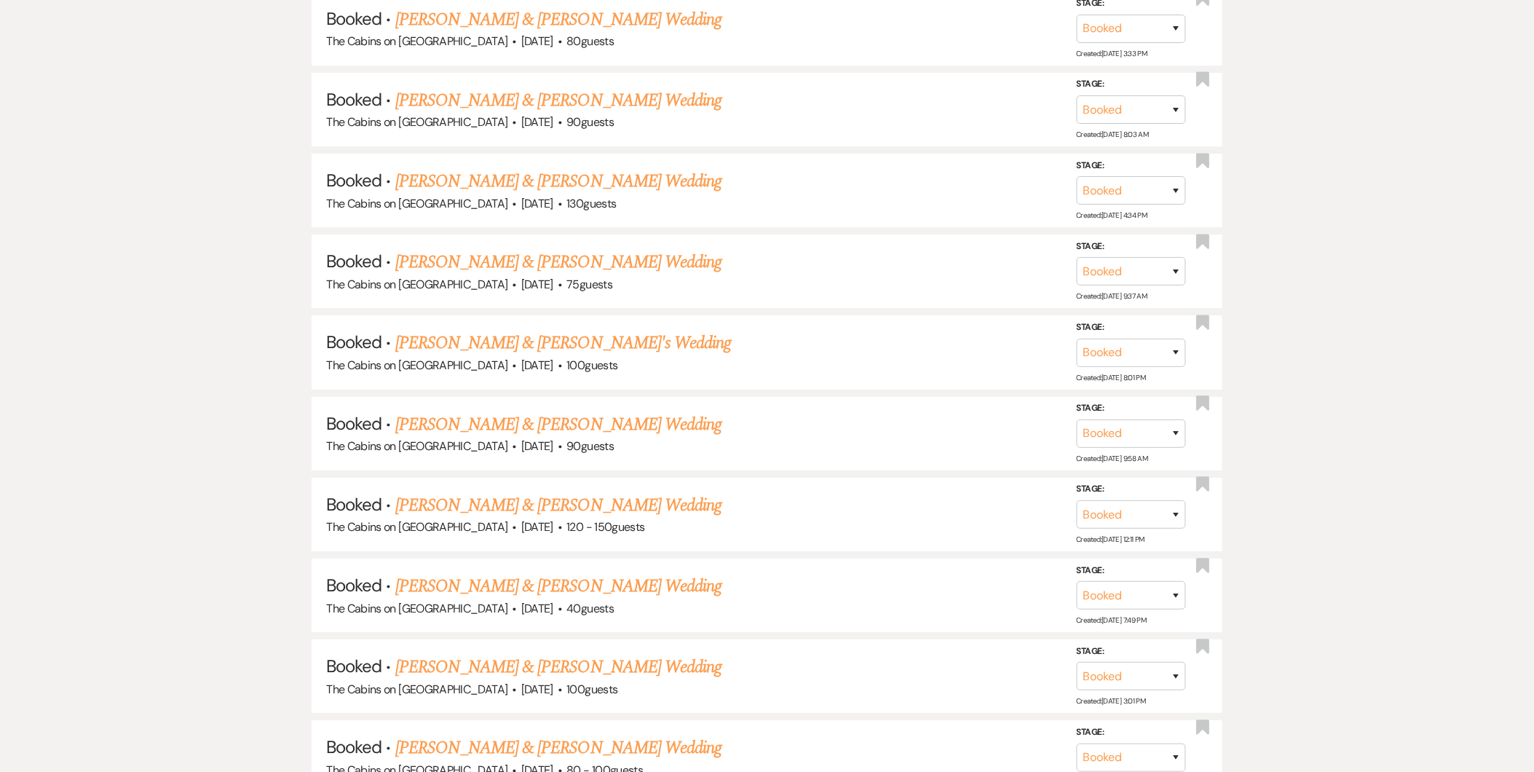
scroll to position [1644, 0]
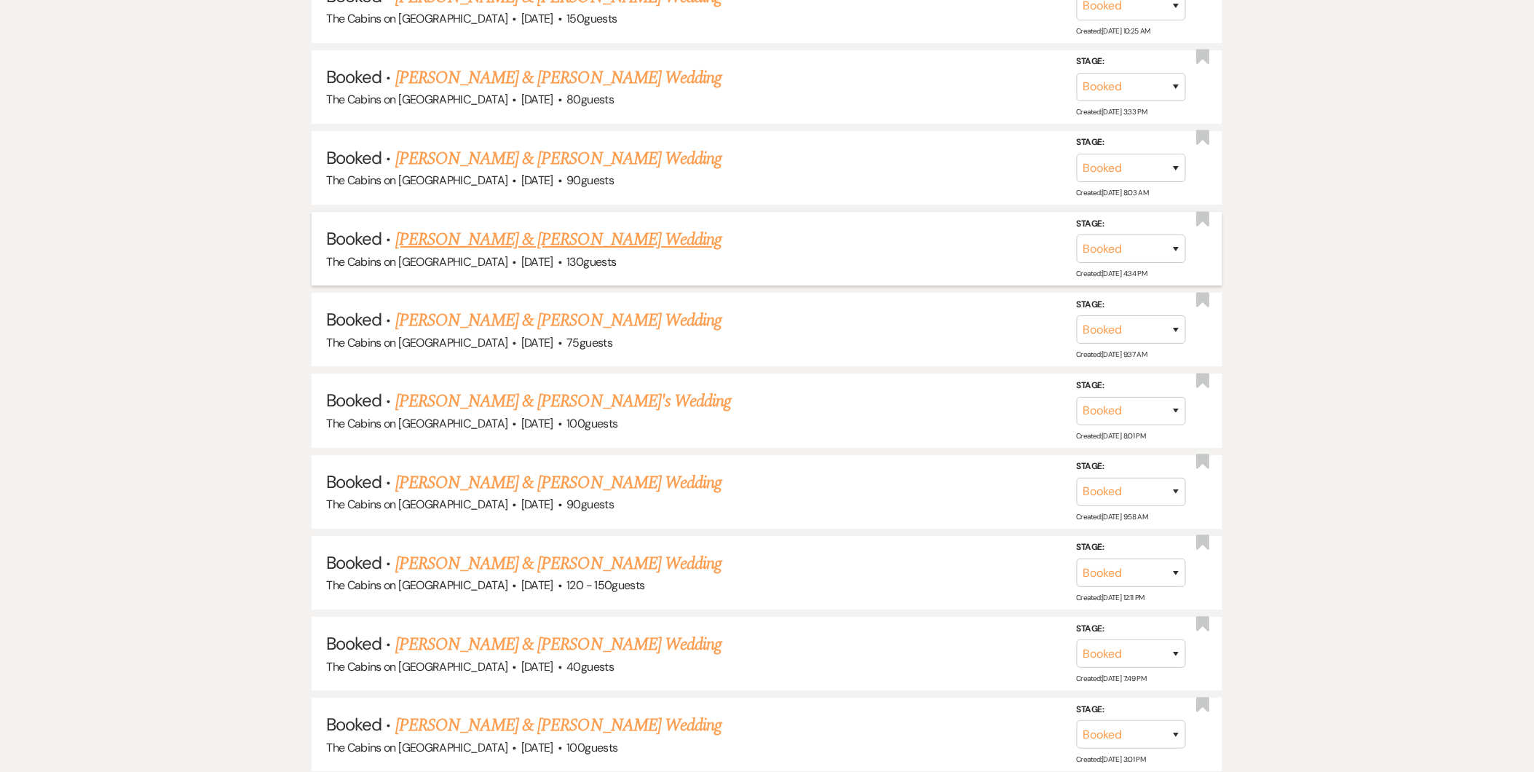
click at [599, 226] on link "[PERSON_NAME] & [PERSON_NAME] Wedding" at bounding box center [558, 239] width 326 height 26
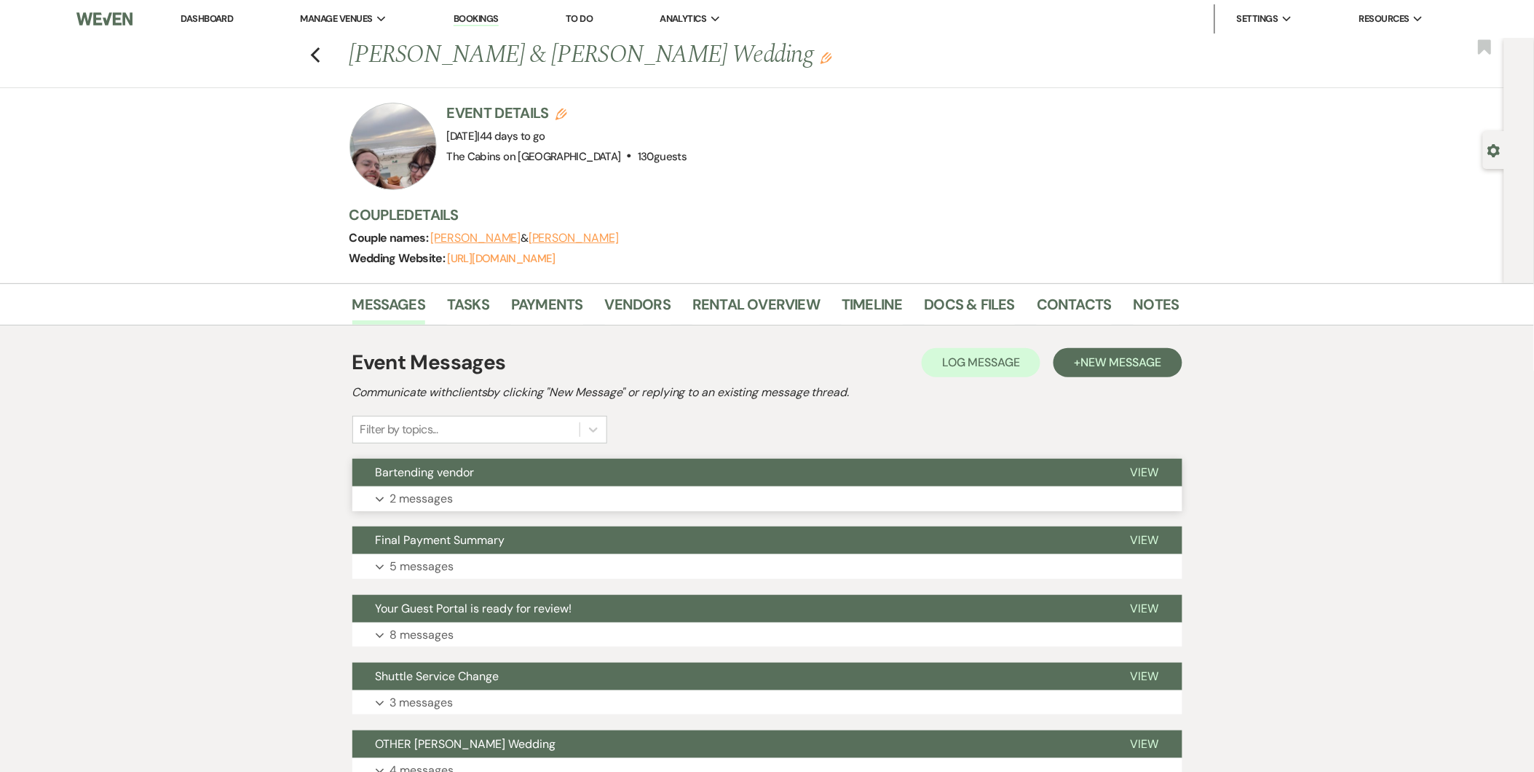
click at [435, 499] on p "2 messages" at bounding box center [421, 498] width 63 height 19
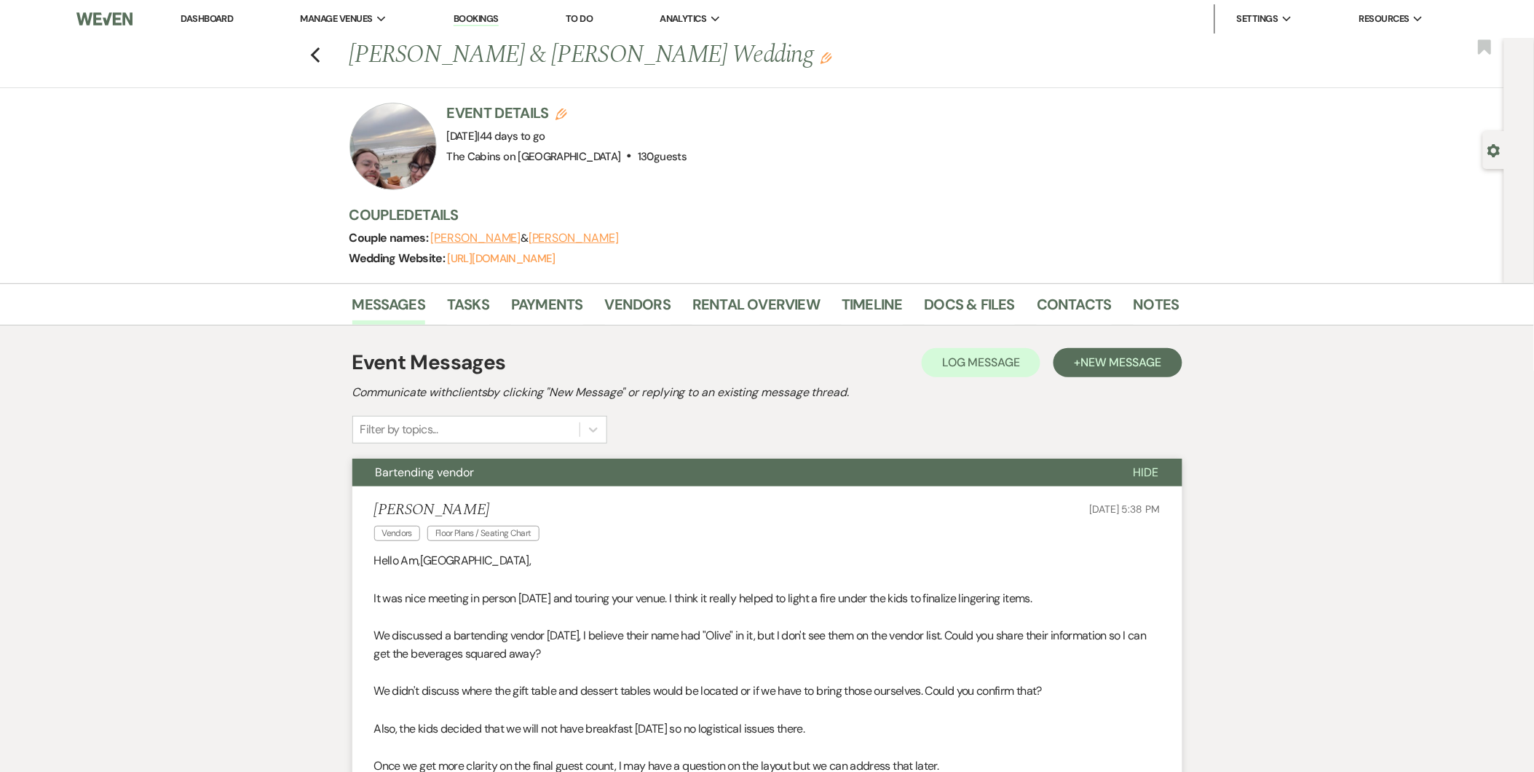
click at [100, 23] on img at bounding box center [104, 19] width 56 height 31
